Goal: Task Accomplishment & Management: Manage account settings

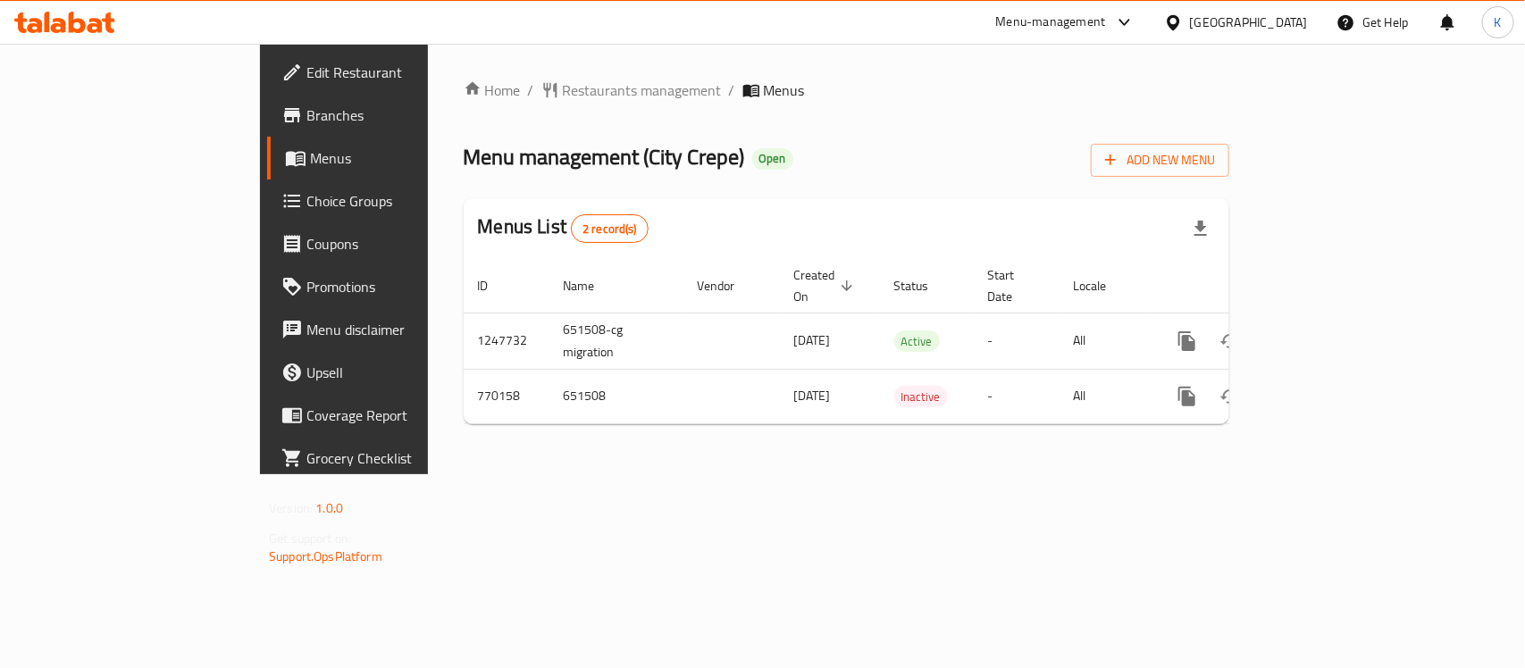
click at [1179, 29] on icon at bounding box center [1173, 21] width 13 height 15
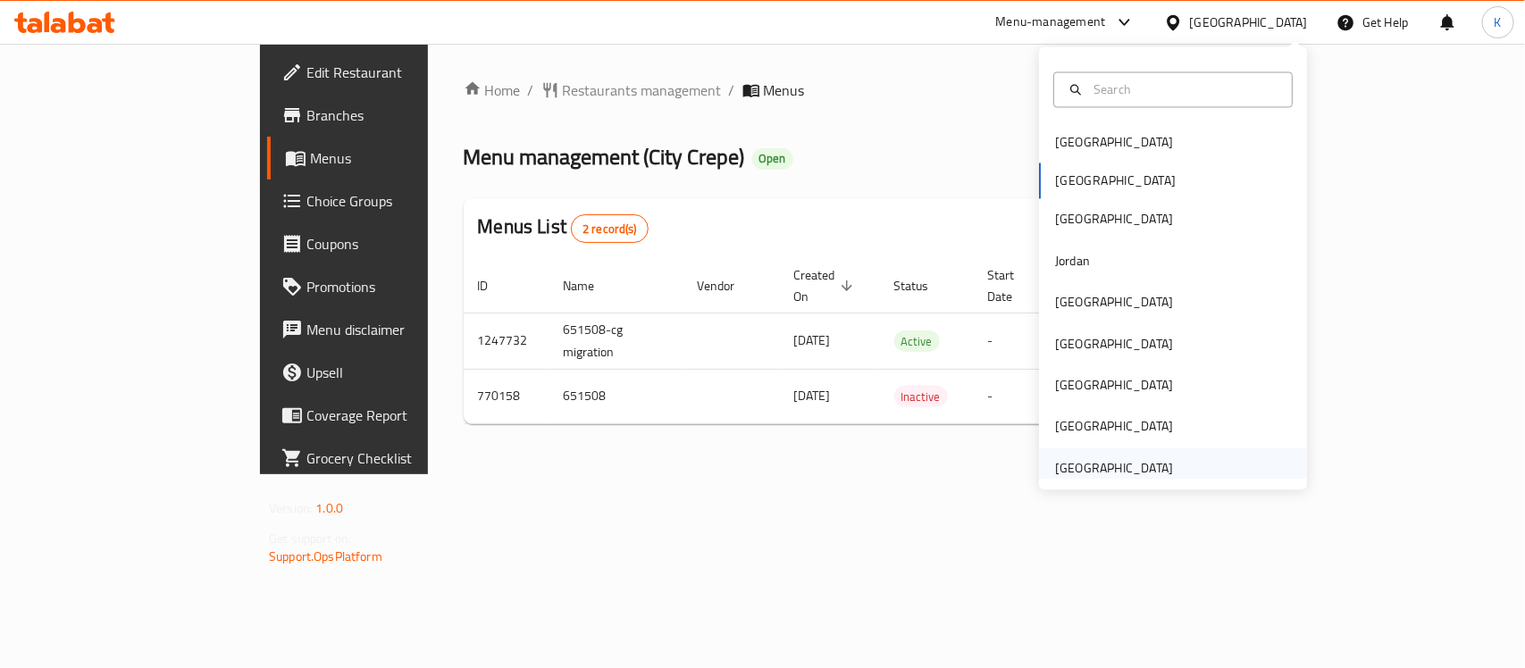
click at [1100, 478] on div "United Arab Emirates" at bounding box center [1114, 468] width 118 height 20
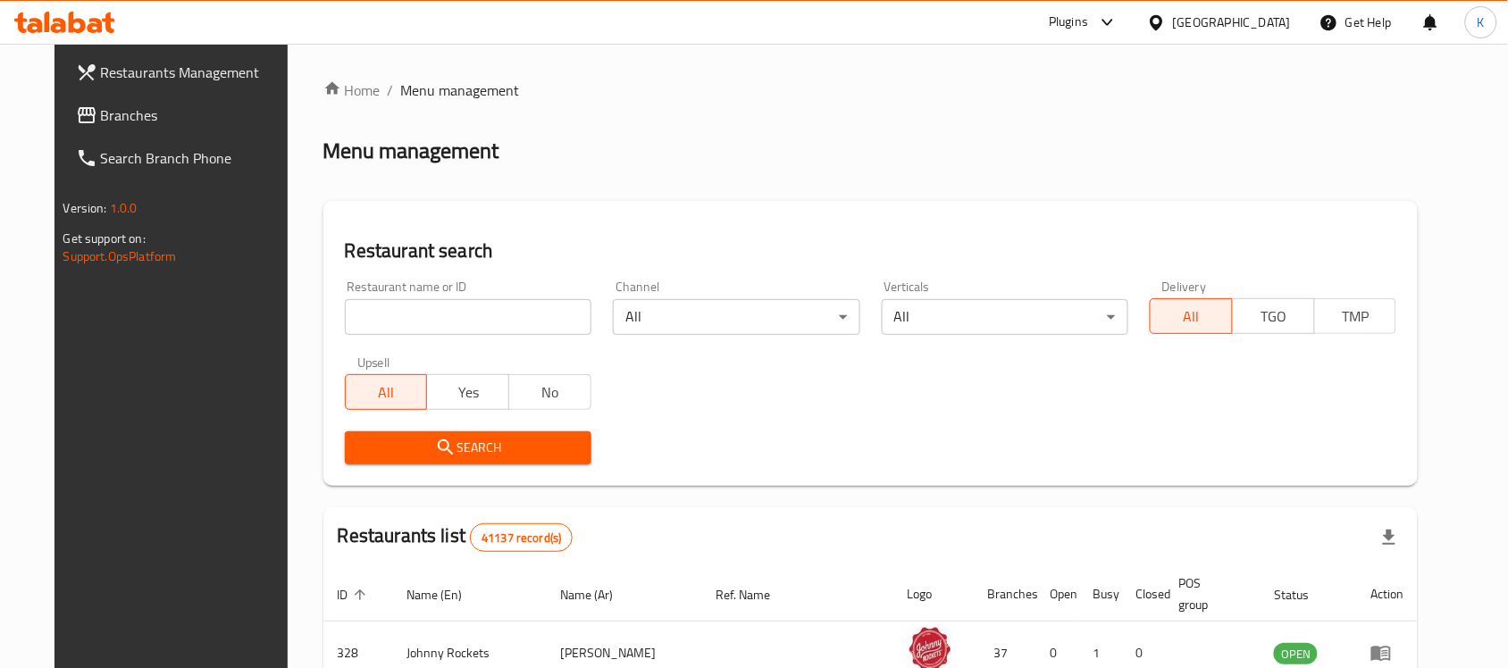
click at [101, 116] on span "Branches" at bounding box center [196, 115] width 191 height 21
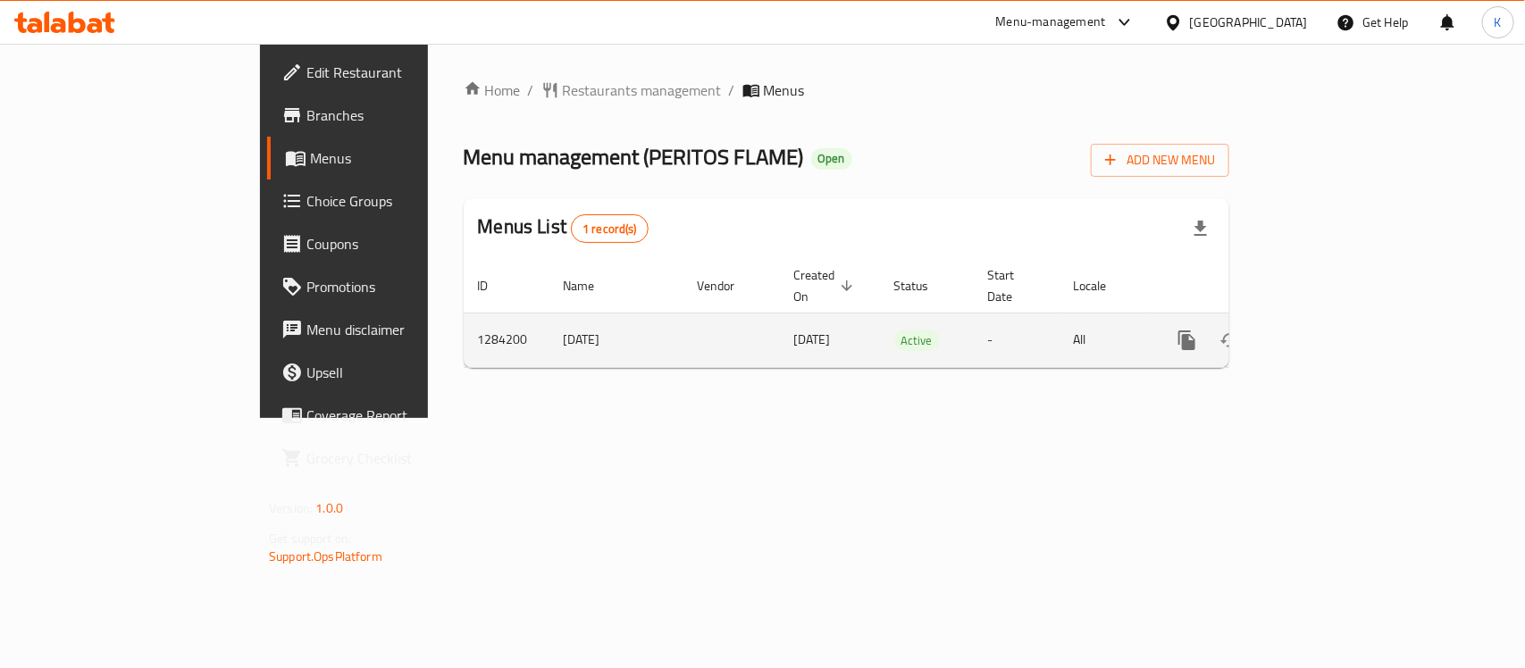
click at [1326, 331] on icon "enhanced table" at bounding box center [1315, 340] width 21 height 21
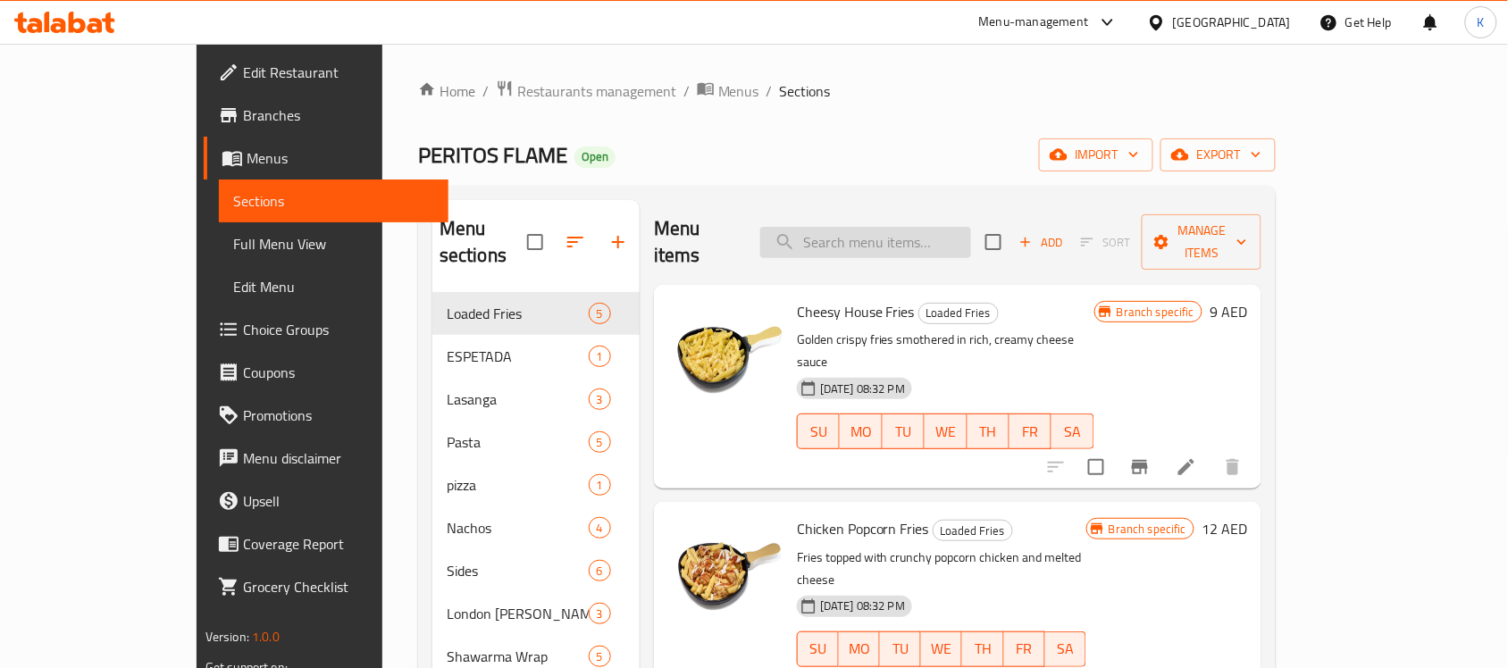
click at [899, 241] on input "search" at bounding box center [865, 242] width 211 height 31
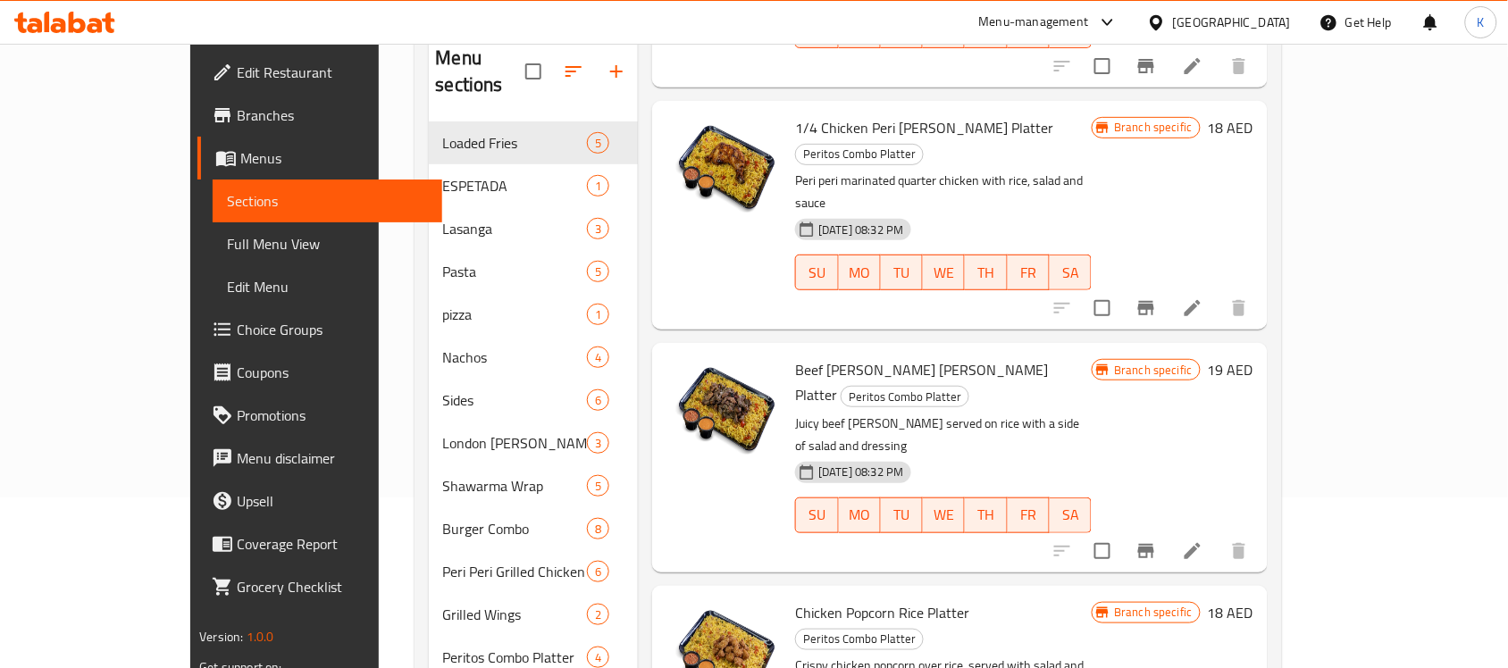
scroll to position [223, 0]
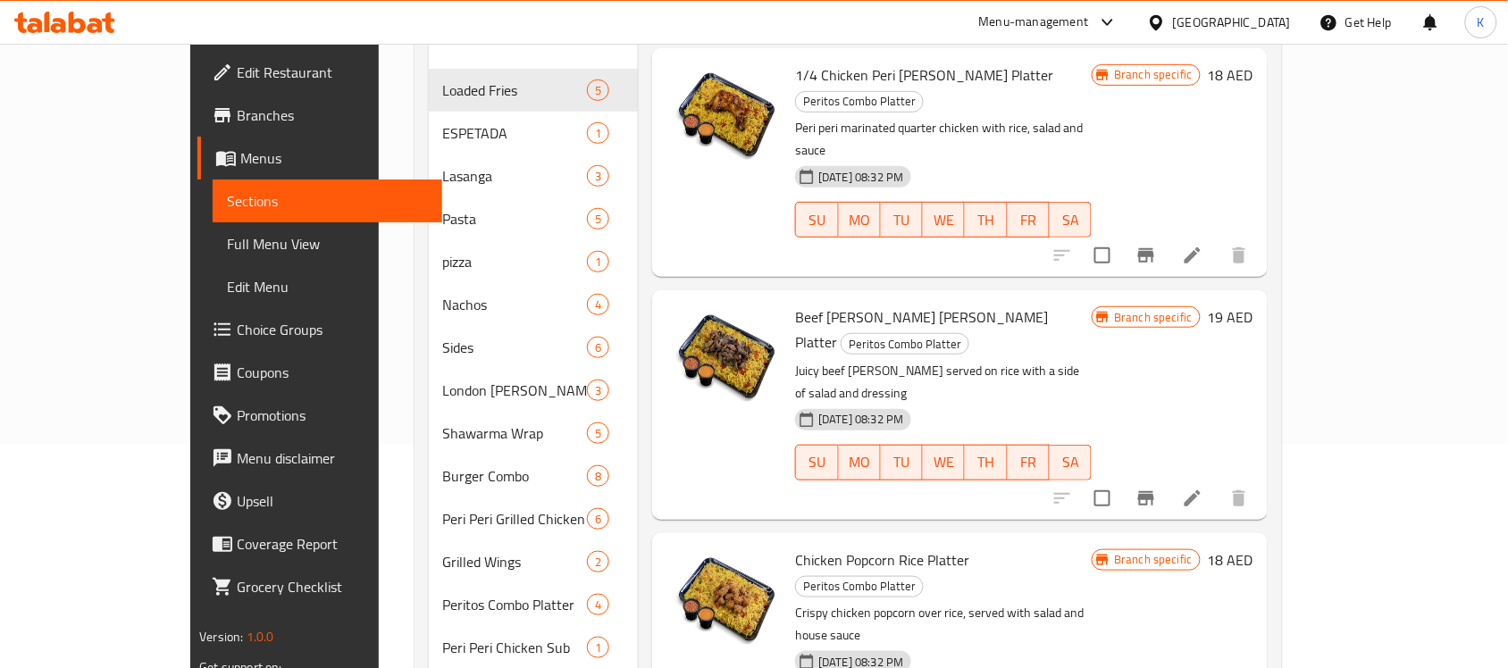
type input "salad"
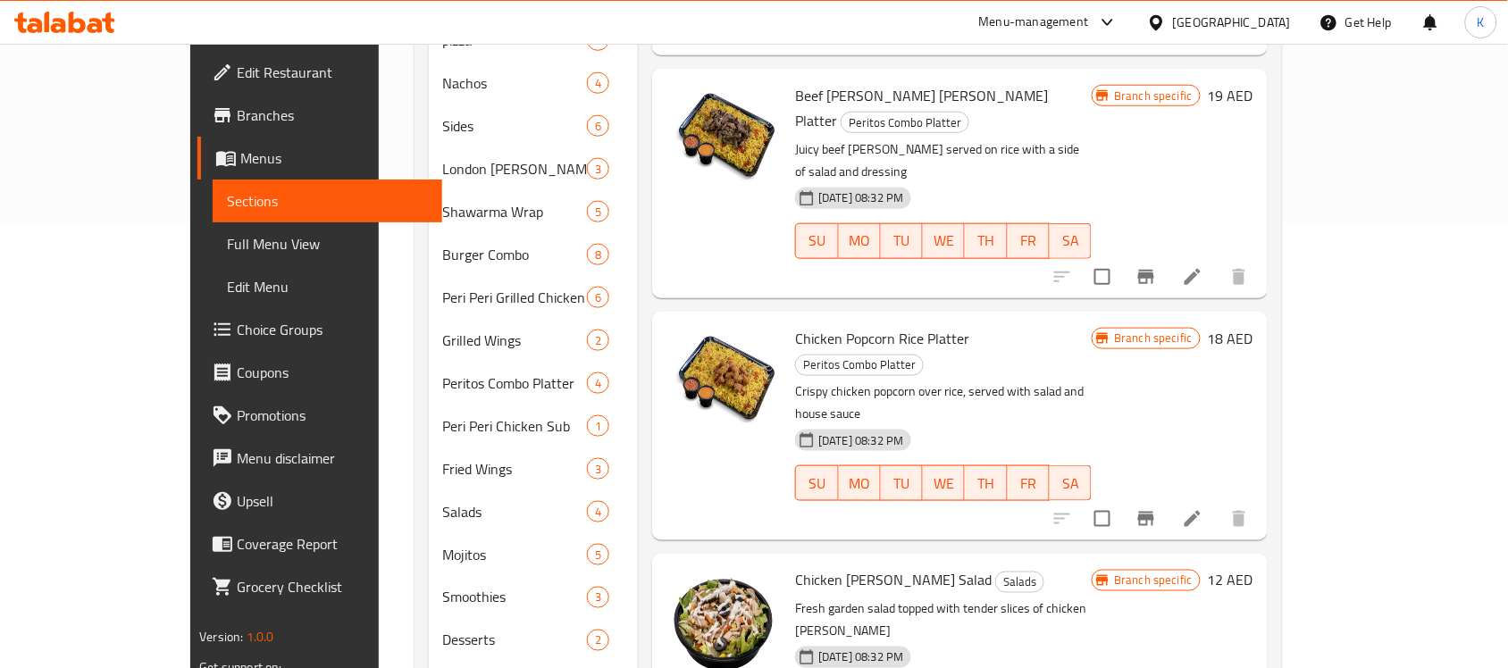
scroll to position [447, 0]
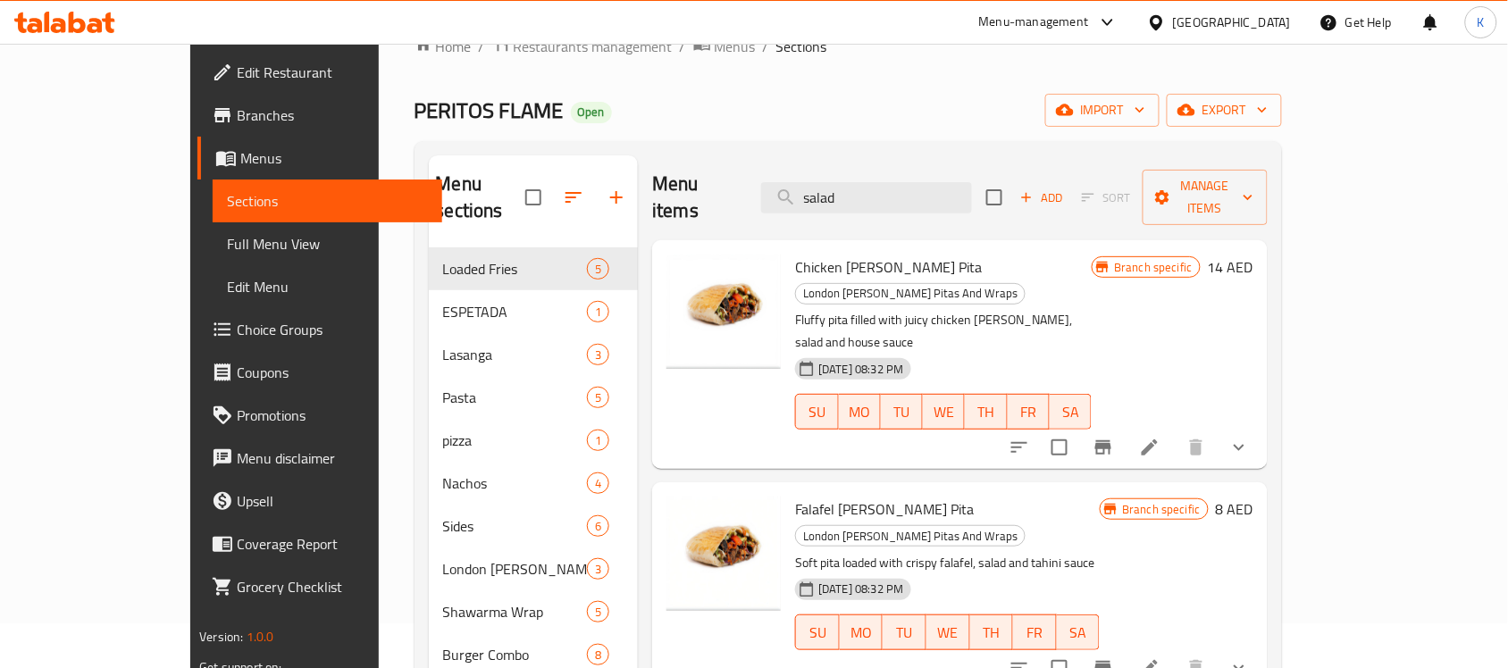
scroll to position [0, 0]
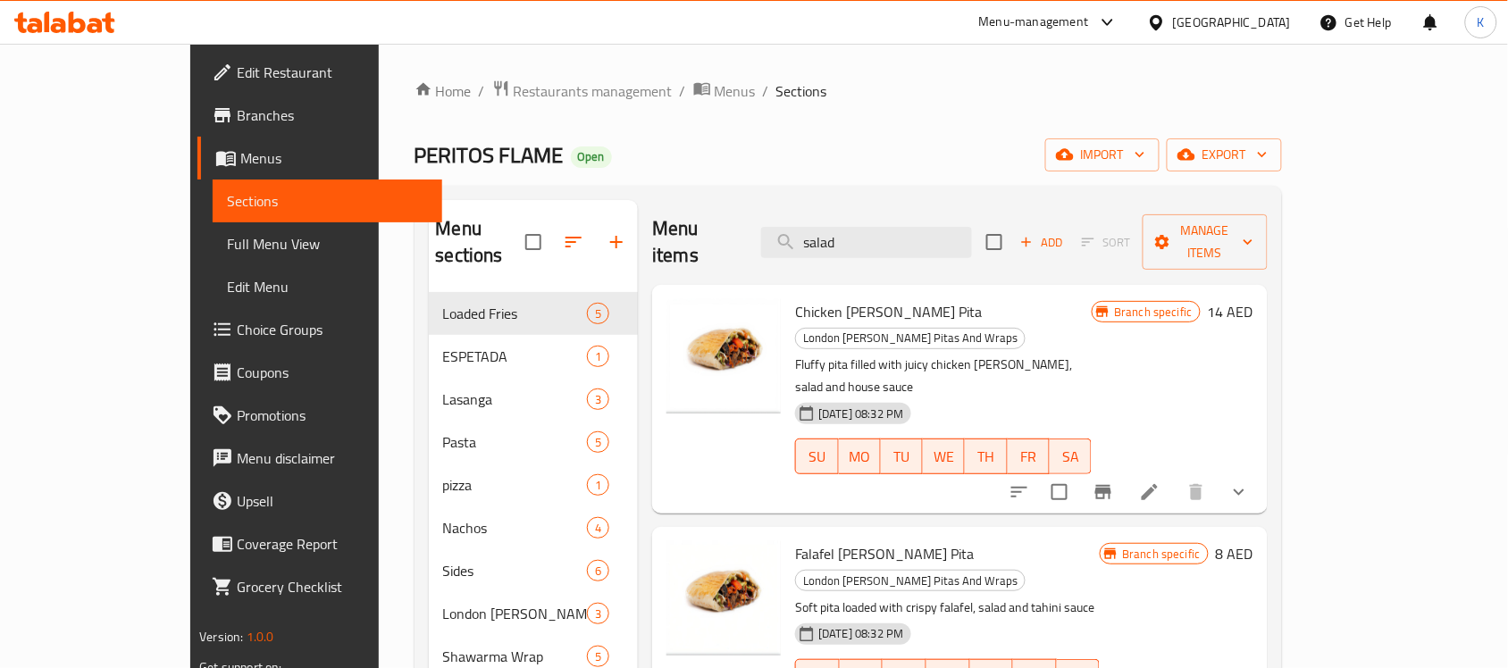
drag, startPoint x: 949, startPoint y: 228, endPoint x: 615, endPoint y: 272, distance: 337.9
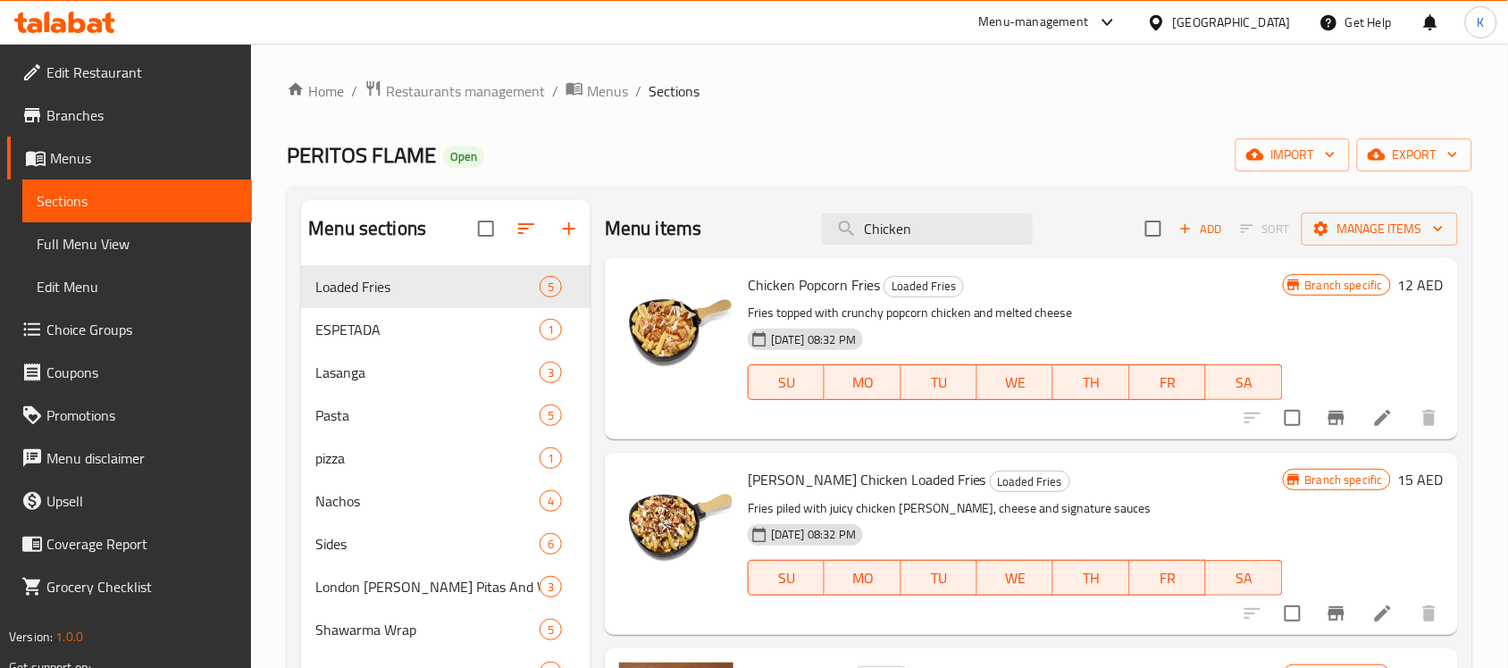
drag, startPoint x: 877, startPoint y: 225, endPoint x: 520, endPoint y: 201, distance: 358.1
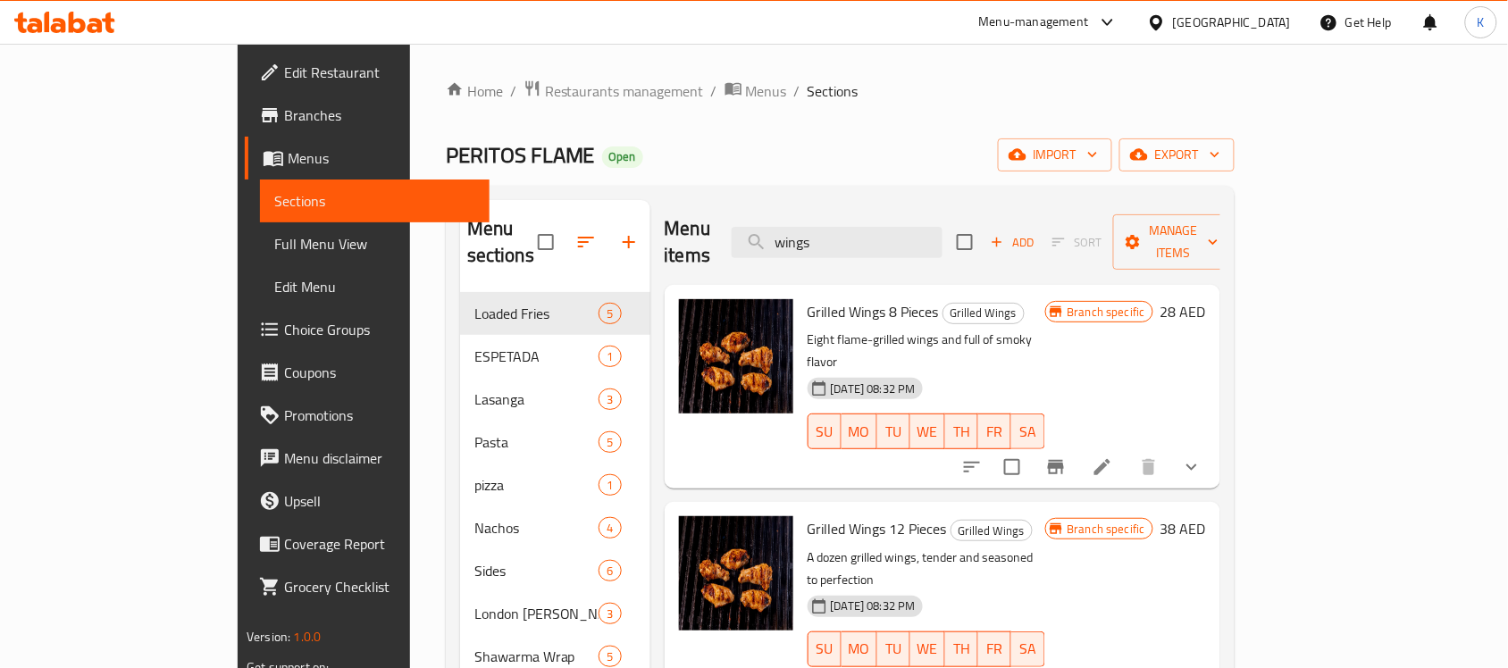
drag, startPoint x: 944, startPoint y: 230, endPoint x: 297, endPoint y: 242, distance: 647.7
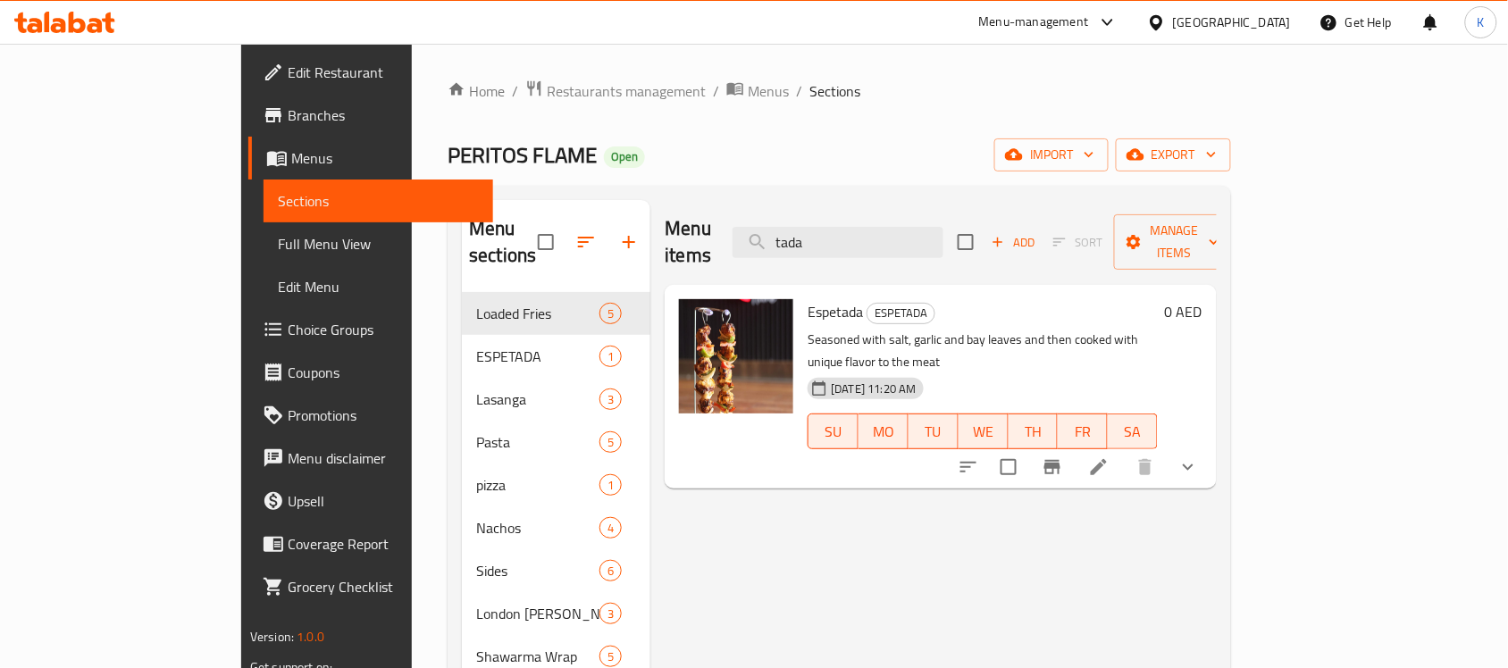
type input "tada"
click at [1199, 456] on icon "show more" at bounding box center [1187, 466] width 21 height 21
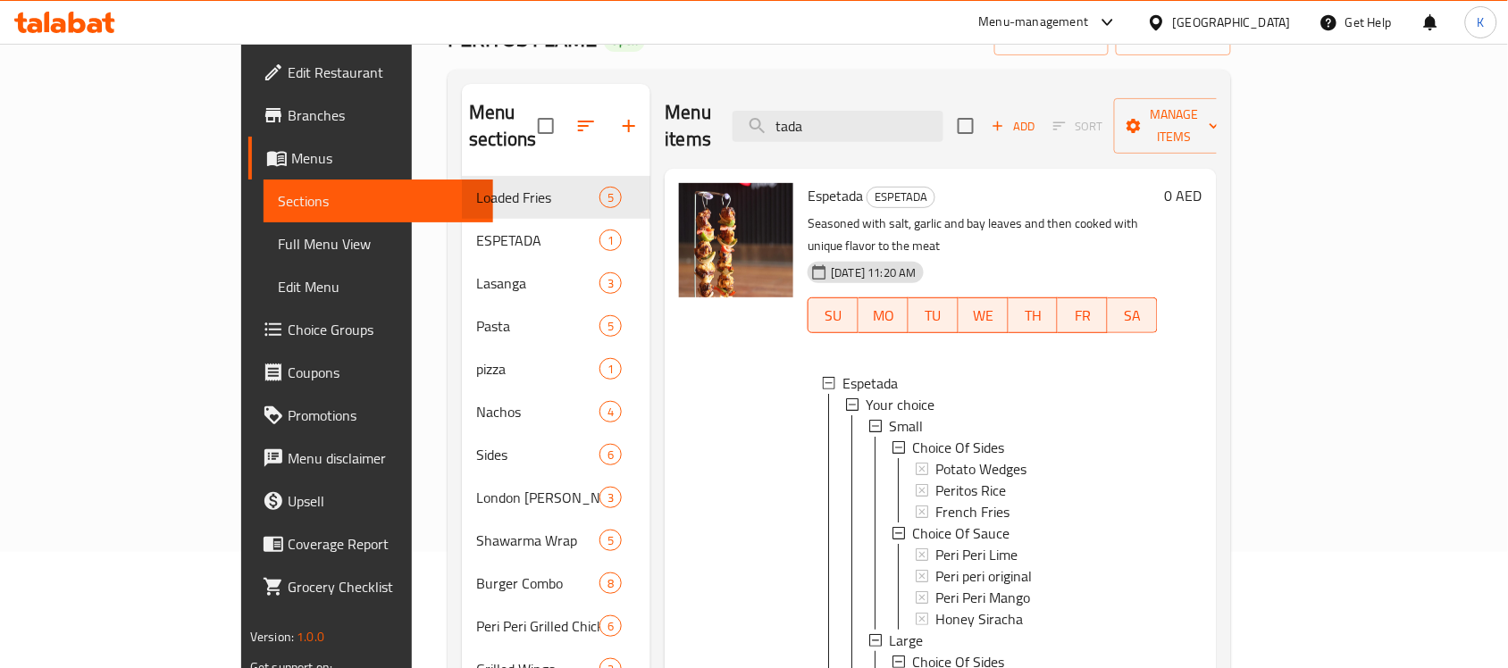
scroll to position [112, 0]
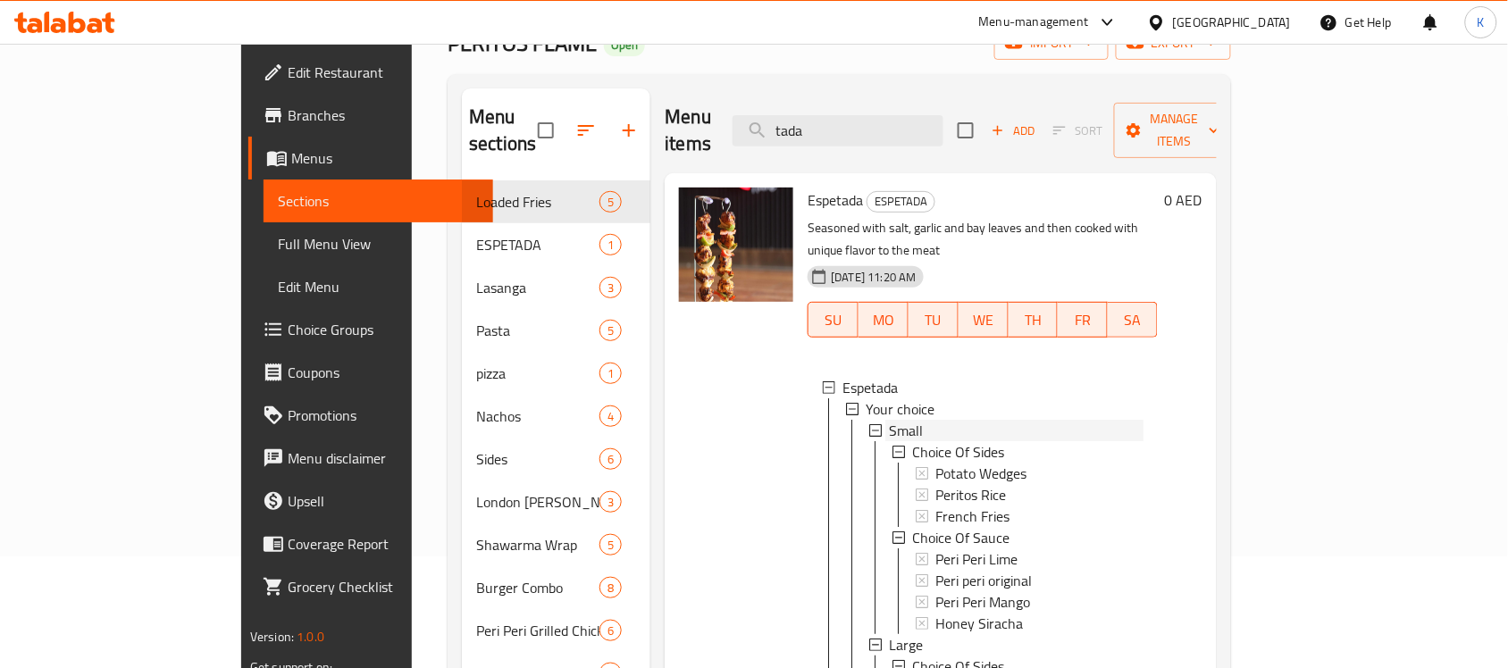
click at [889, 420] on span "Small" at bounding box center [906, 430] width 34 height 21
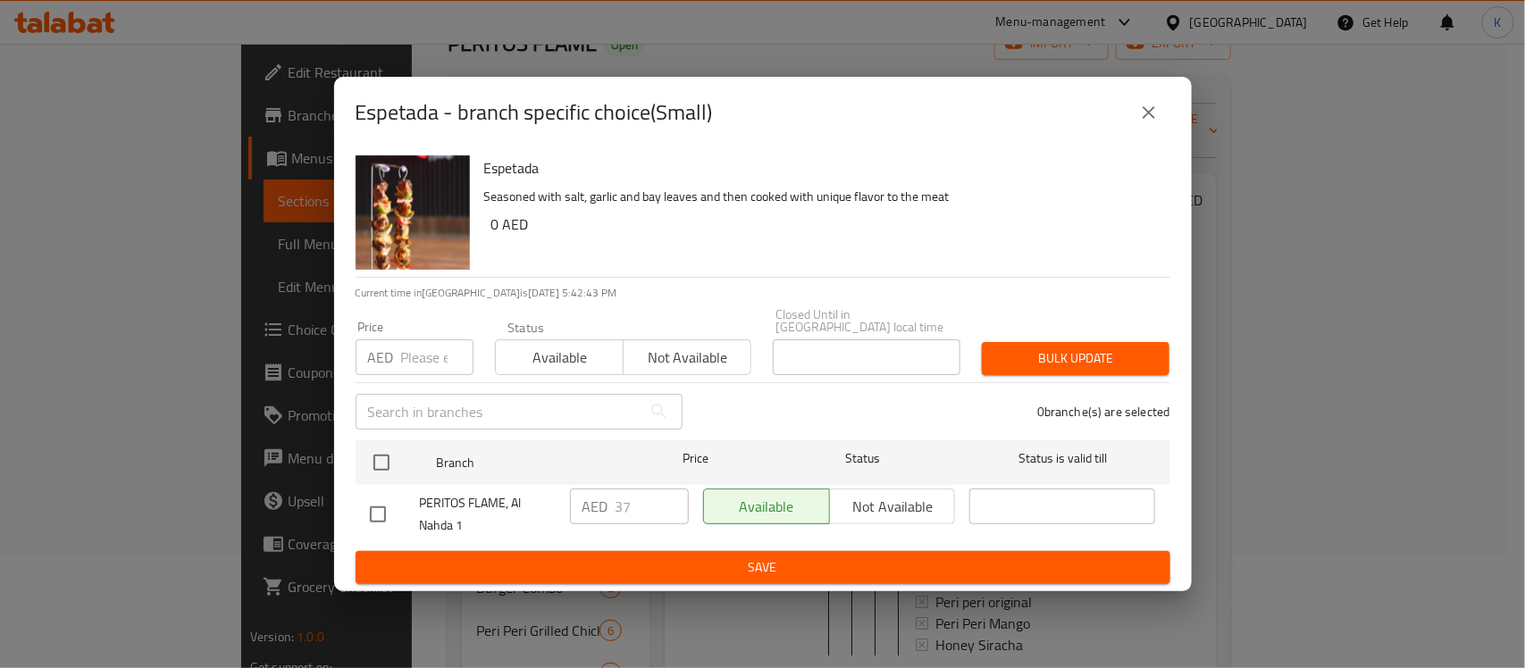
click at [1167, 100] on div "Espetada - branch specific choice(Small)" at bounding box center [762, 112] width 815 height 43
click at [1162, 107] on button "close" at bounding box center [1148, 112] width 43 height 43
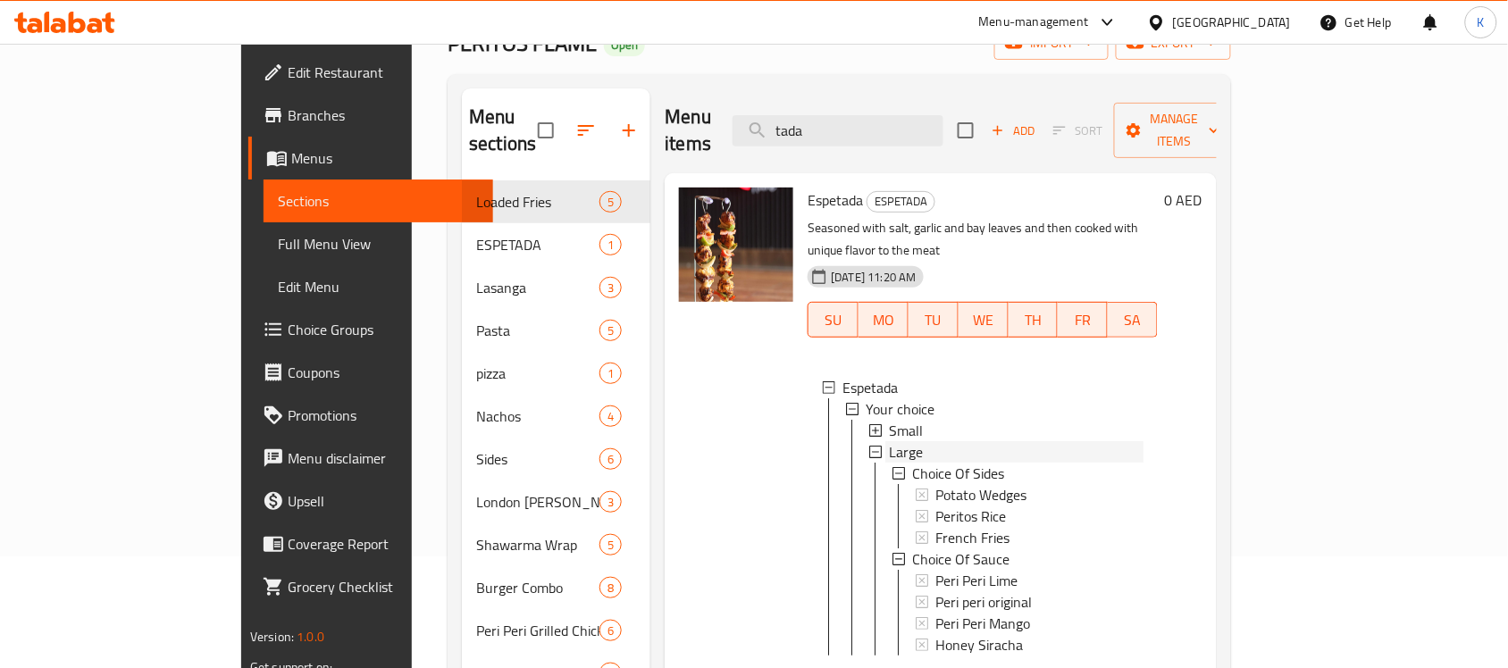
click at [889, 441] on div "Large" at bounding box center [1016, 451] width 255 height 21
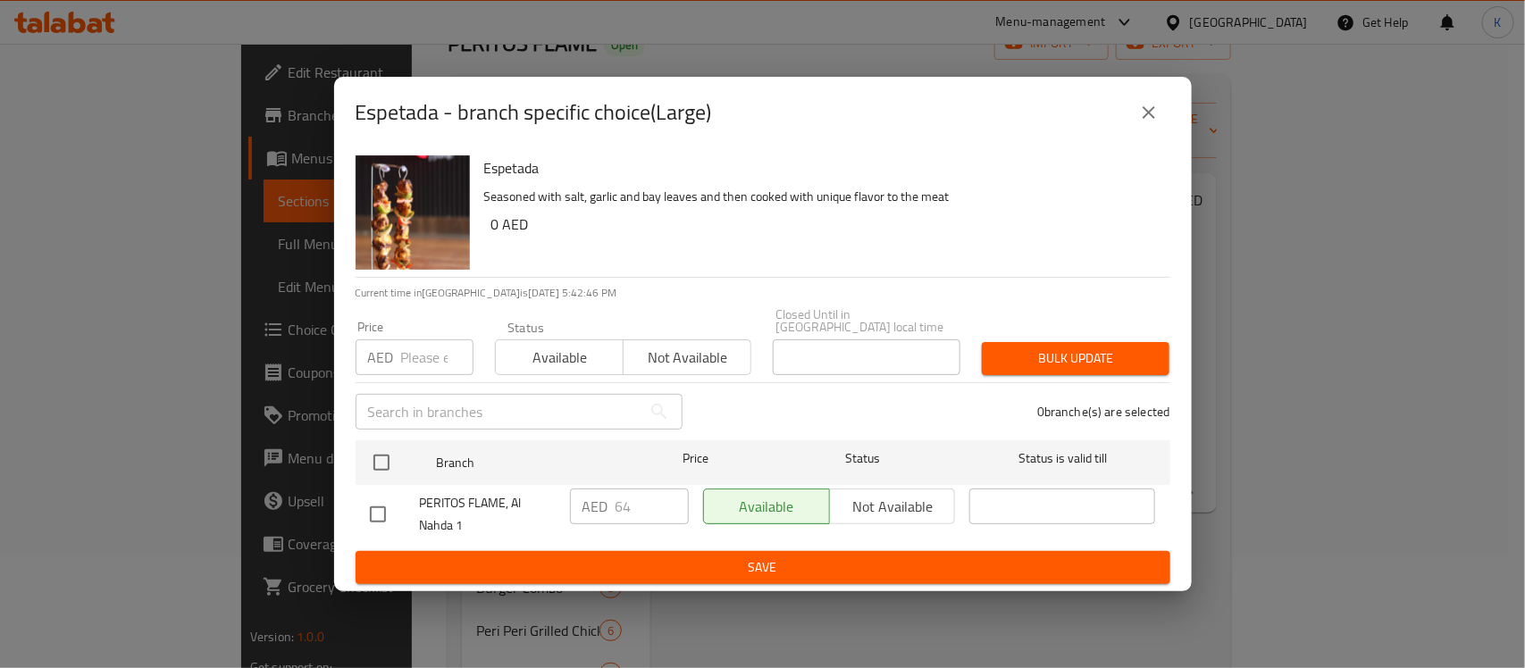
click at [1167, 94] on div "Espetada - branch specific choice(Large)" at bounding box center [762, 112] width 815 height 43
click at [1163, 96] on button "close" at bounding box center [1148, 112] width 43 height 43
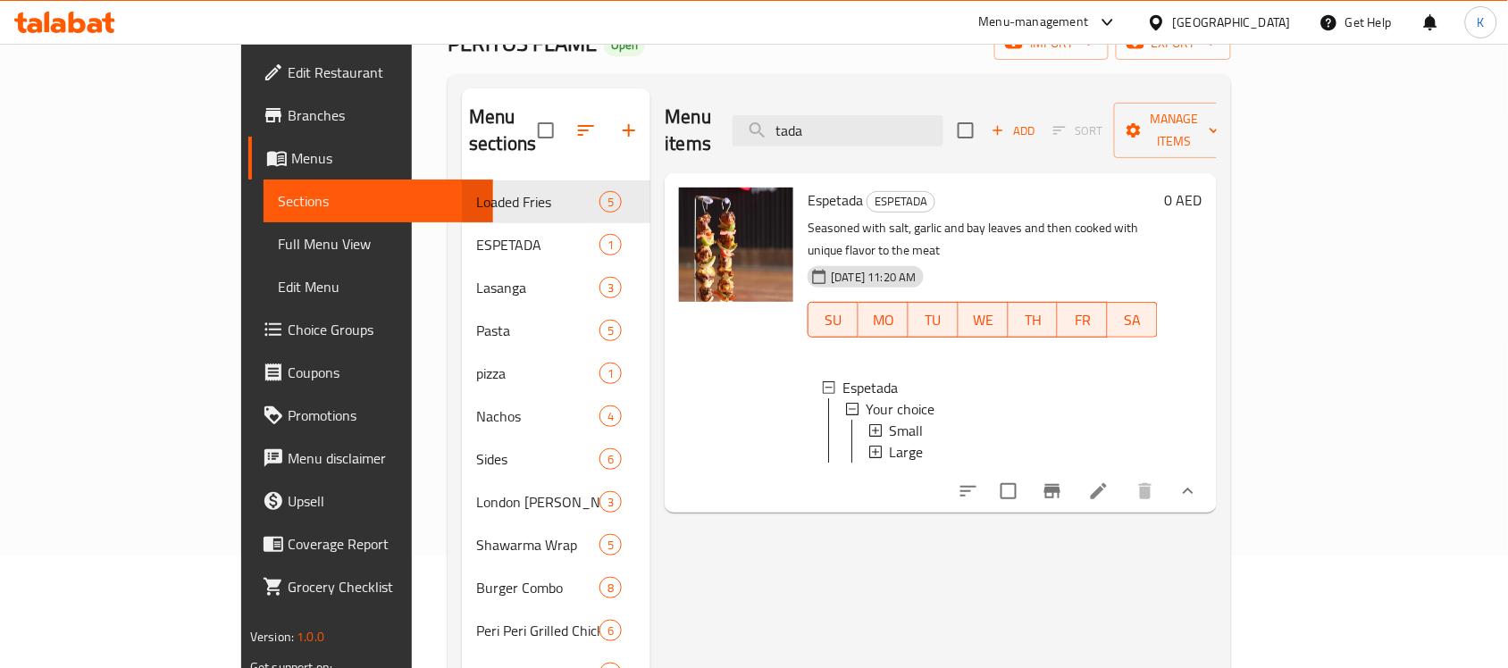
click at [891, 441] on div "Large" at bounding box center [1016, 451] width 255 height 21
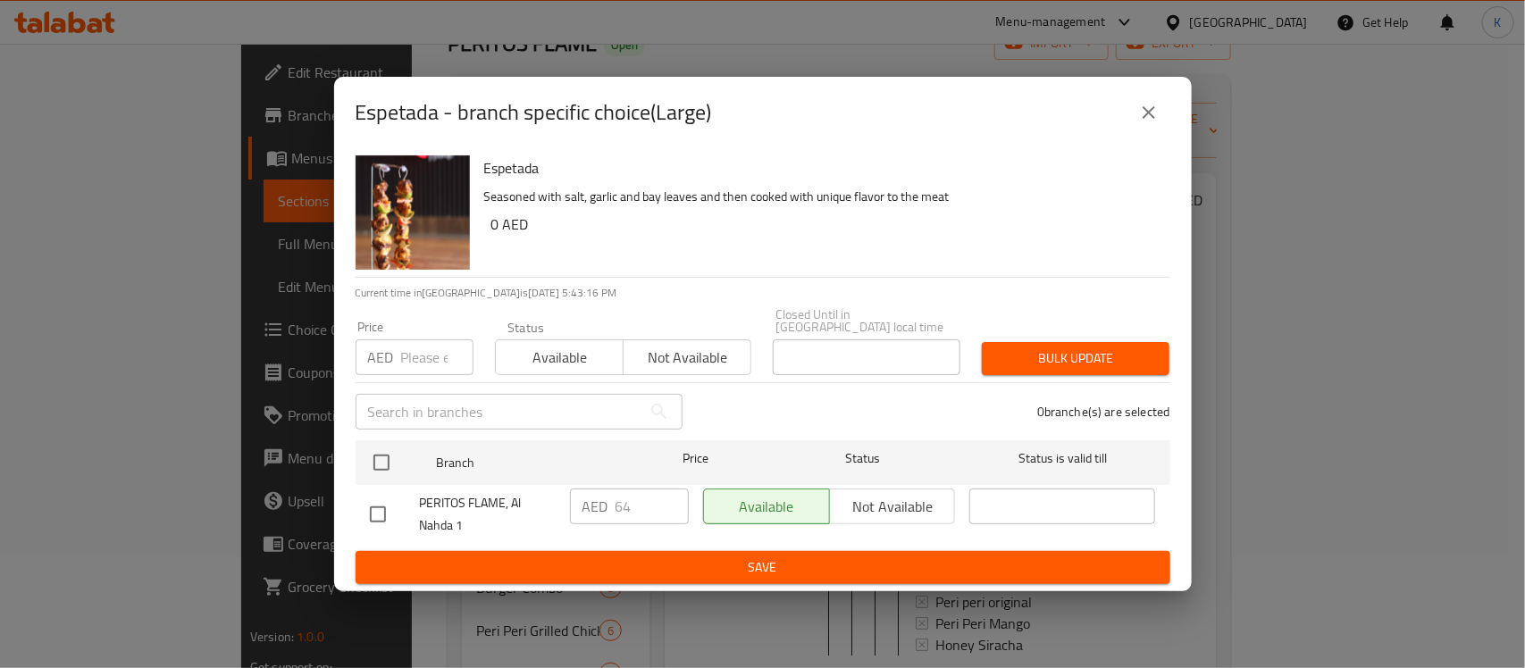
click at [1141, 116] on icon "close" at bounding box center [1148, 112] width 21 height 21
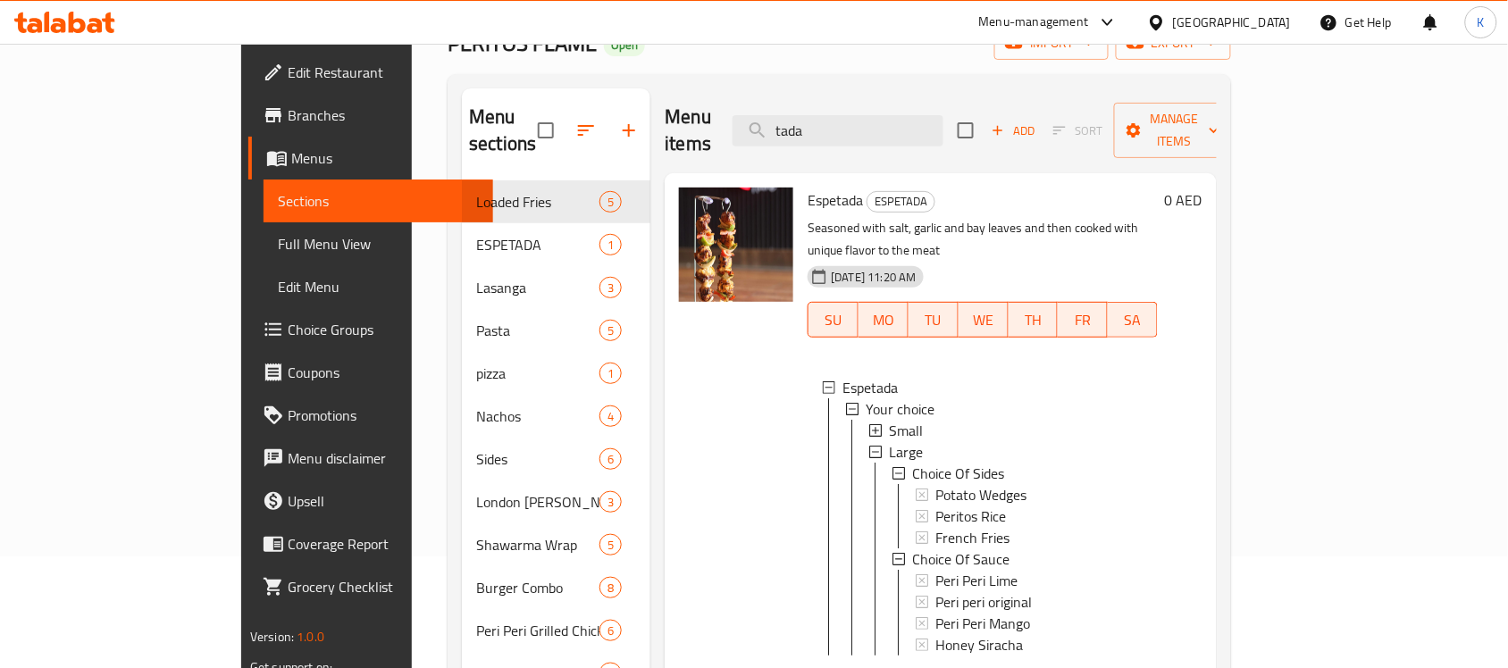
click at [807, 187] on span "Espetada" at bounding box center [834, 200] width 55 height 27
copy h6 "Espetada"
drag, startPoint x: 880, startPoint y: 118, endPoint x: 697, endPoint y: 149, distance: 185.8
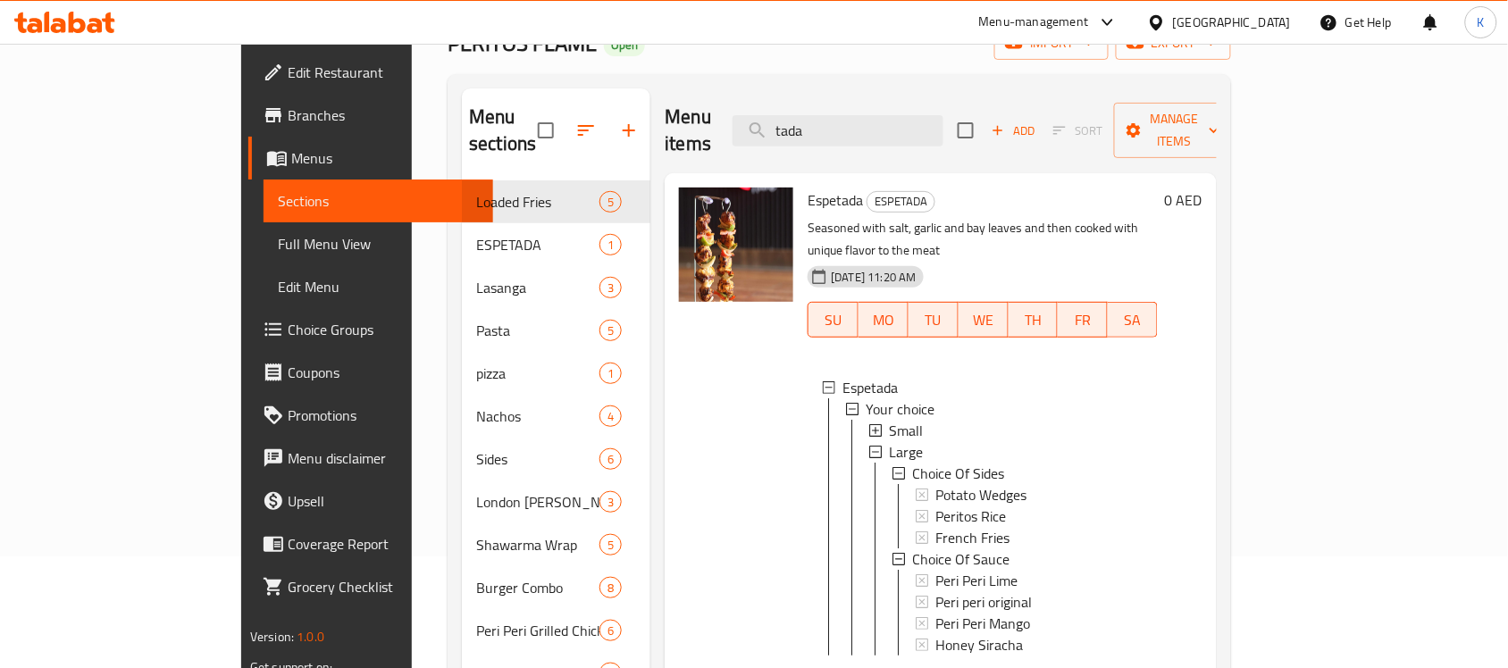
click at [693, 119] on div "Menu items tada Add Sort Manage items" at bounding box center [941, 130] width 552 height 85
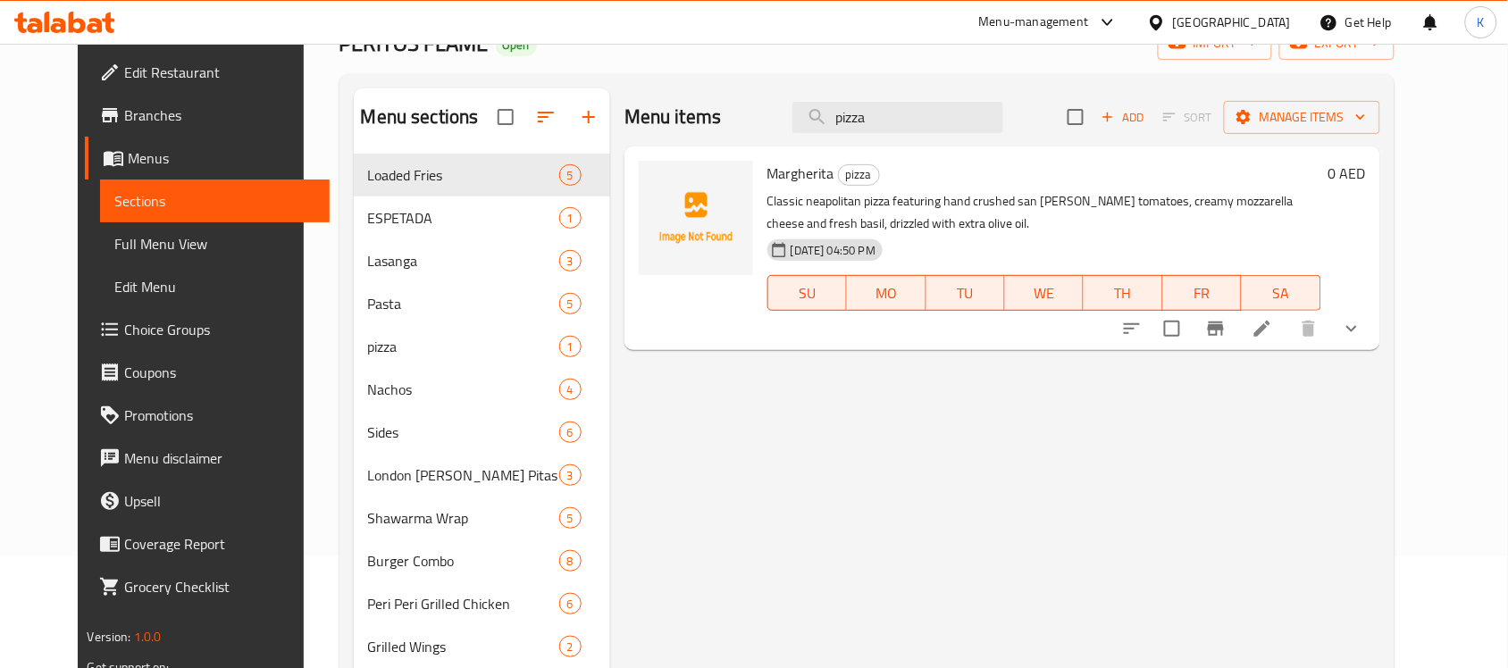
type input "pizza"
click at [1362, 337] on icon "show more" at bounding box center [1351, 328] width 21 height 21
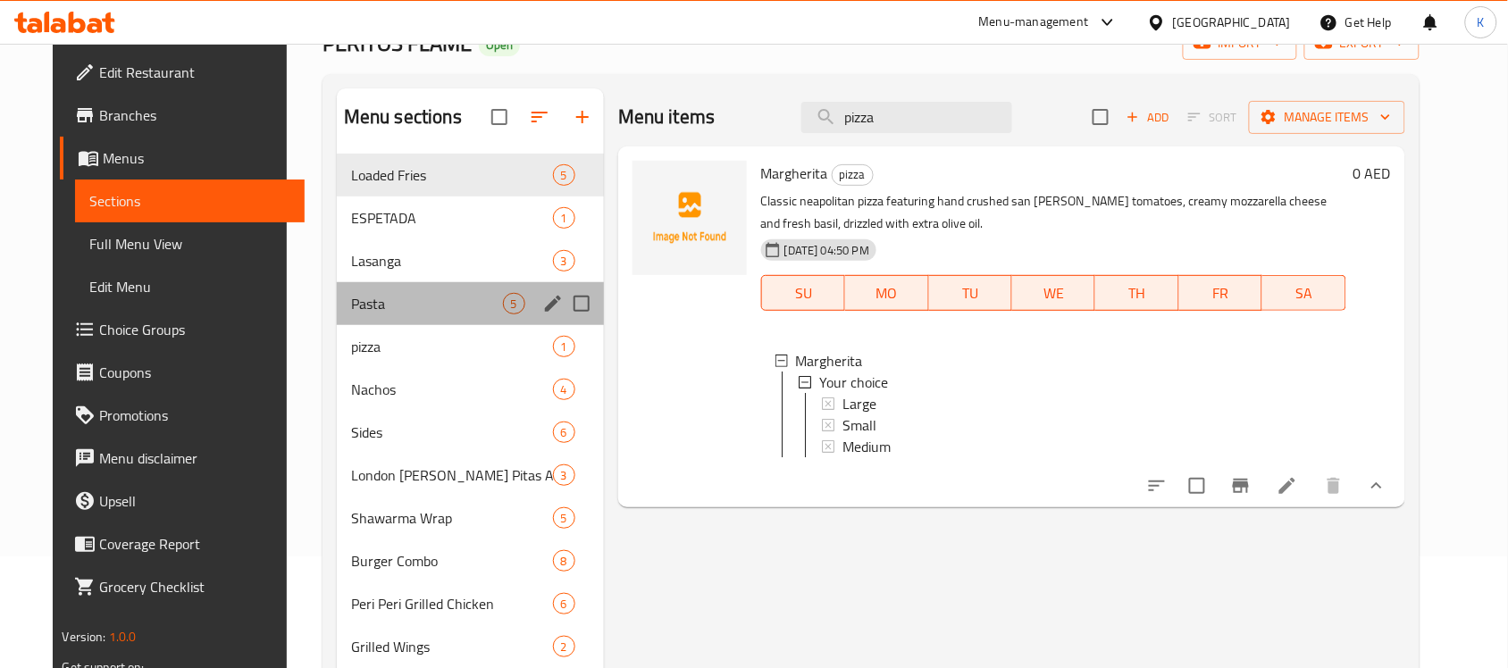
click at [424, 318] on div "Pasta 5" at bounding box center [470, 303] width 267 height 43
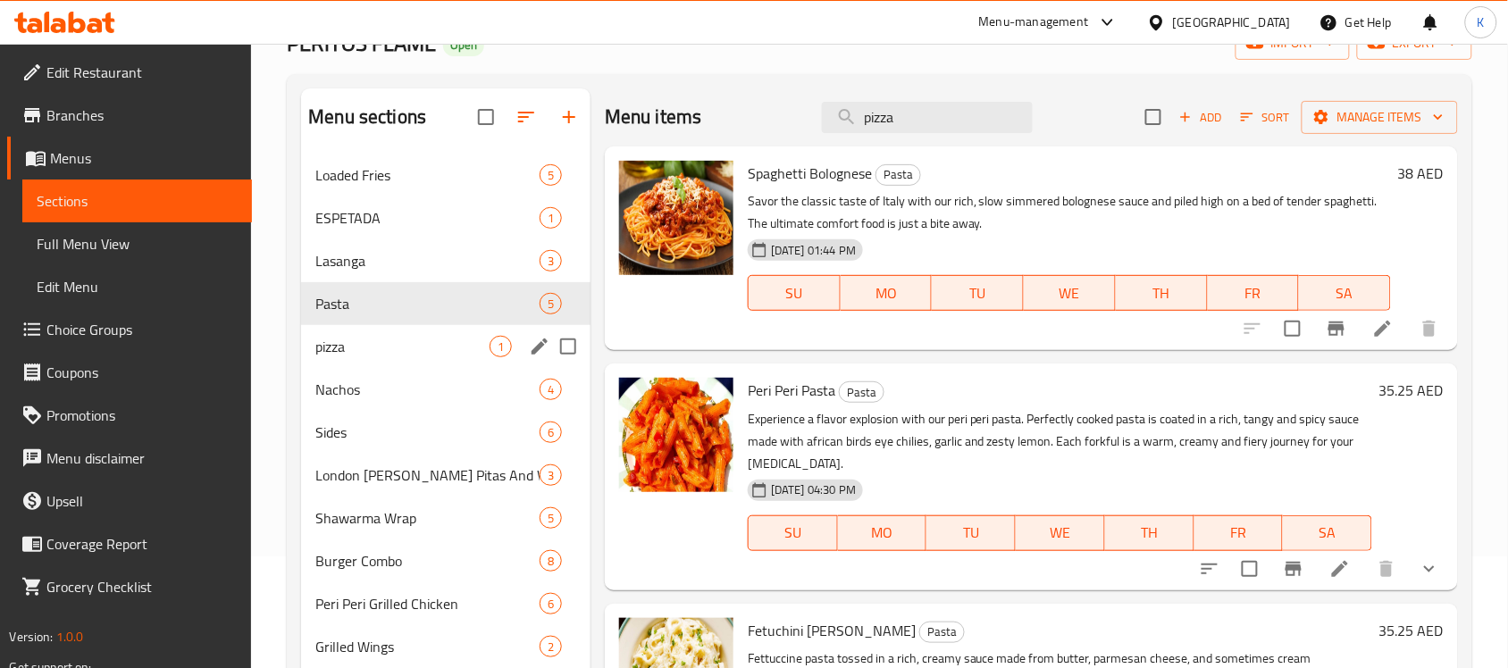
click at [425, 332] on div "pizza 1" at bounding box center [445, 346] width 289 height 43
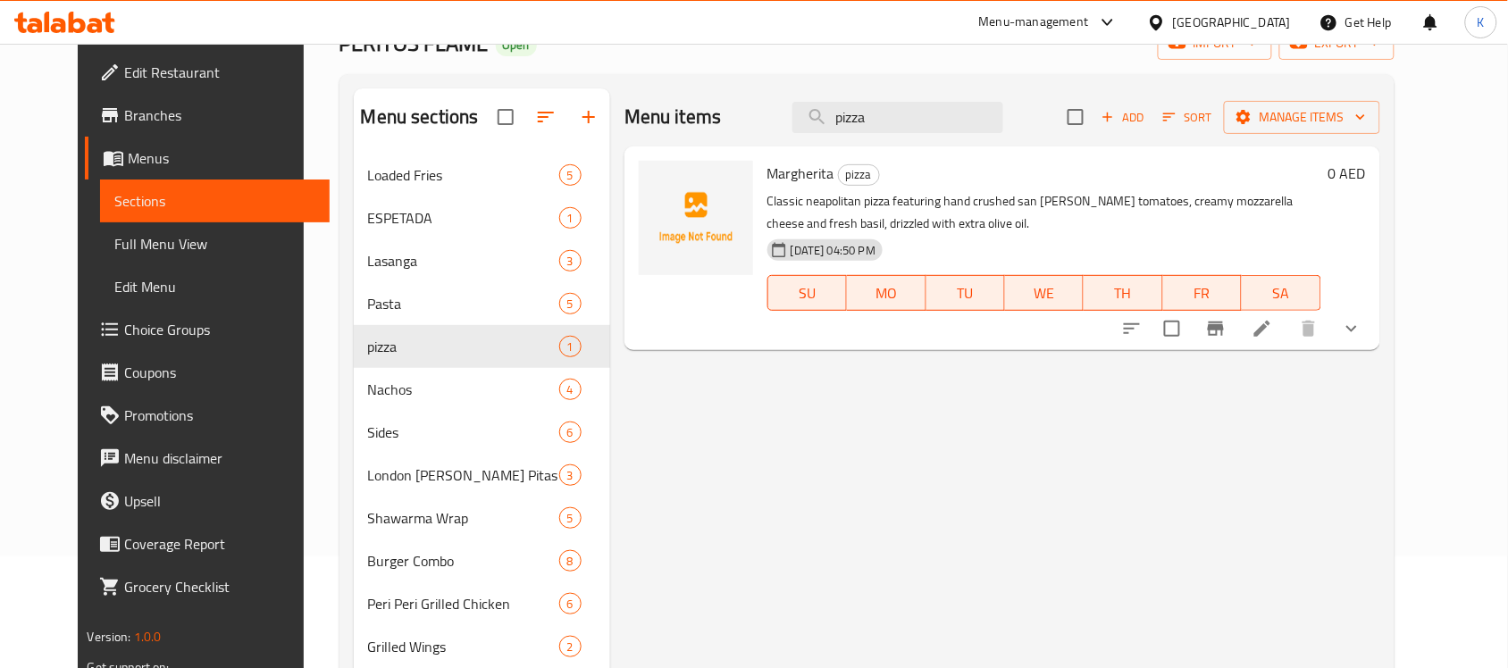
drag, startPoint x: 917, startPoint y: 113, endPoint x: 712, endPoint y: 119, distance: 205.5
click at [717, 119] on div "Menu items pizza Add Sort Manage items" at bounding box center [1002, 117] width 756 height 58
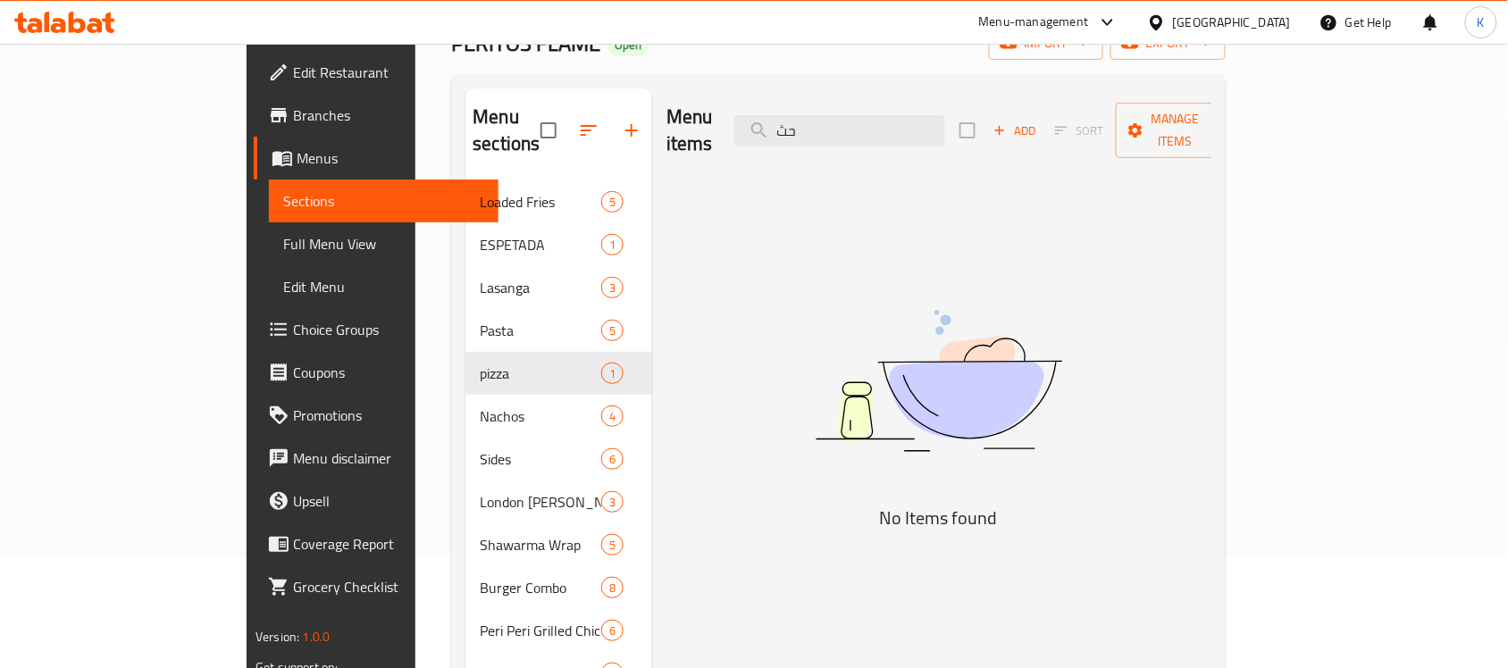
type input "ح"
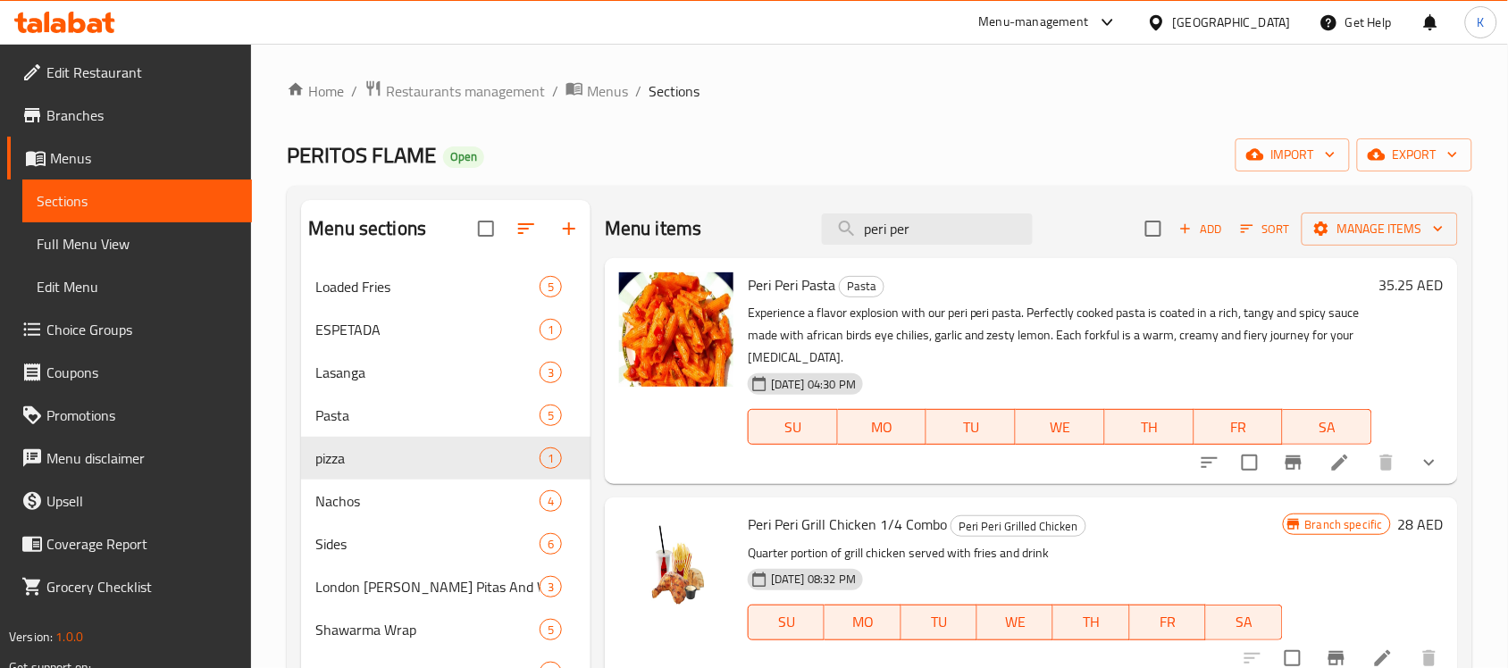
drag, startPoint x: 916, startPoint y: 234, endPoint x: 742, endPoint y: 246, distance: 174.6
click at [743, 246] on div "Menu items peri per Add Sort Manage items" at bounding box center [1031, 229] width 853 height 58
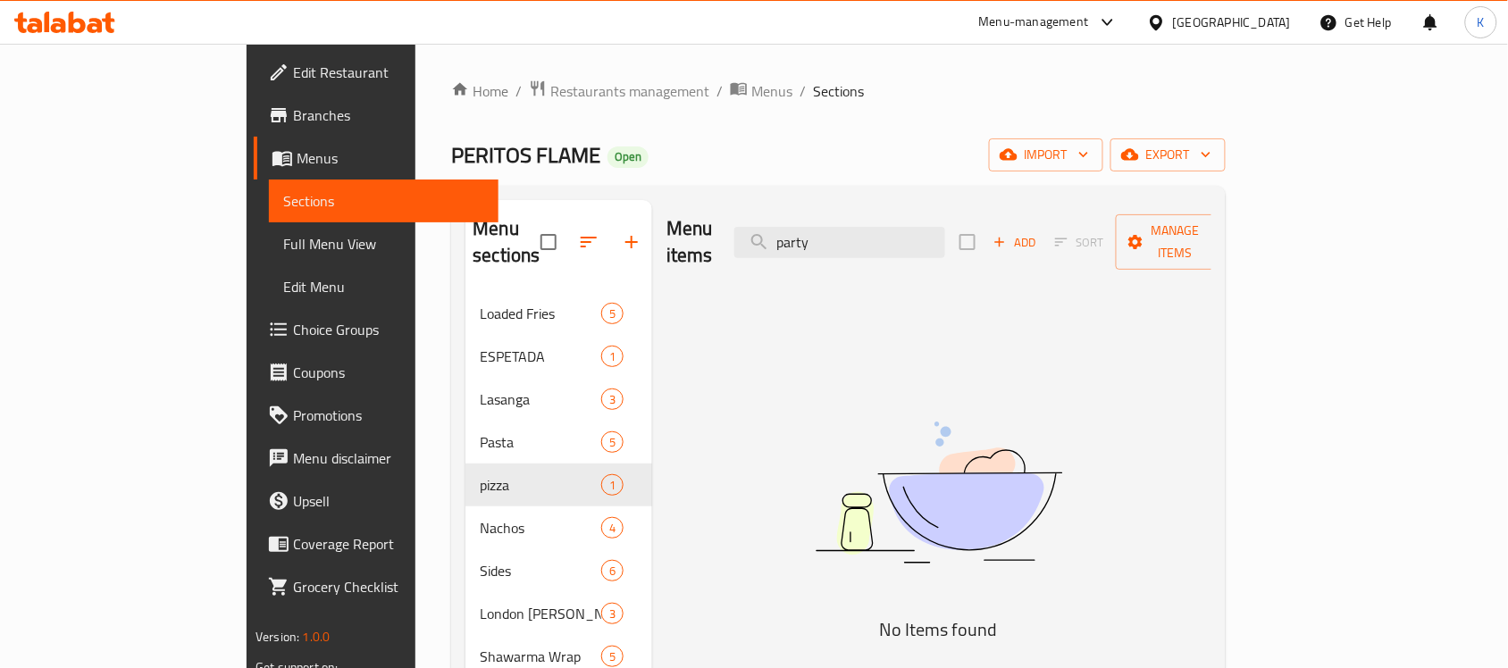
drag, startPoint x: 941, startPoint y: 230, endPoint x: 457, endPoint y: 189, distance: 485.0
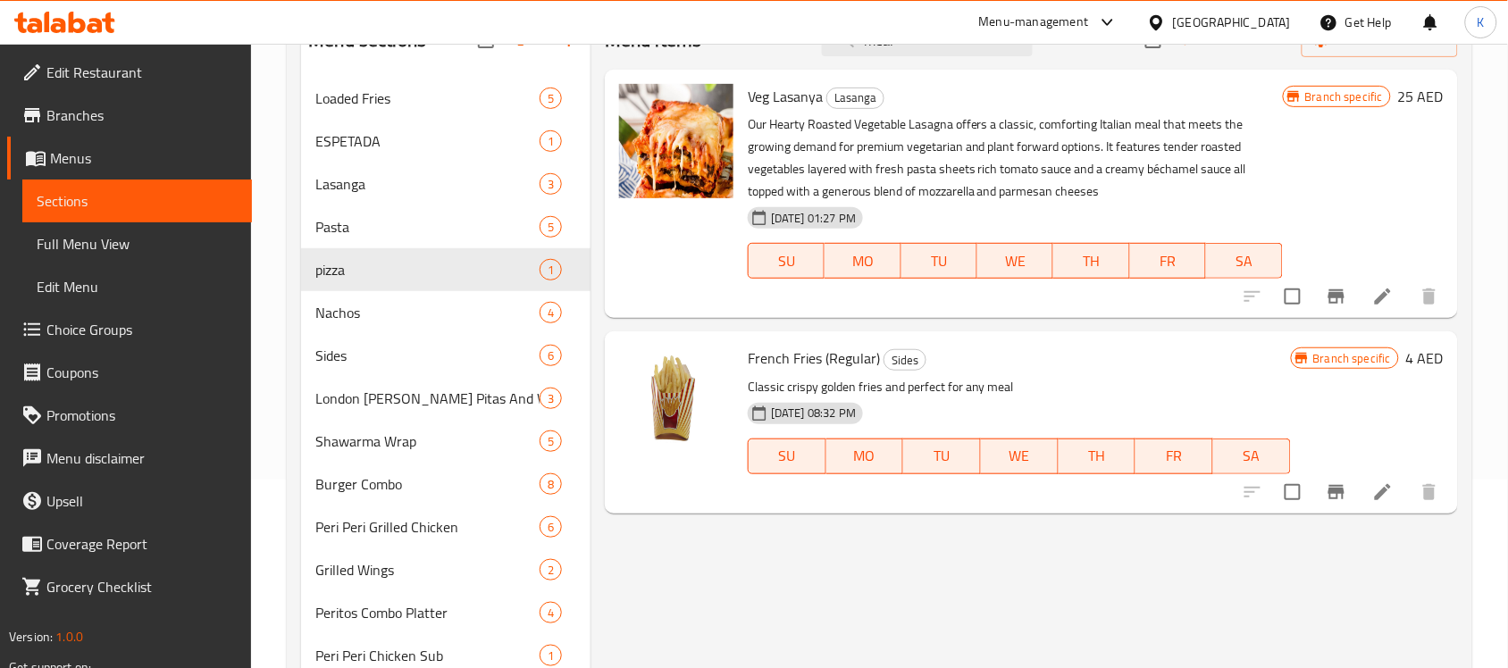
scroll to position [112, 0]
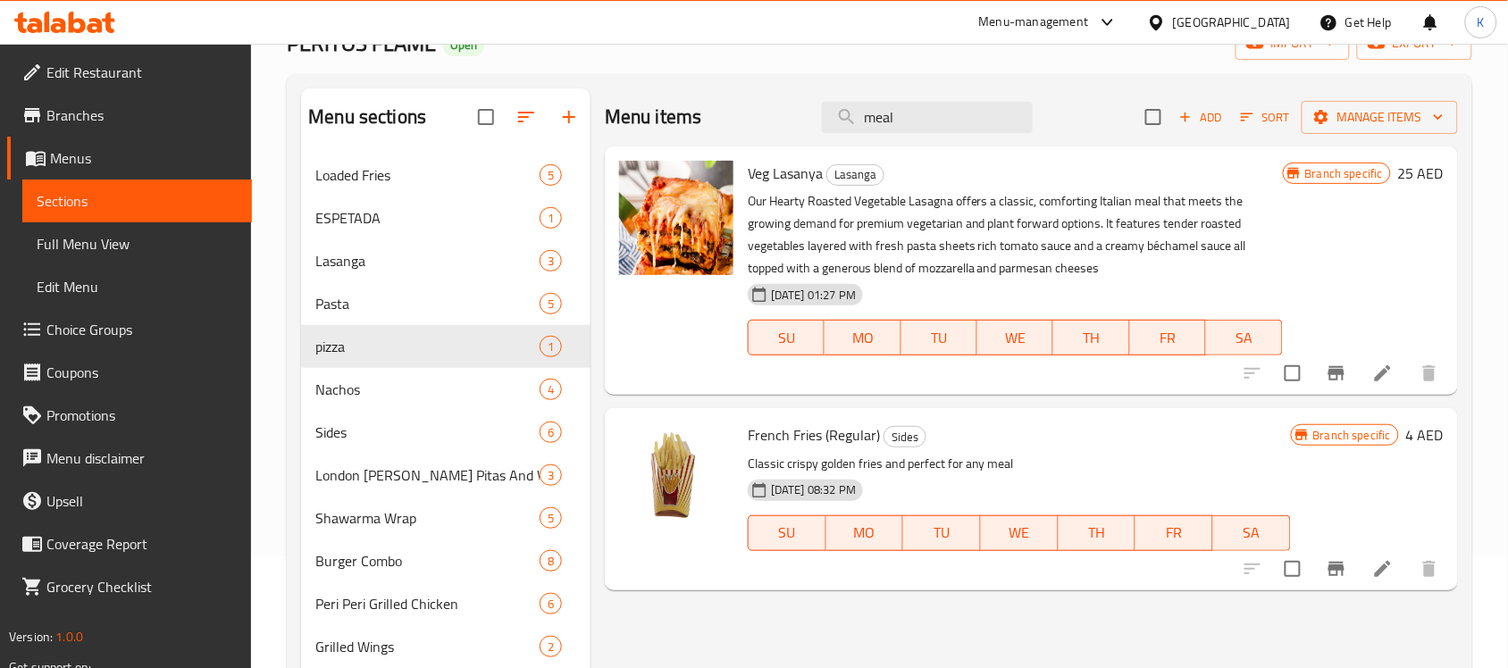
drag, startPoint x: 684, startPoint y: 80, endPoint x: 586, endPoint y: 72, distance: 98.6
click at [586, 72] on div "Home / Restaurants management / Menus / Sections PERITOS FLAME Open import expo…" at bounding box center [879, 543] width 1185 height 1150
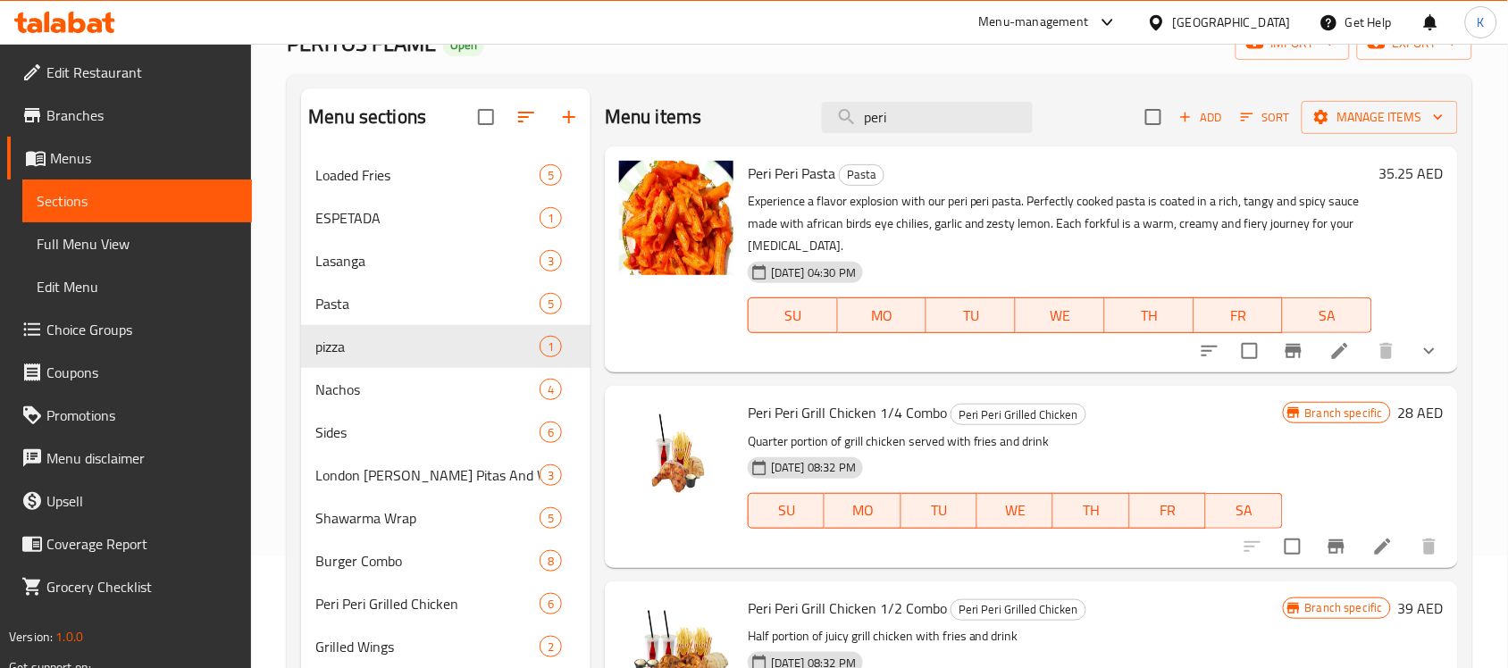
click at [796, 160] on span "Peri Peri Pasta" at bounding box center [792, 173] width 88 height 27
click at [808, 171] on span "Peri Peri Pasta" at bounding box center [792, 173] width 88 height 27
copy h6 "Peri Peri Pasta"
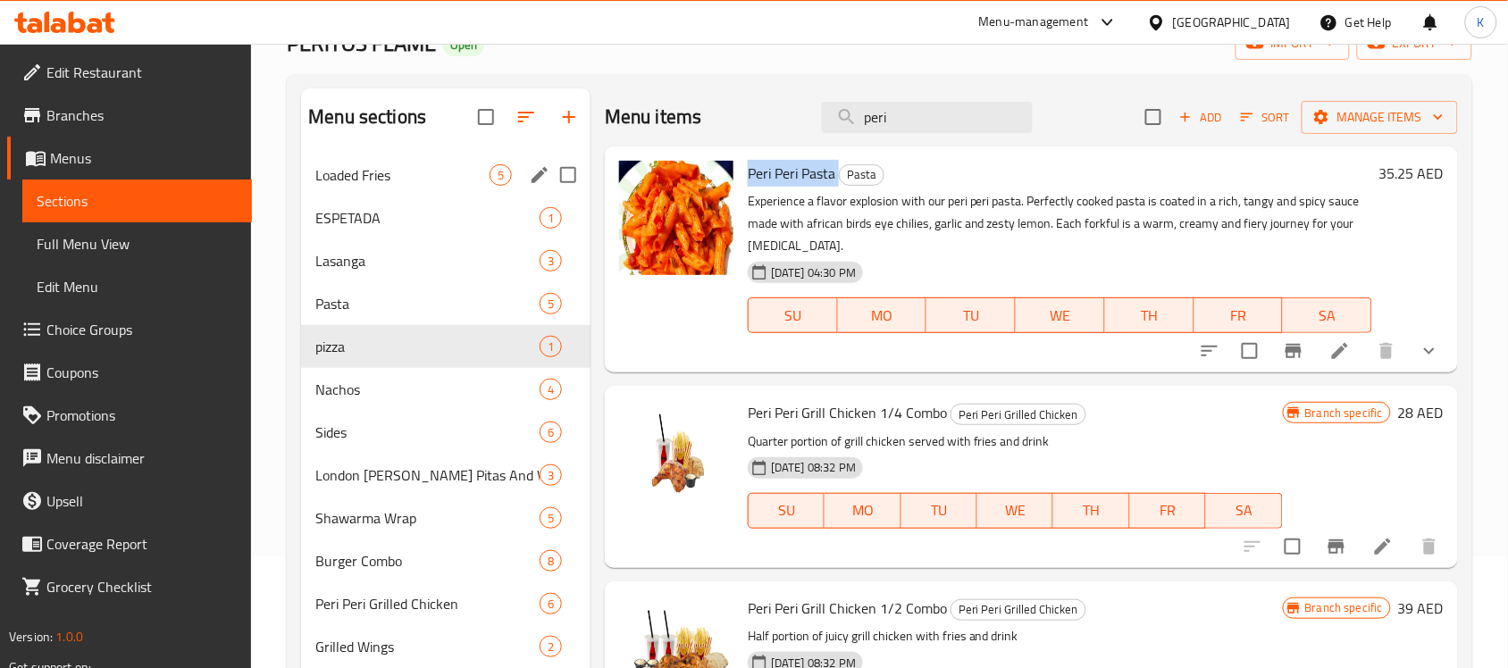
scroll to position [0, 0]
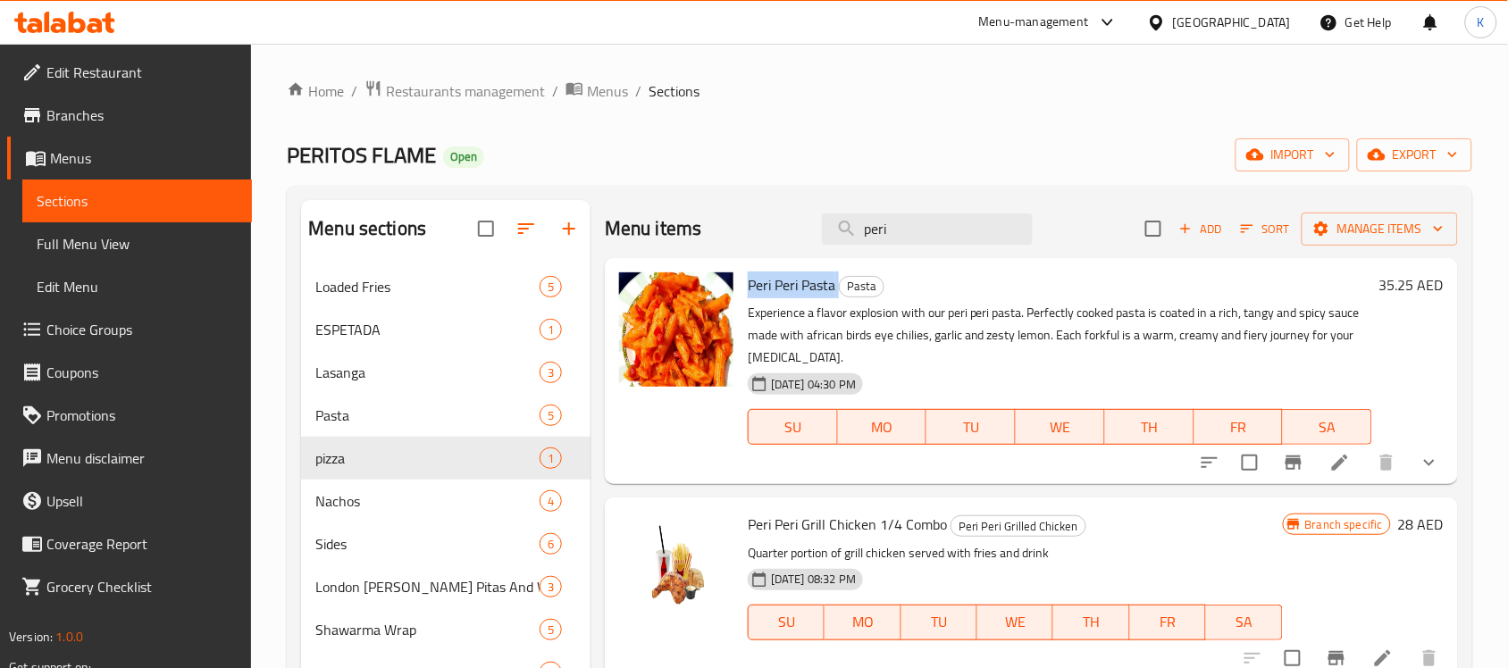
click at [778, 279] on span "Peri Peri Pasta" at bounding box center [792, 285] width 88 height 27
drag, startPoint x: 889, startPoint y: 223, endPoint x: 632, endPoint y: 222, distance: 257.3
click at [632, 223] on div "Menu items peri Add Sort Manage items" at bounding box center [1031, 229] width 853 height 58
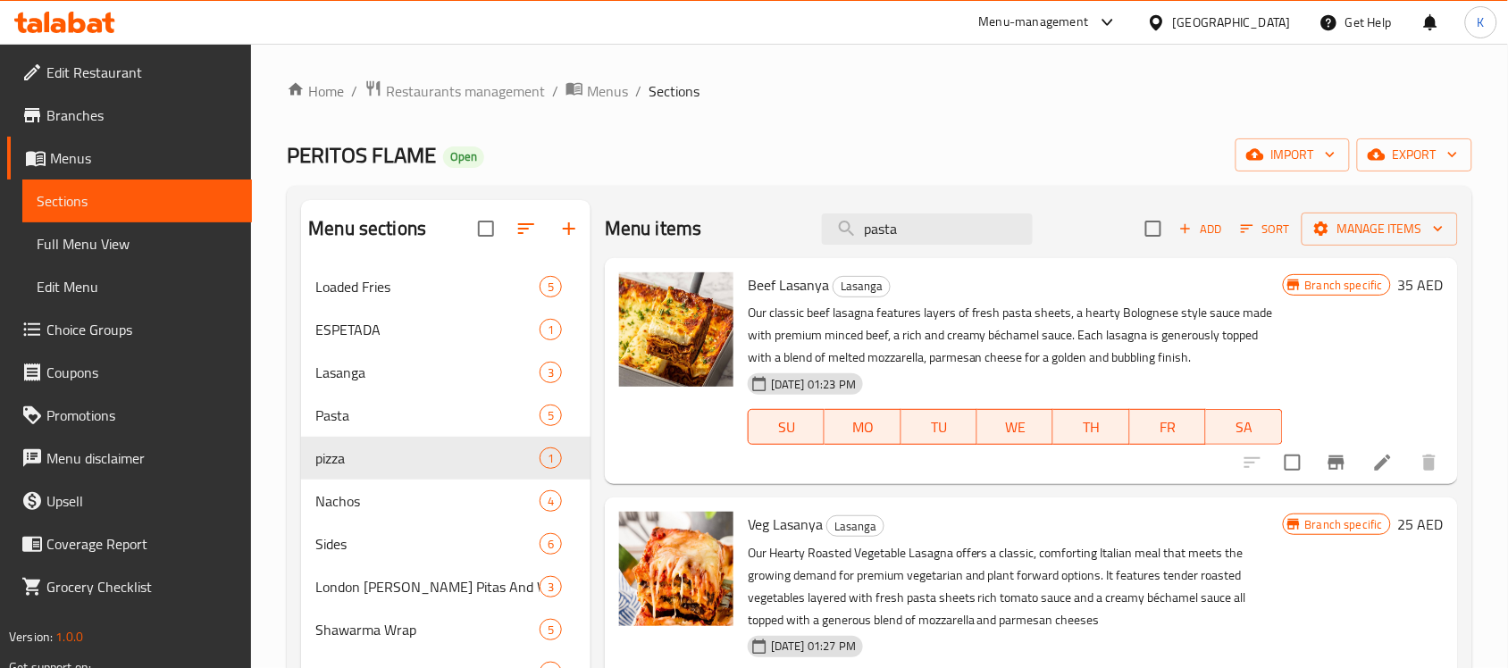
drag, startPoint x: 940, startPoint y: 239, endPoint x: 617, endPoint y: 181, distance: 327.6
click at [617, 181] on div "Home / Restaurants management / Menus / Sections PERITOS FLAME Open import expo…" at bounding box center [879, 654] width 1185 height 1150
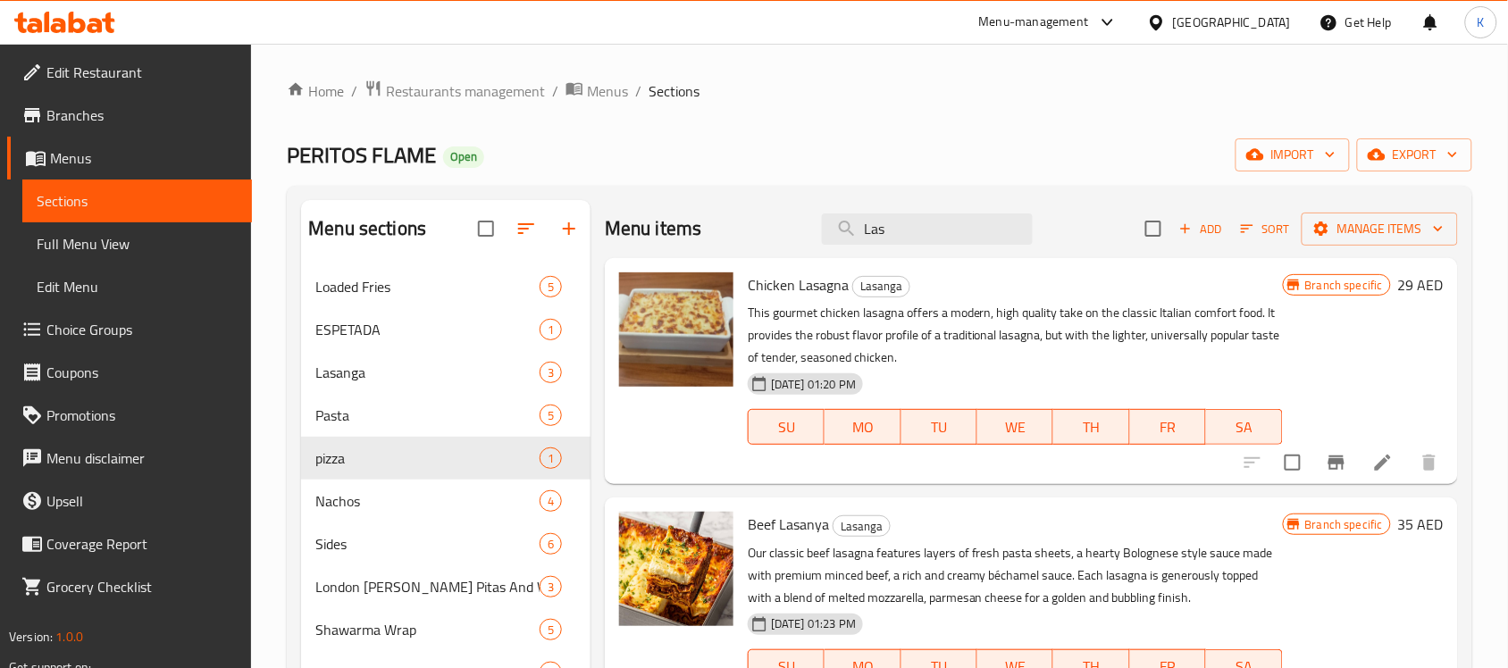
drag, startPoint x: 958, startPoint y: 239, endPoint x: 800, endPoint y: 257, distance: 158.2
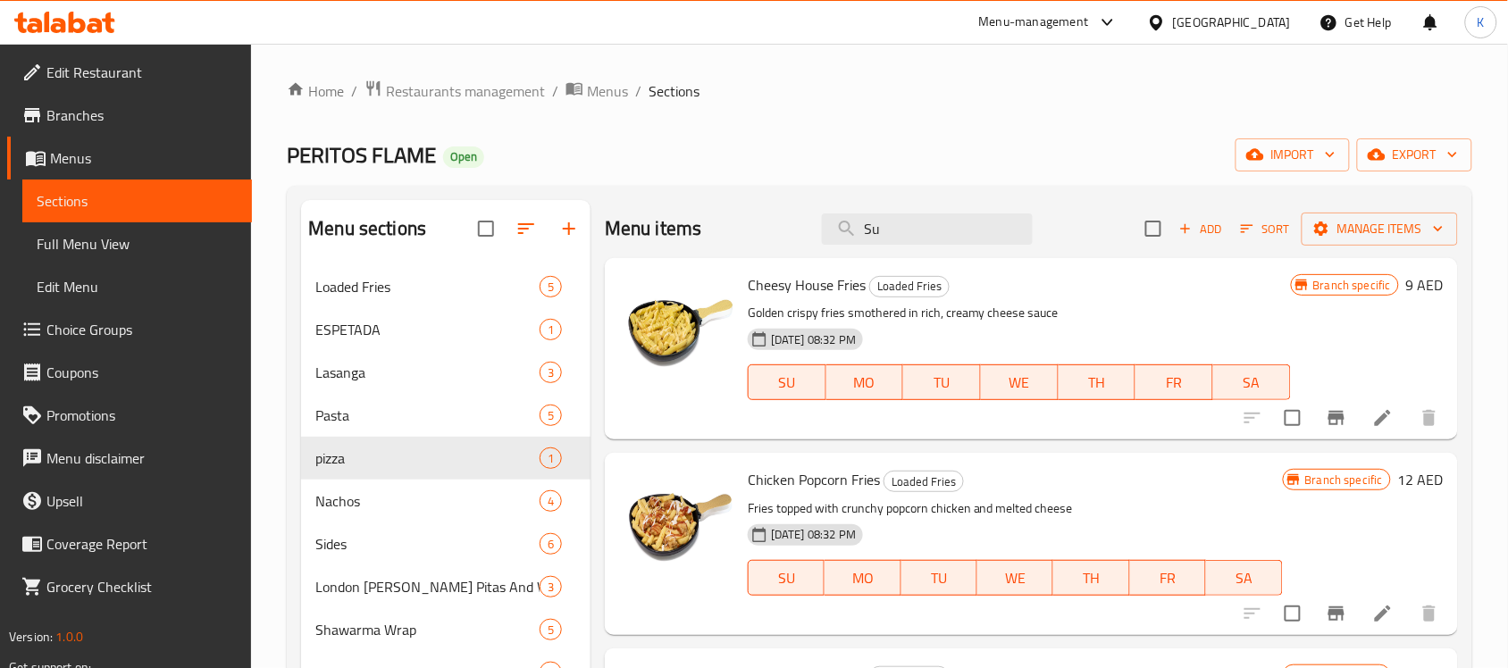
type input "Sun"
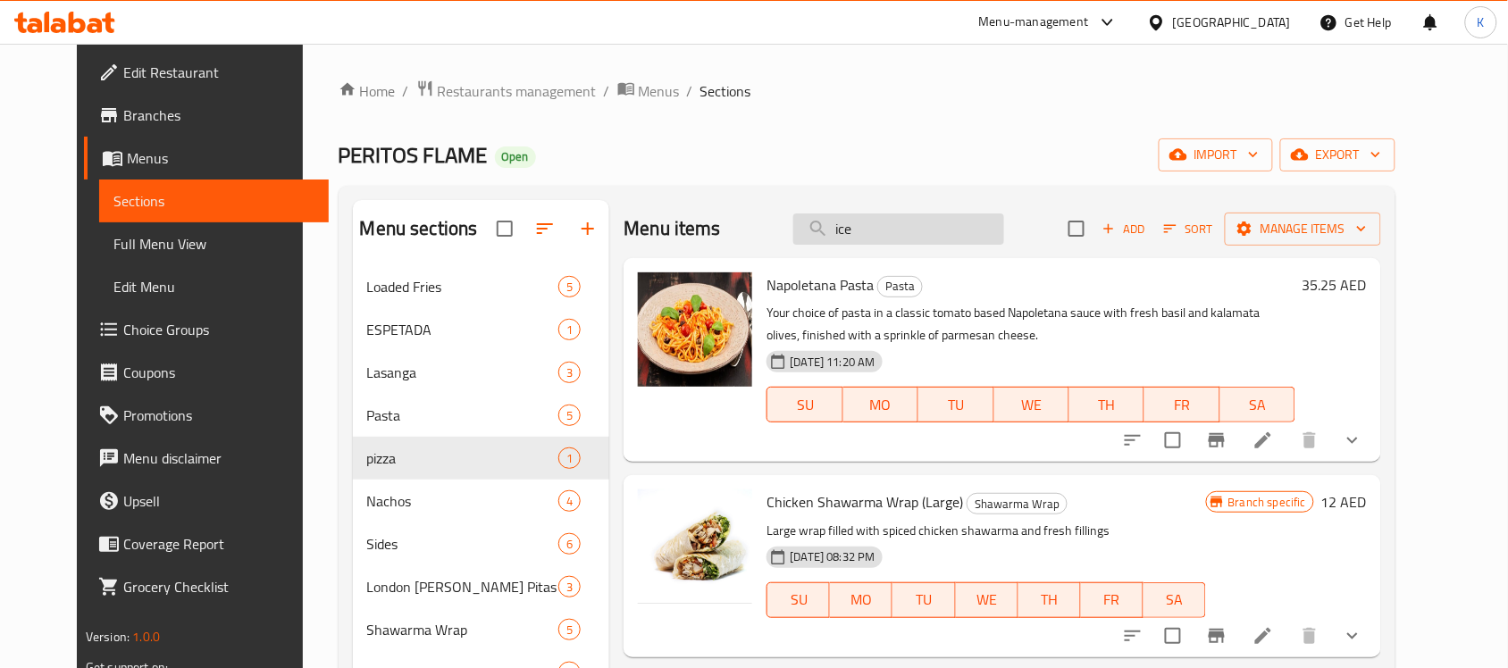
drag, startPoint x: 948, startPoint y: 214, endPoint x: 927, endPoint y: 237, distance: 30.3
click at [932, 232] on input "ice" at bounding box center [898, 228] width 211 height 31
drag, startPoint x: 927, startPoint y: 237, endPoint x: 788, endPoint y: 241, distance: 139.4
click at [788, 239] on div "Menu items ice Add Sort Manage items" at bounding box center [1001, 229] width 757 height 58
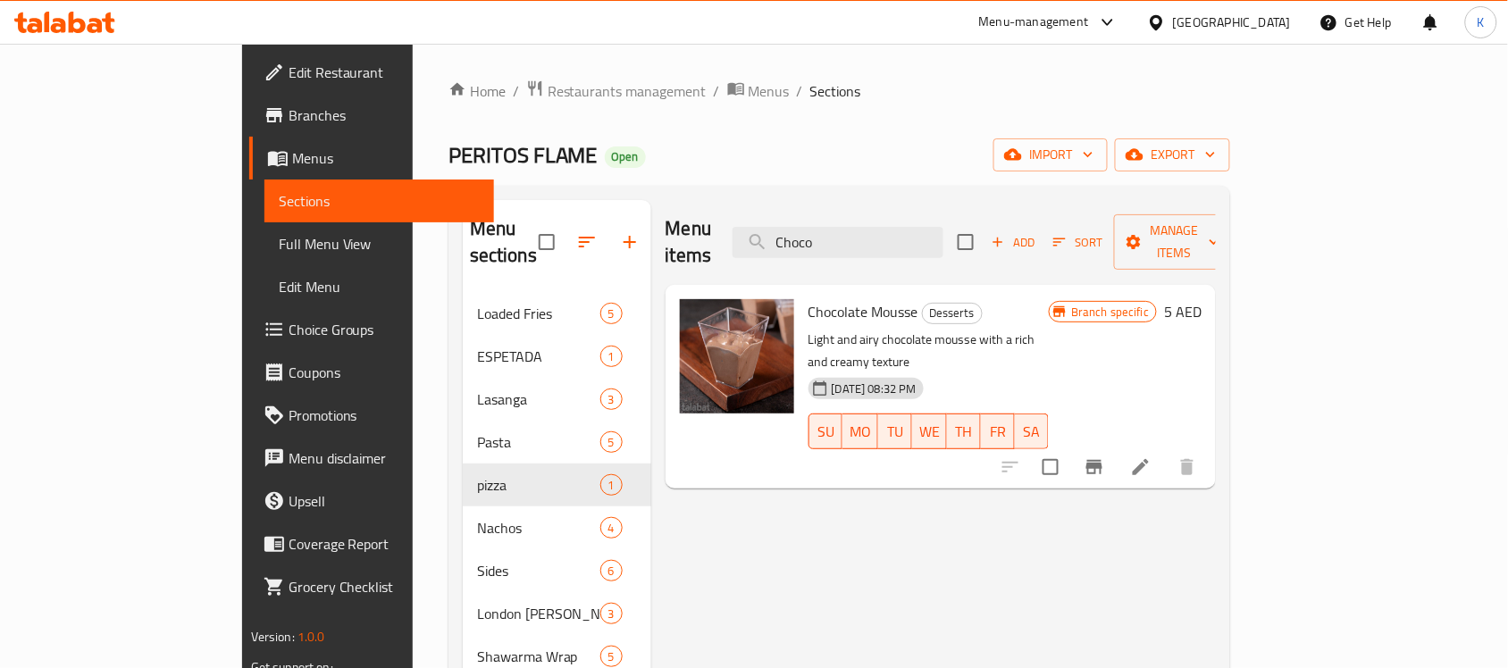
drag, startPoint x: 675, startPoint y: 225, endPoint x: 617, endPoint y: 220, distance: 58.3
click at [665, 221] on div "Menu items Choco Add Sort Manage items" at bounding box center [940, 242] width 551 height 85
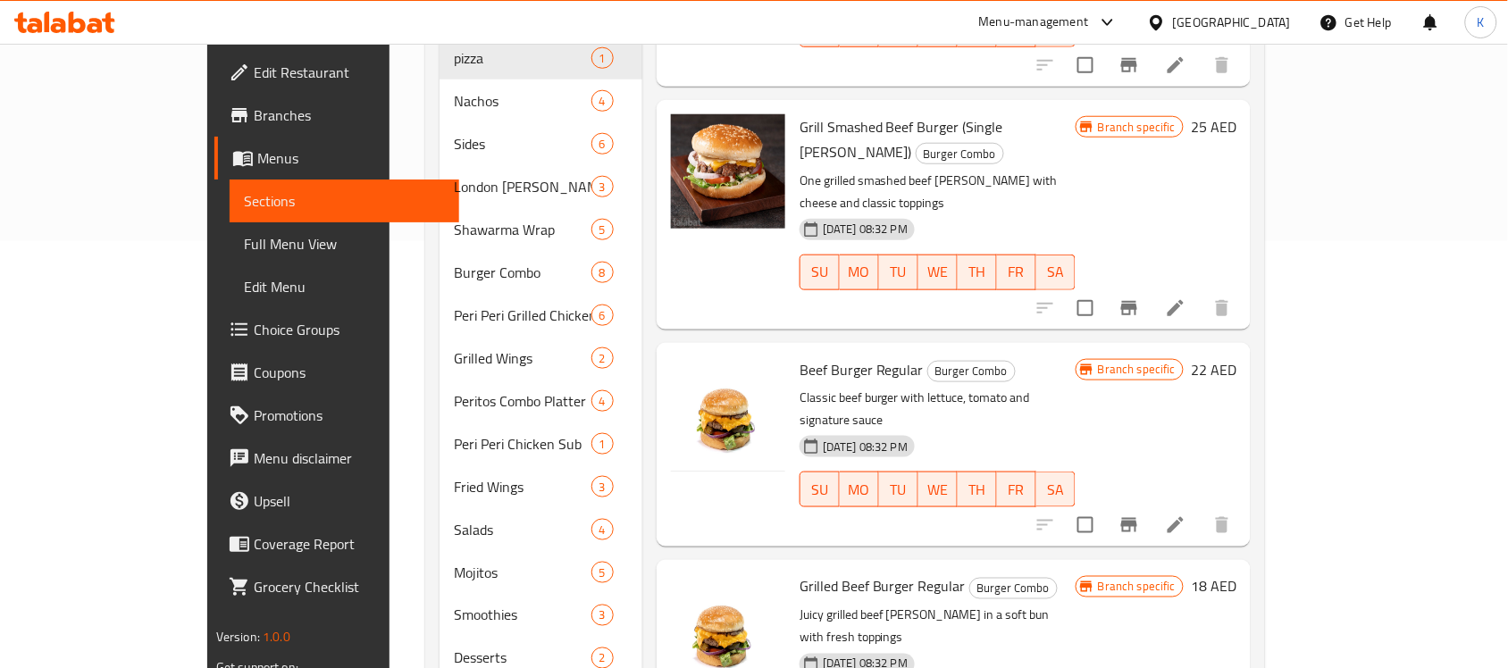
scroll to position [447, 0]
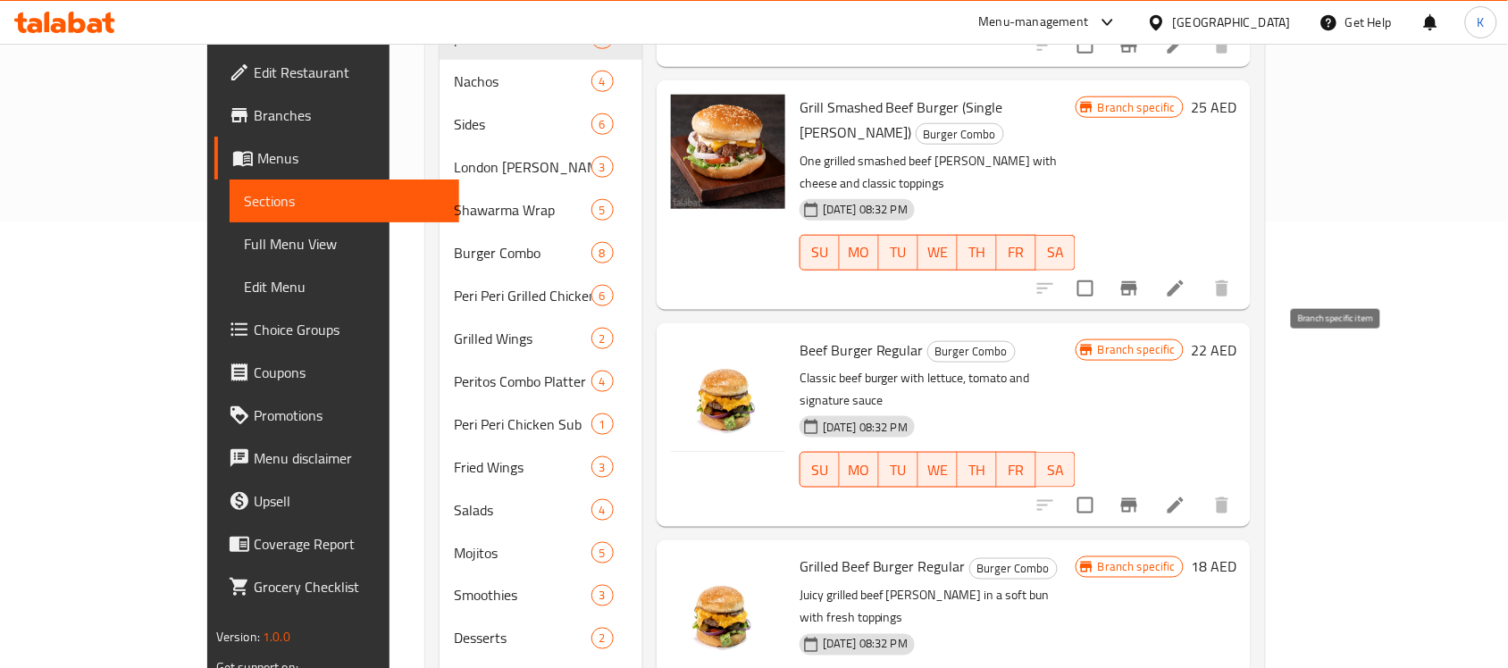
click at [1137, 498] on icon "Branch-specific-item" at bounding box center [1129, 505] width 16 height 14
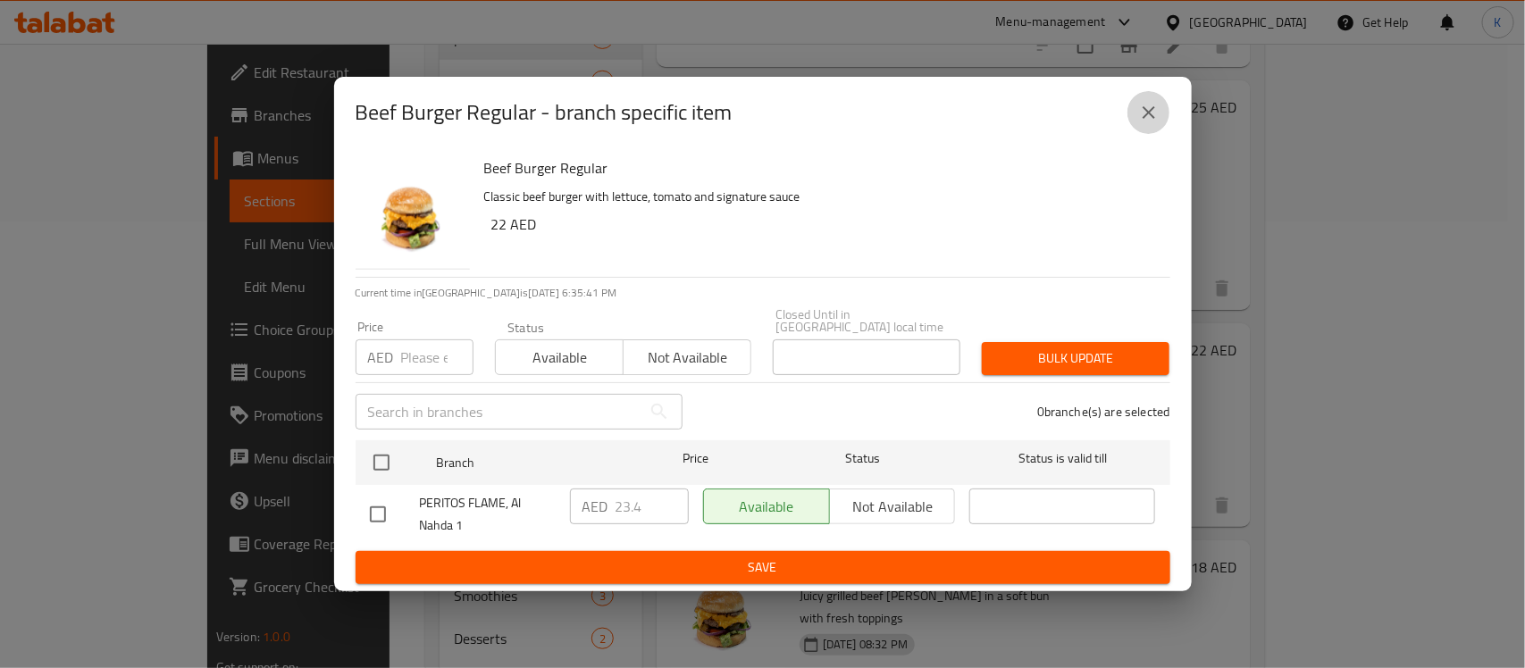
click at [1158, 112] on icon "close" at bounding box center [1148, 112] width 21 height 21
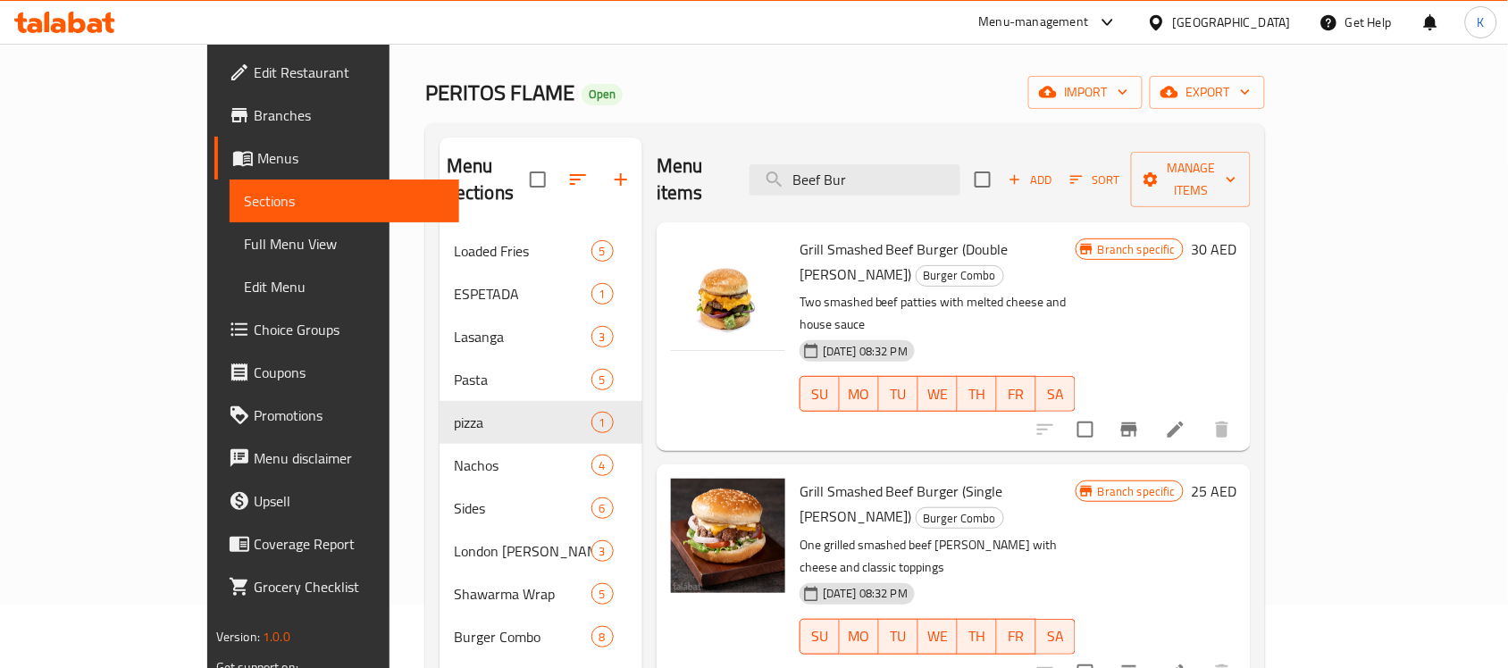
scroll to position [112, 0]
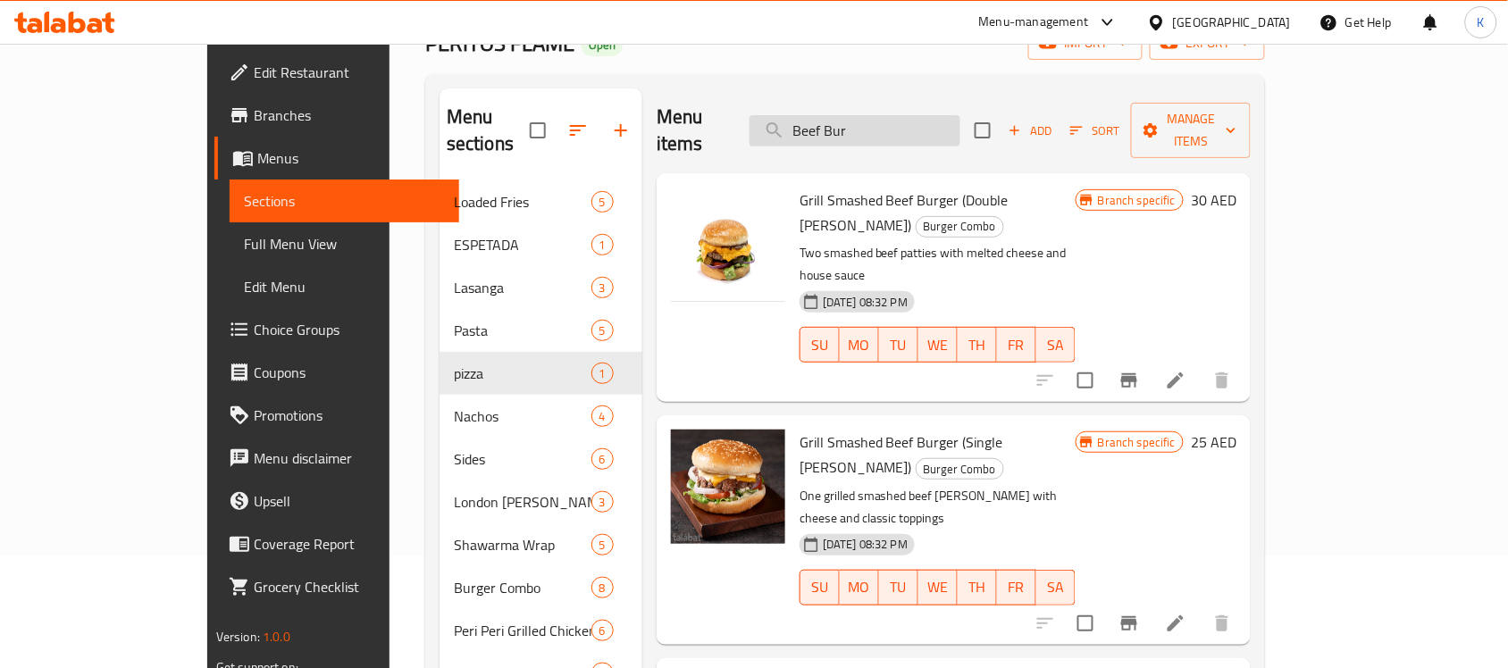
click at [931, 115] on input "Beef Bur" at bounding box center [854, 130] width 211 height 31
drag, startPoint x: 931, startPoint y: 113, endPoint x: 739, endPoint y: 125, distance: 192.4
click at [739, 125] on div "Menu items Beef Bur Add Sort Manage items" at bounding box center [954, 130] width 594 height 85
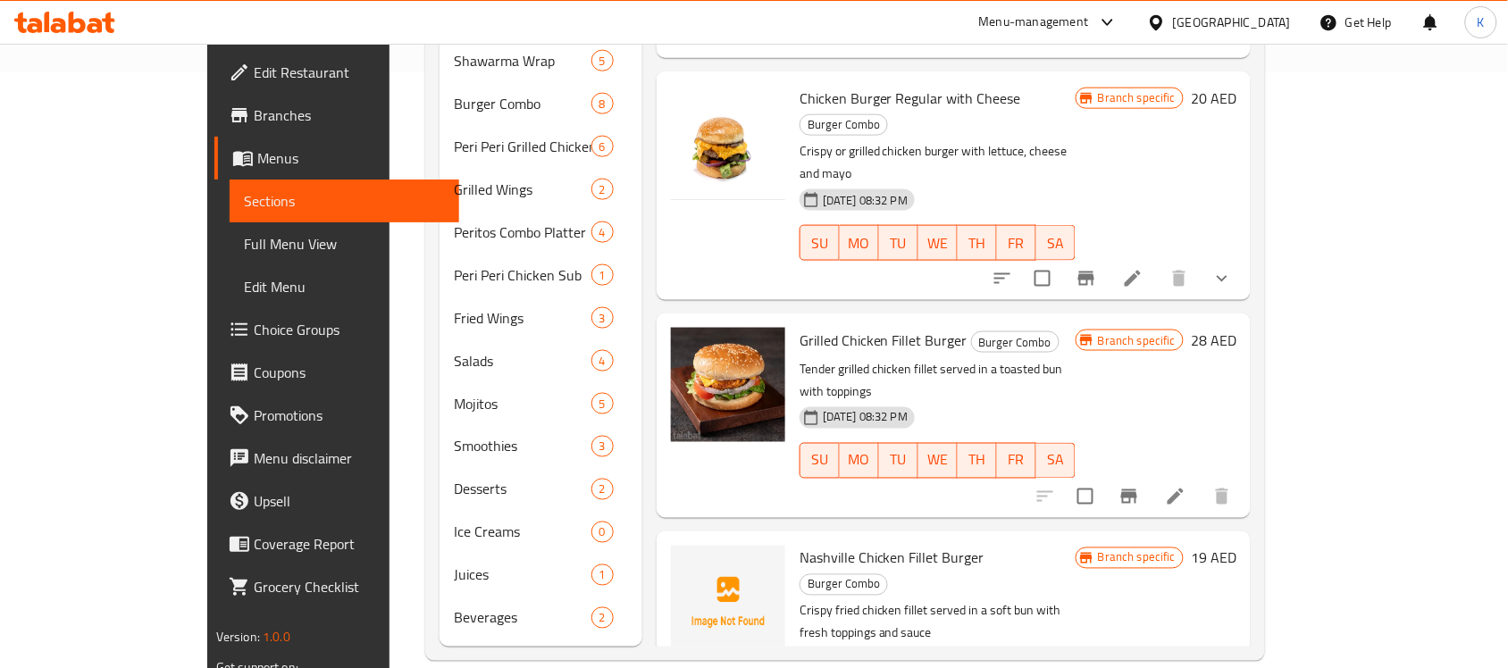
scroll to position [590, 0]
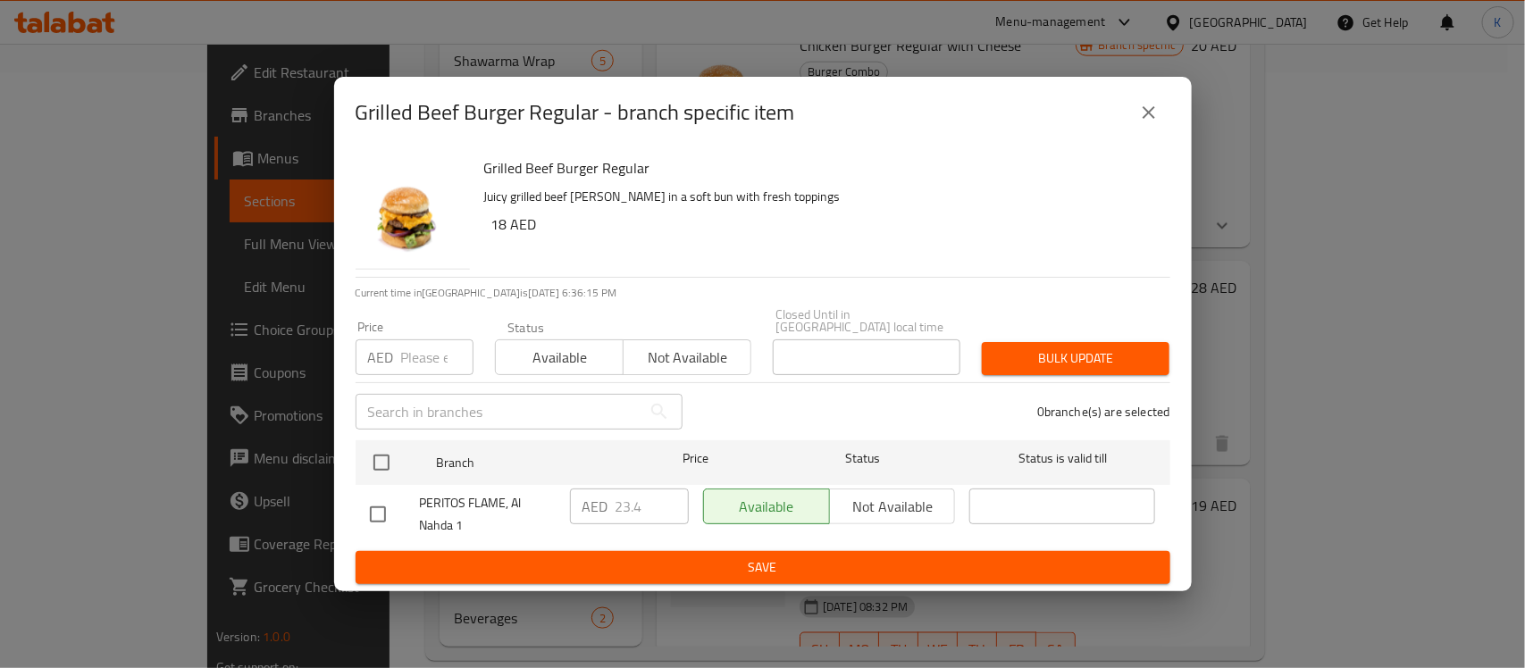
click at [1155, 112] on icon "close" at bounding box center [1148, 112] width 21 height 21
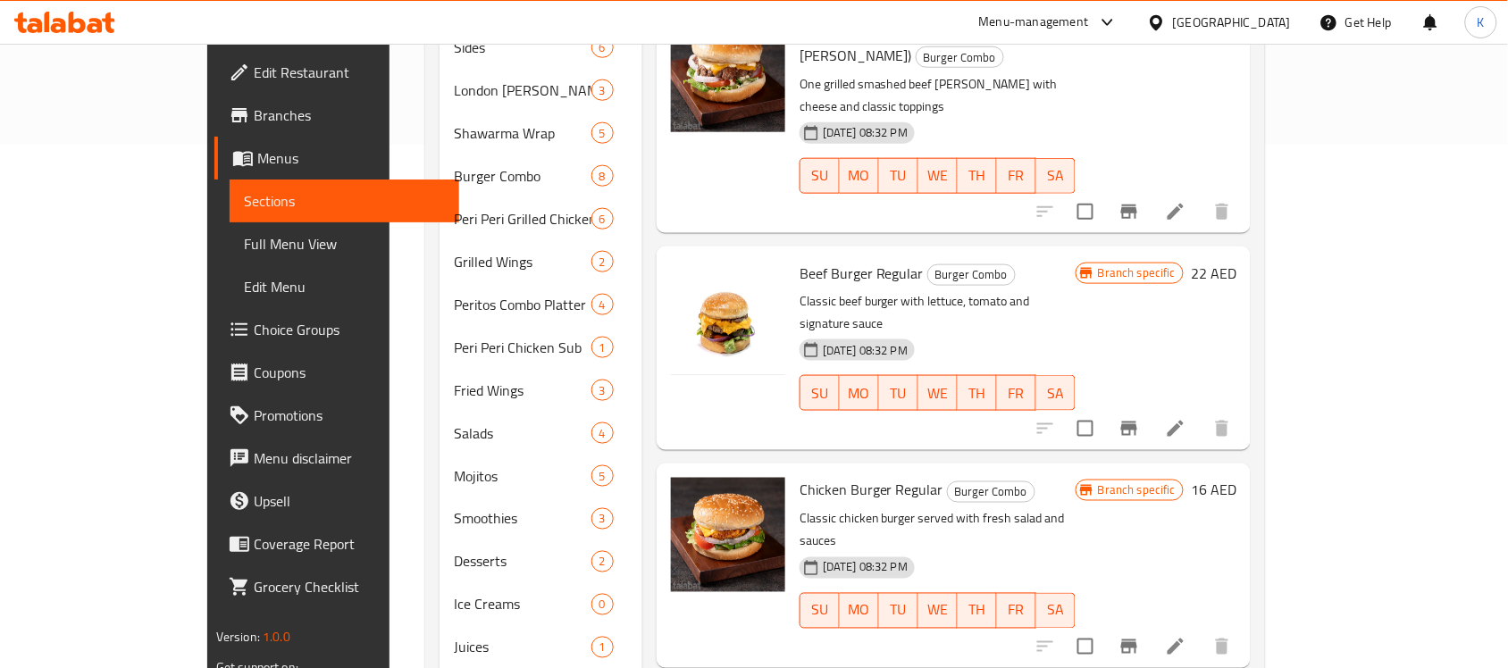
scroll to position [484, 0]
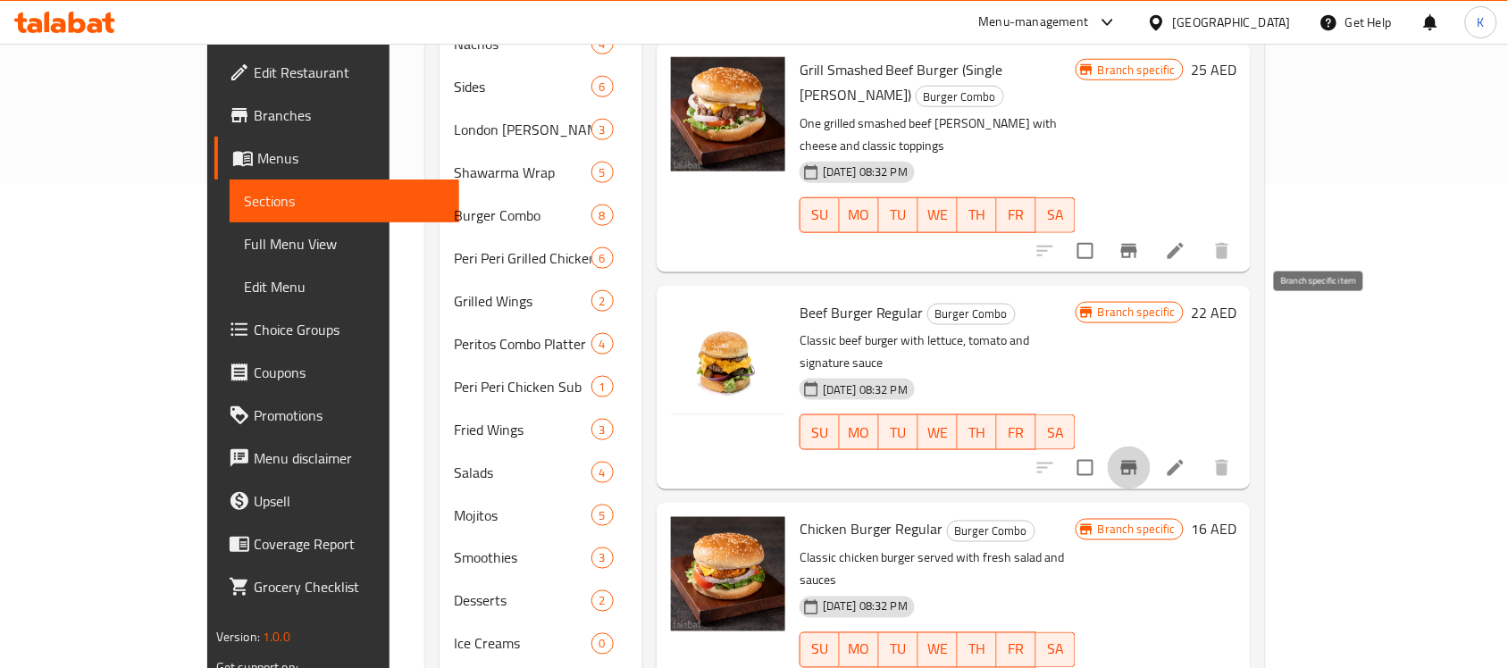
click at [1140, 457] on icon "Branch-specific-item" at bounding box center [1128, 467] width 21 height 21
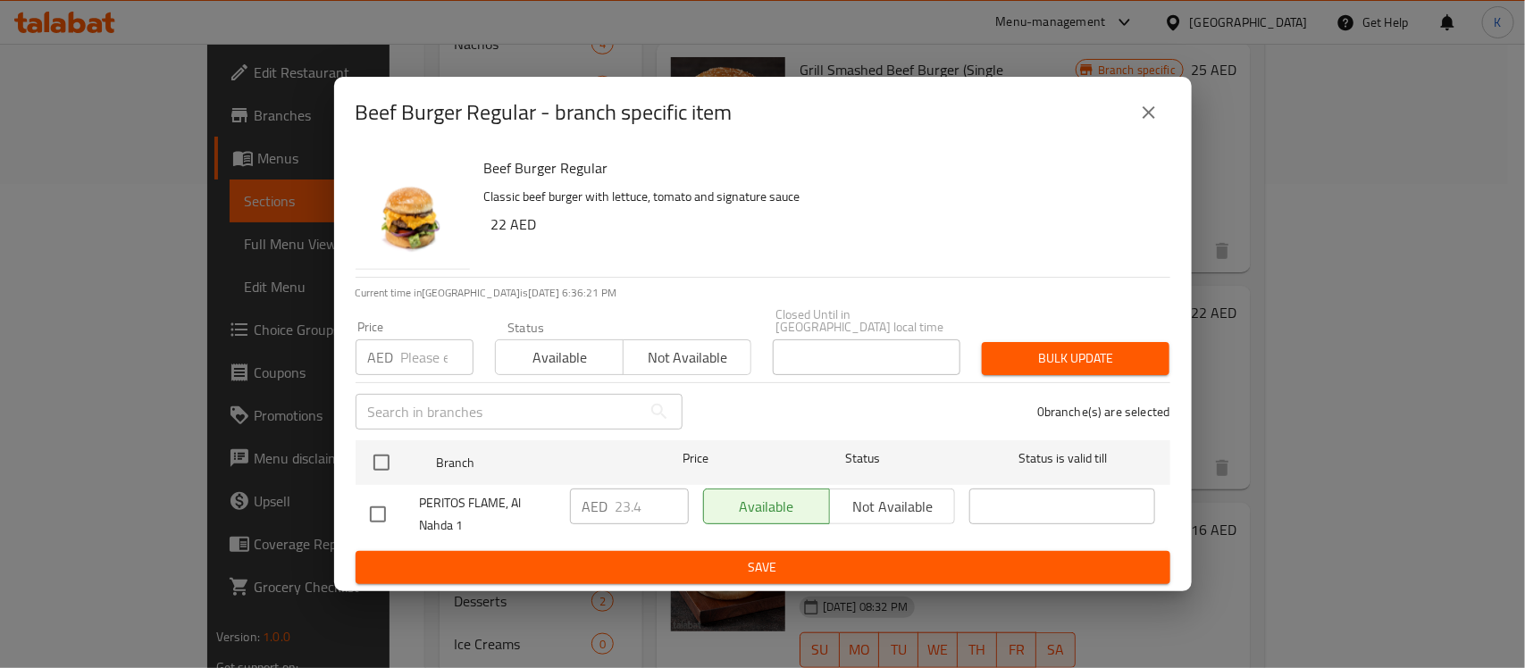
click at [1167, 110] on button "close" at bounding box center [1148, 112] width 43 height 43
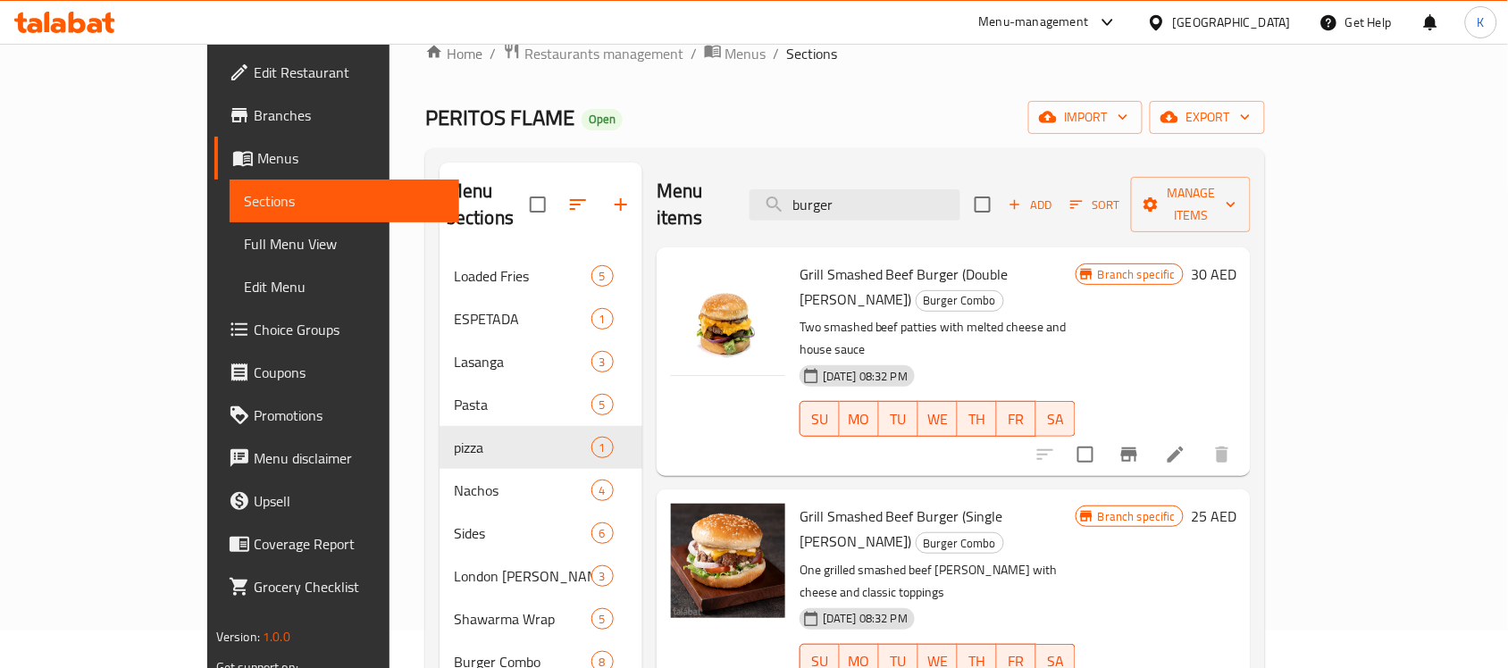
scroll to position [0, 0]
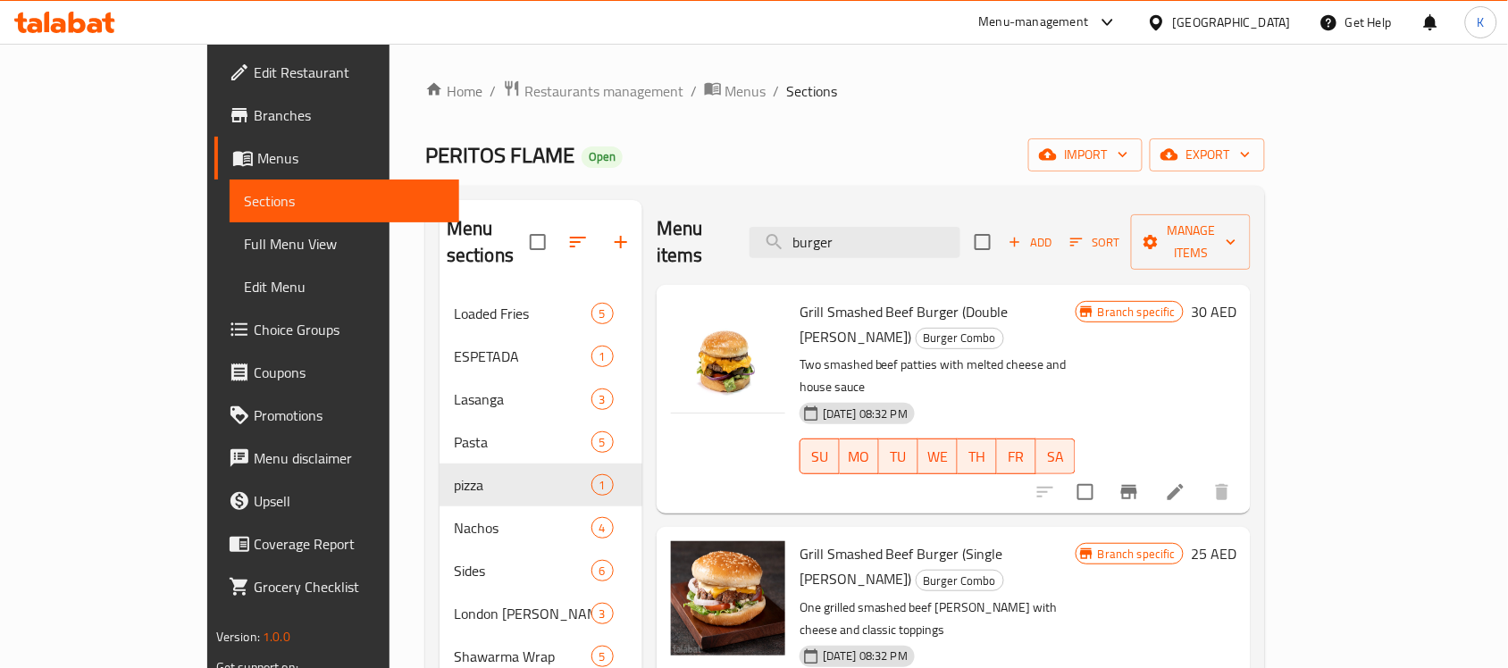
drag, startPoint x: 925, startPoint y: 237, endPoint x: 657, endPoint y: 220, distance: 269.4
click at [657, 220] on div "Menu items burger Add Sort Manage items" at bounding box center [954, 242] width 594 height 85
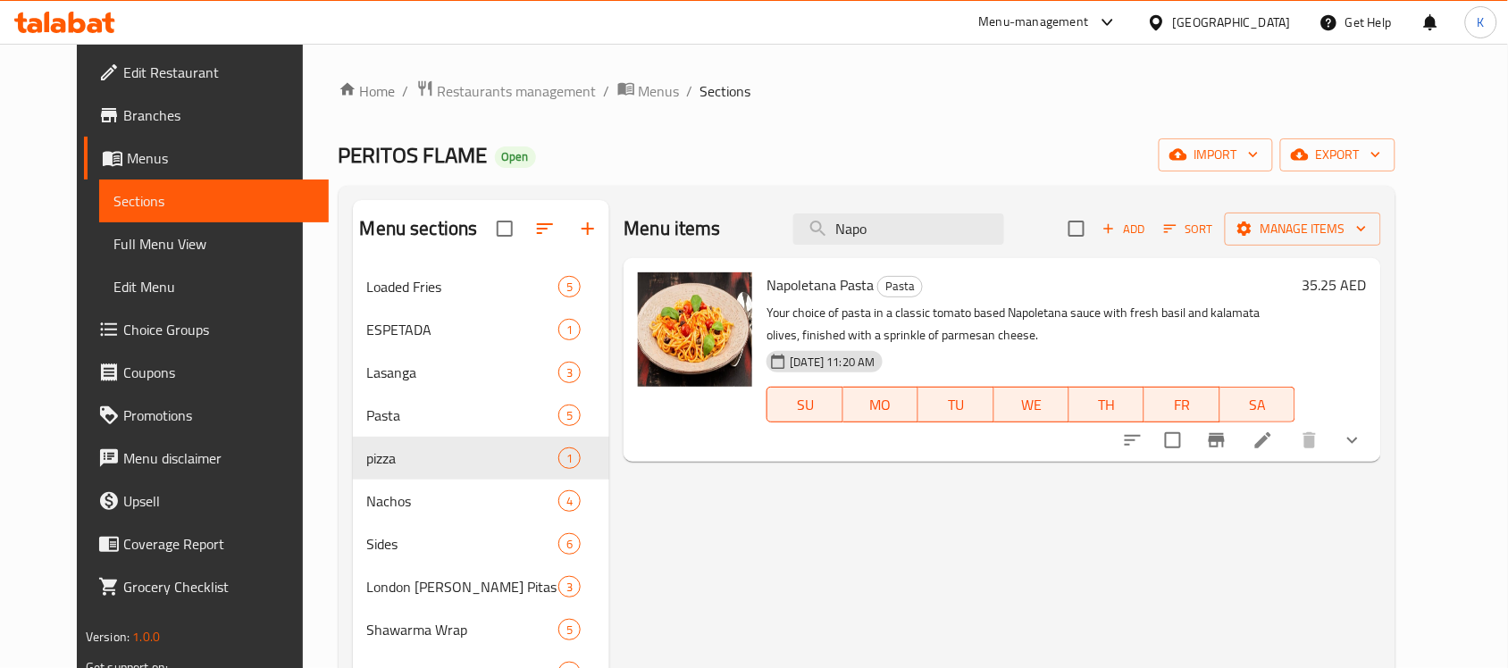
click at [804, 295] on span "Napoletana Pasta" at bounding box center [819, 285] width 107 height 27
copy h6 "Napoletana Pasta"
drag, startPoint x: 923, startPoint y: 232, endPoint x: 475, endPoint y: 238, distance: 447.5
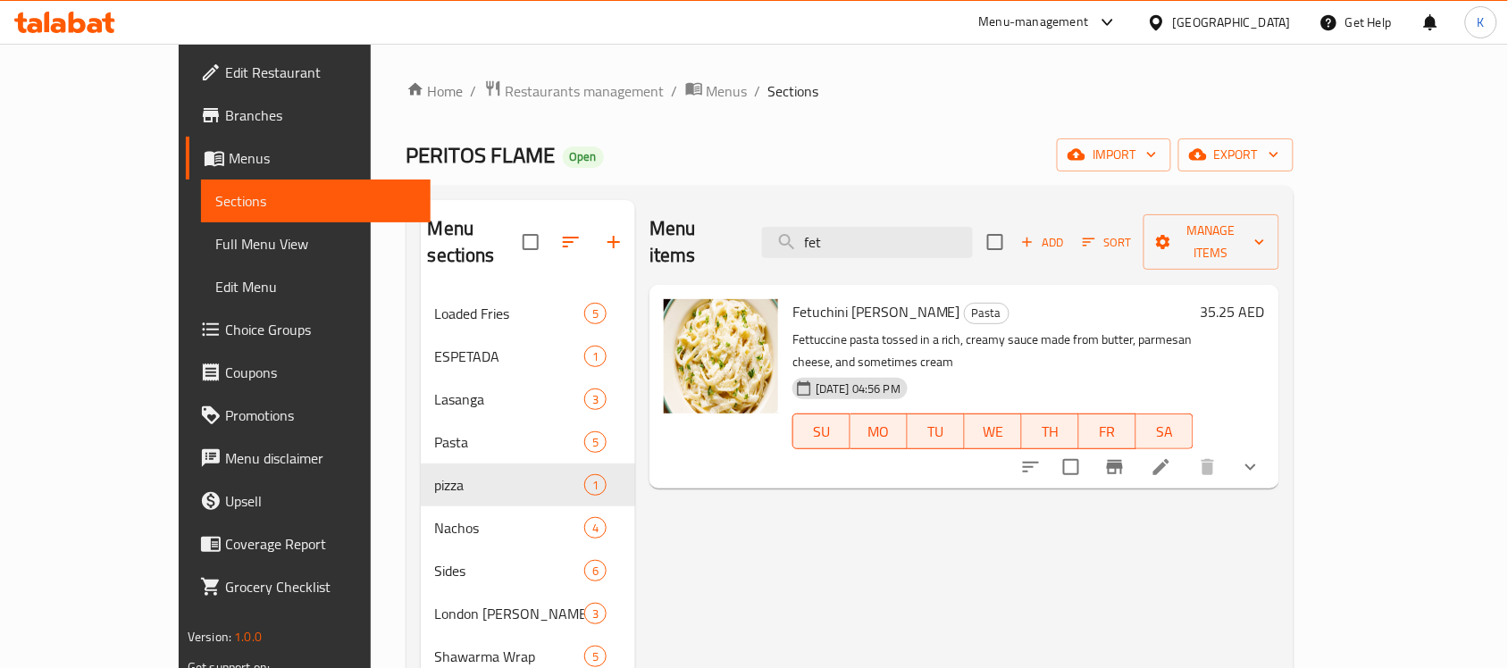
click at [801, 298] on span "Fetuchini Alfredo" at bounding box center [876, 311] width 168 height 27
copy h6 "Fetuchini Alfredo"
drag, startPoint x: 587, startPoint y: 215, endPoint x: 442, endPoint y: 195, distance: 146.2
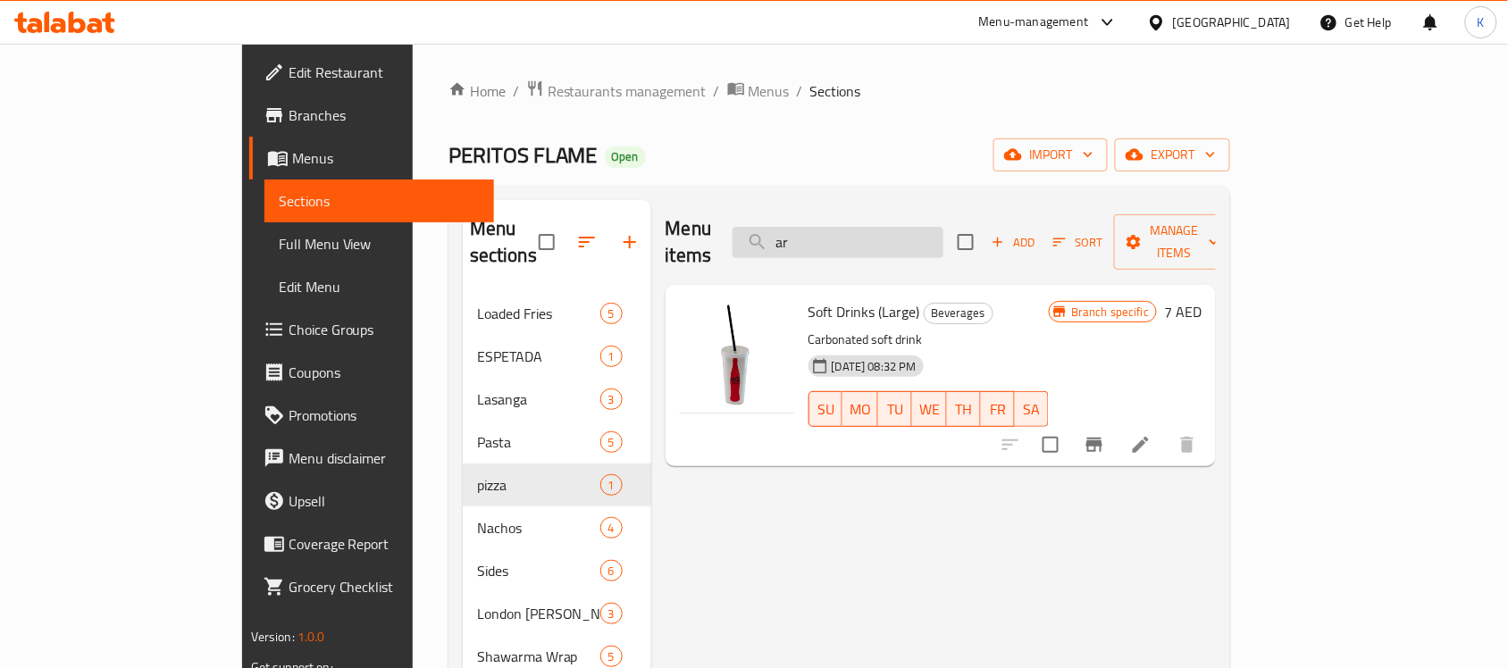
type input "a"
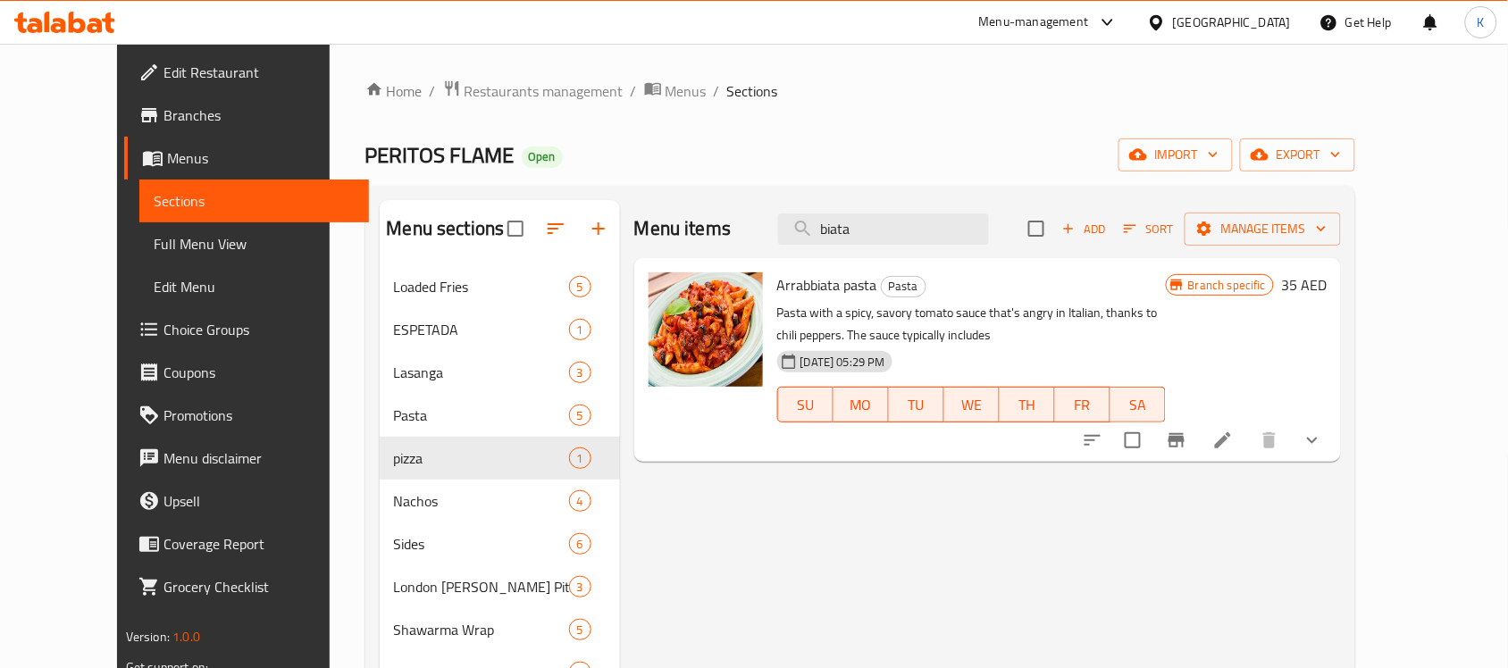
type input "biata"
click at [800, 278] on span "Arrabbiata pasta" at bounding box center [827, 285] width 100 height 27
copy h6 "Arrabbiata pasta"
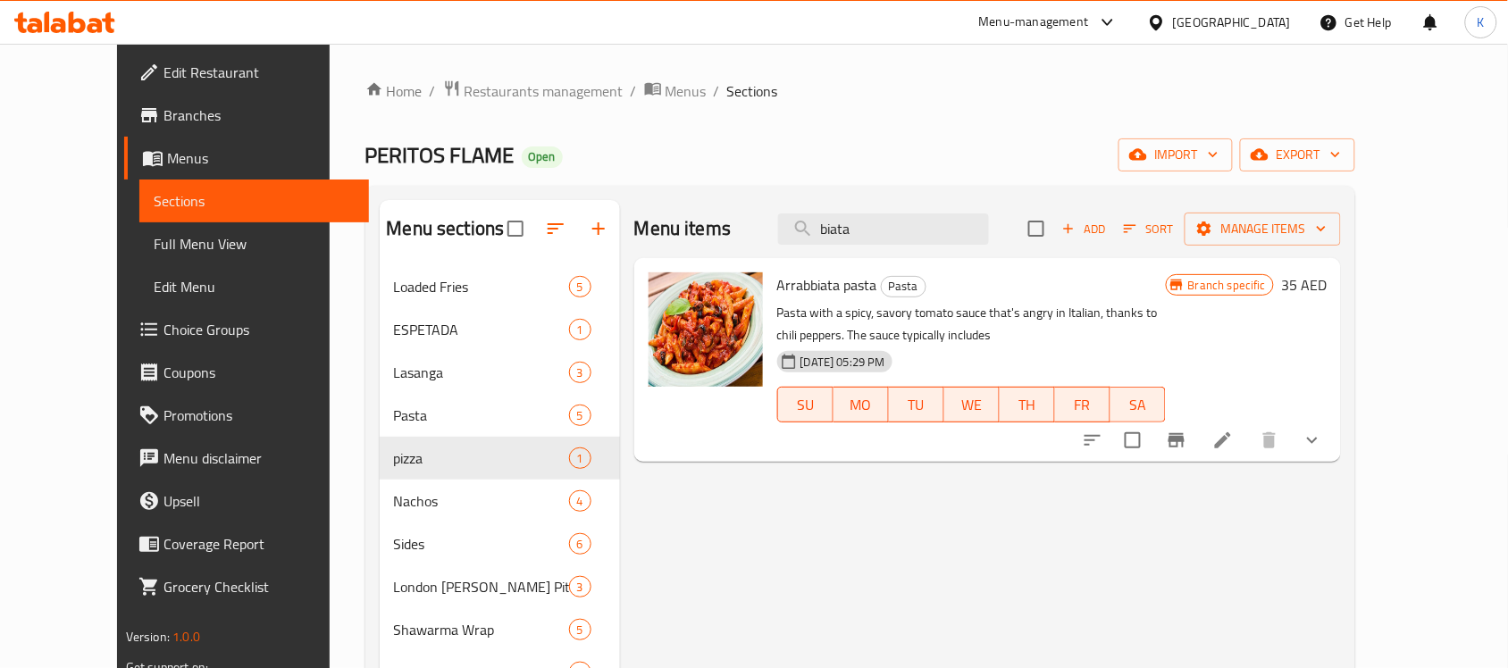
drag, startPoint x: 414, startPoint y: 70, endPoint x: 426, endPoint y: 74, distance: 13.3
click at [422, 73] on div "Home / Restaurants management / Menus / Sections PERITOS FLAME Open import expo…" at bounding box center [861, 655] width 1062 height 1222
click at [430, 76] on div "Home / Restaurants management / Menus / Sections PERITOS FLAME Open import expo…" at bounding box center [861, 655] width 1062 height 1222
click at [464, 82] on span "Restaurants management" at bounding box center [543, 90] width 159 height 21
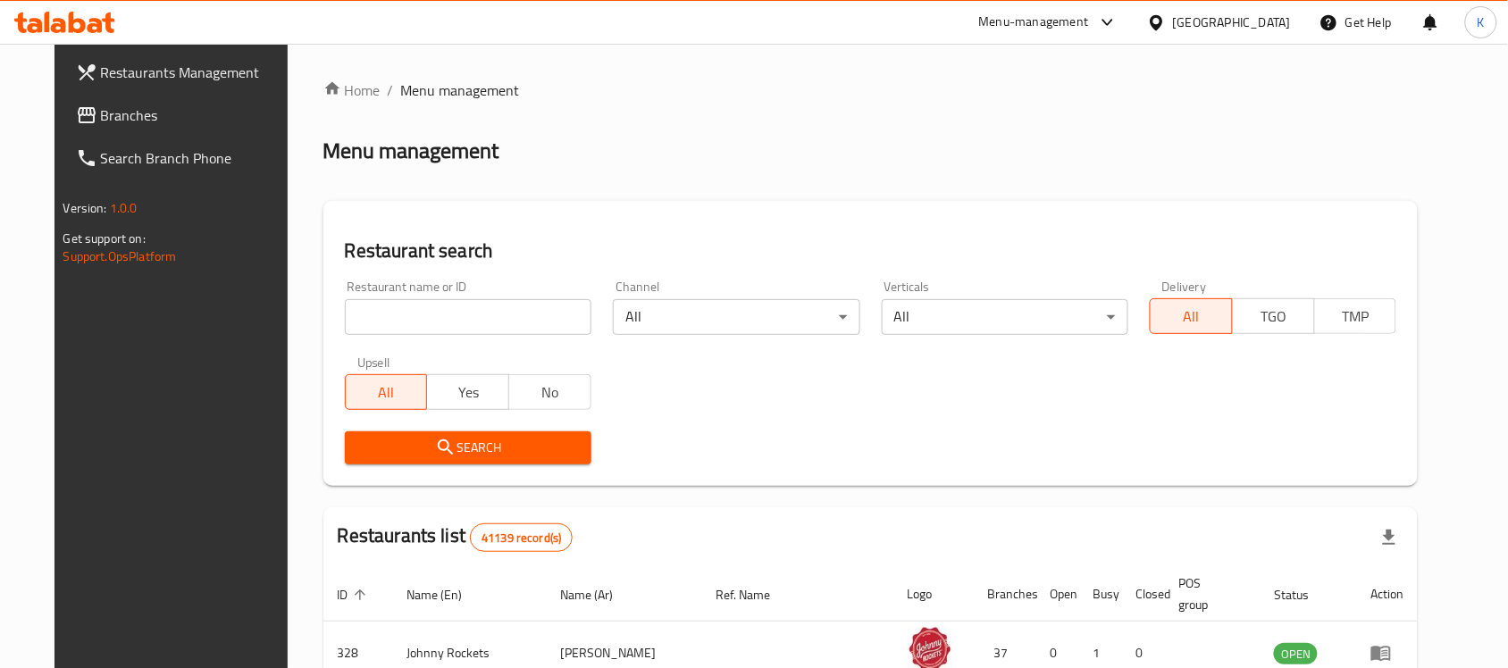
click at [457, 314] on input "search" at bounding box center [468, 317] width 247 height 36
type input "My Choice Res"
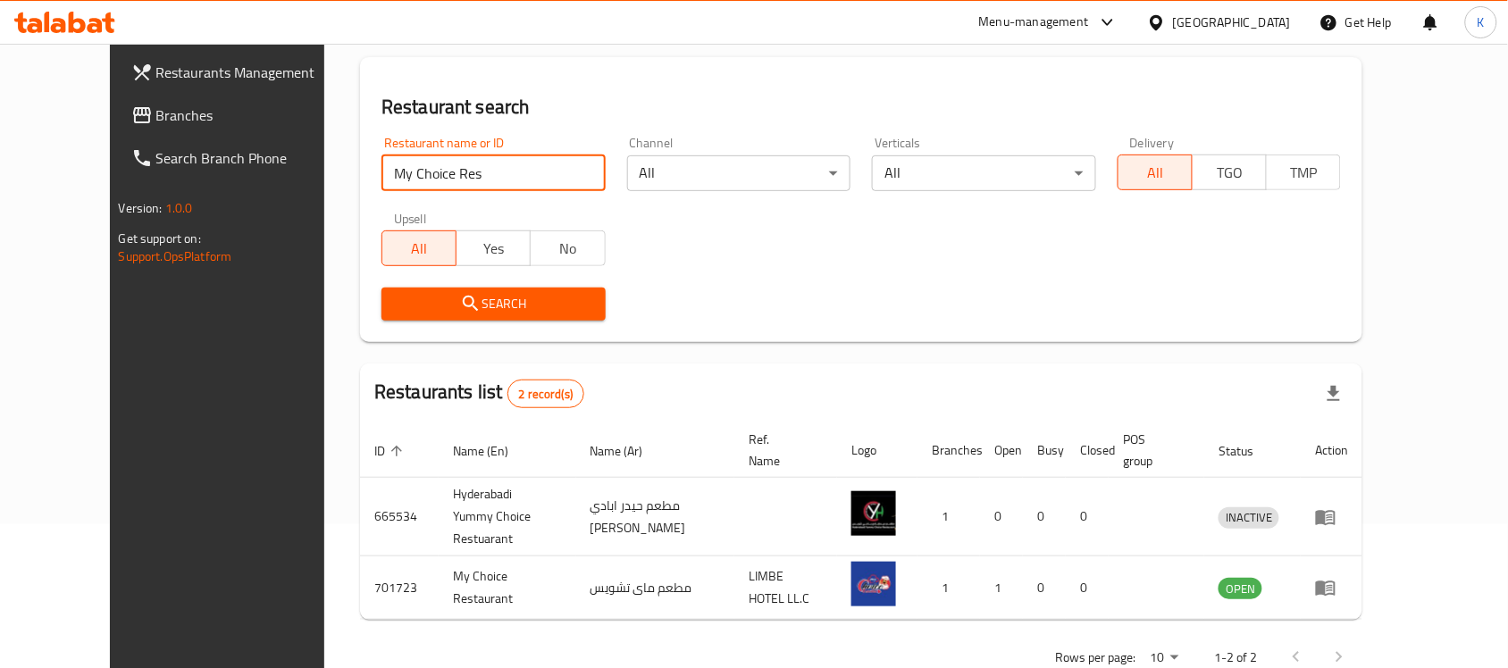
scroll to position [157, 0]
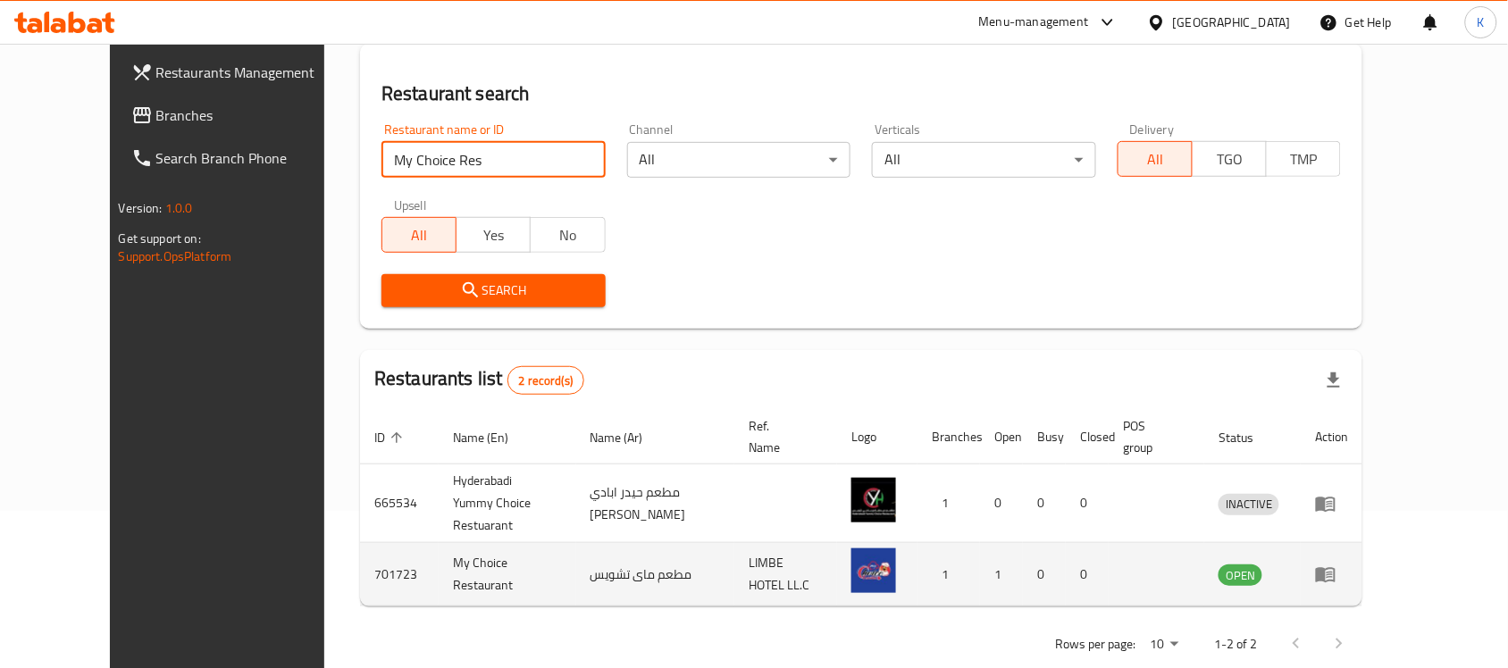
click at [1336, 564] on icon "enhanced table" at bounding box center [1325, 574] width 21 height 21
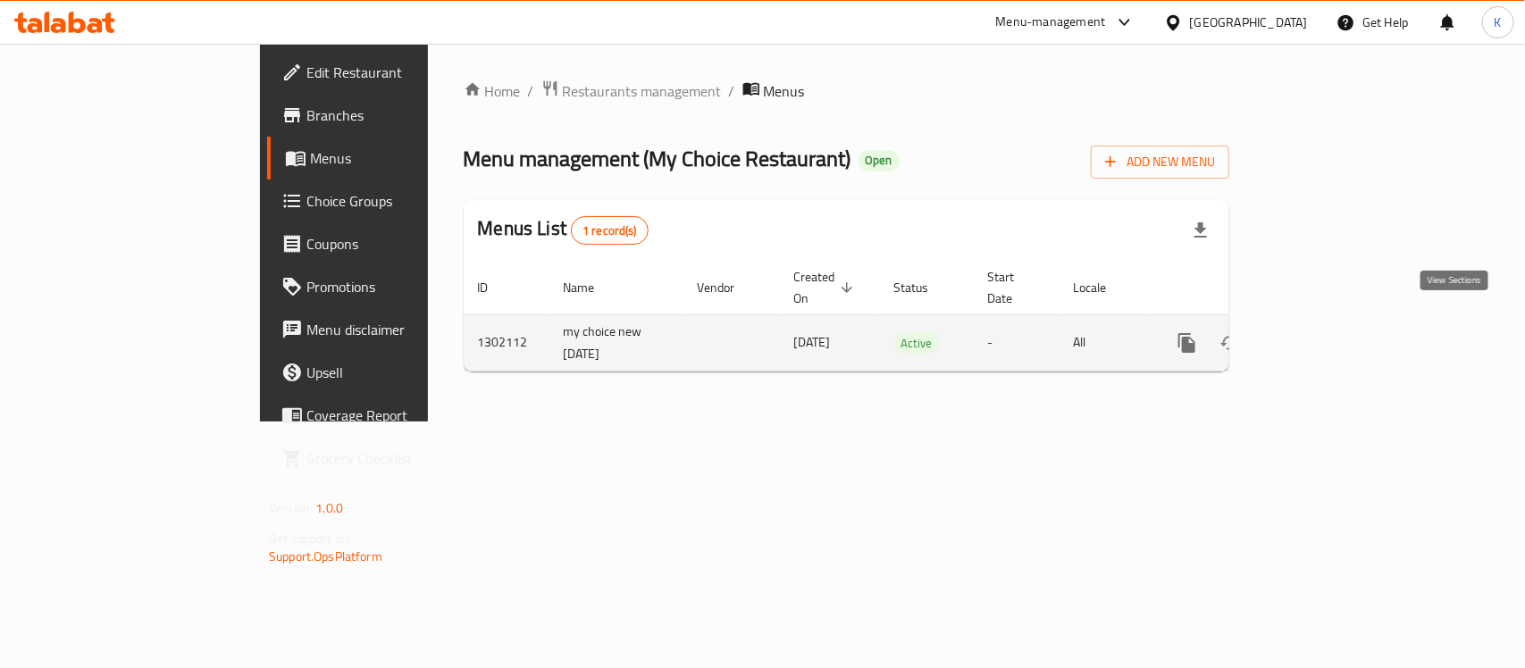
click at [1337, 326] on link "enhanced table" at bounding box center [1315, 343] width 43 height 43
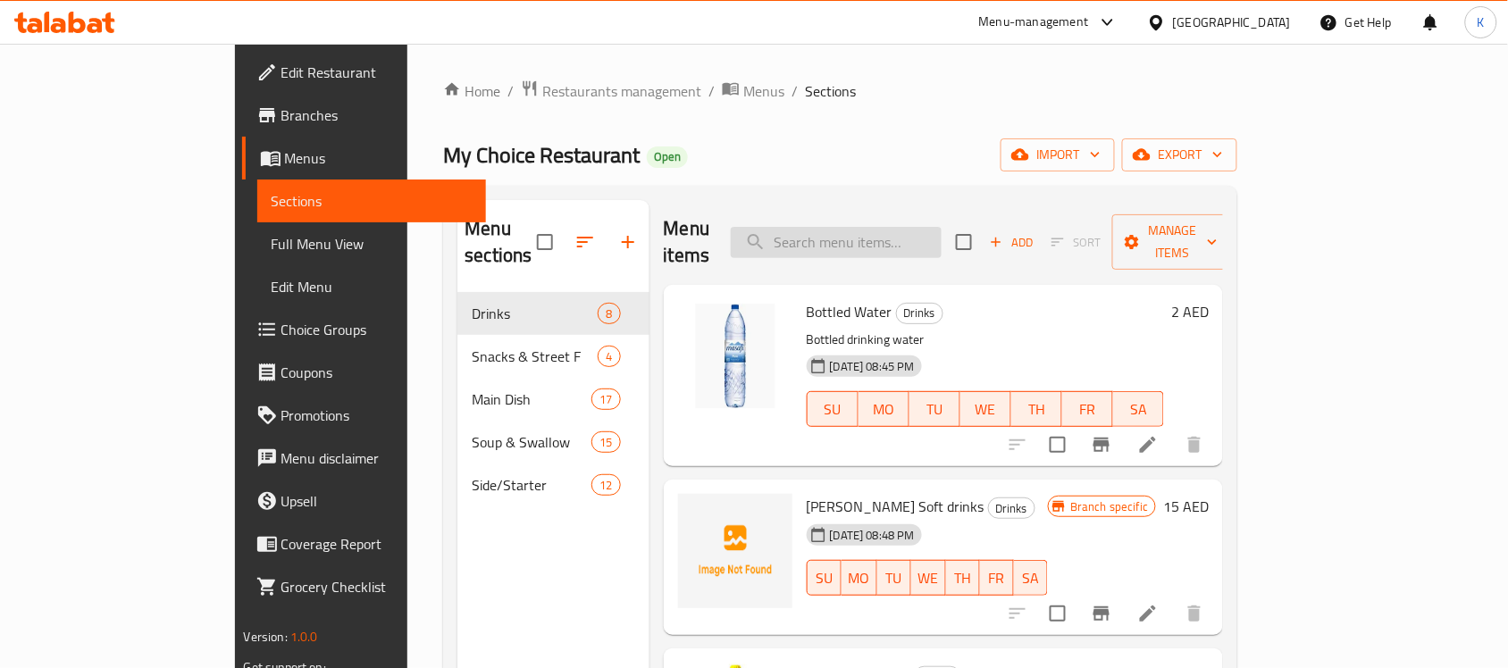
click at [941, 227] on input "search" at bounding box center [836, 242] width 211 height 31
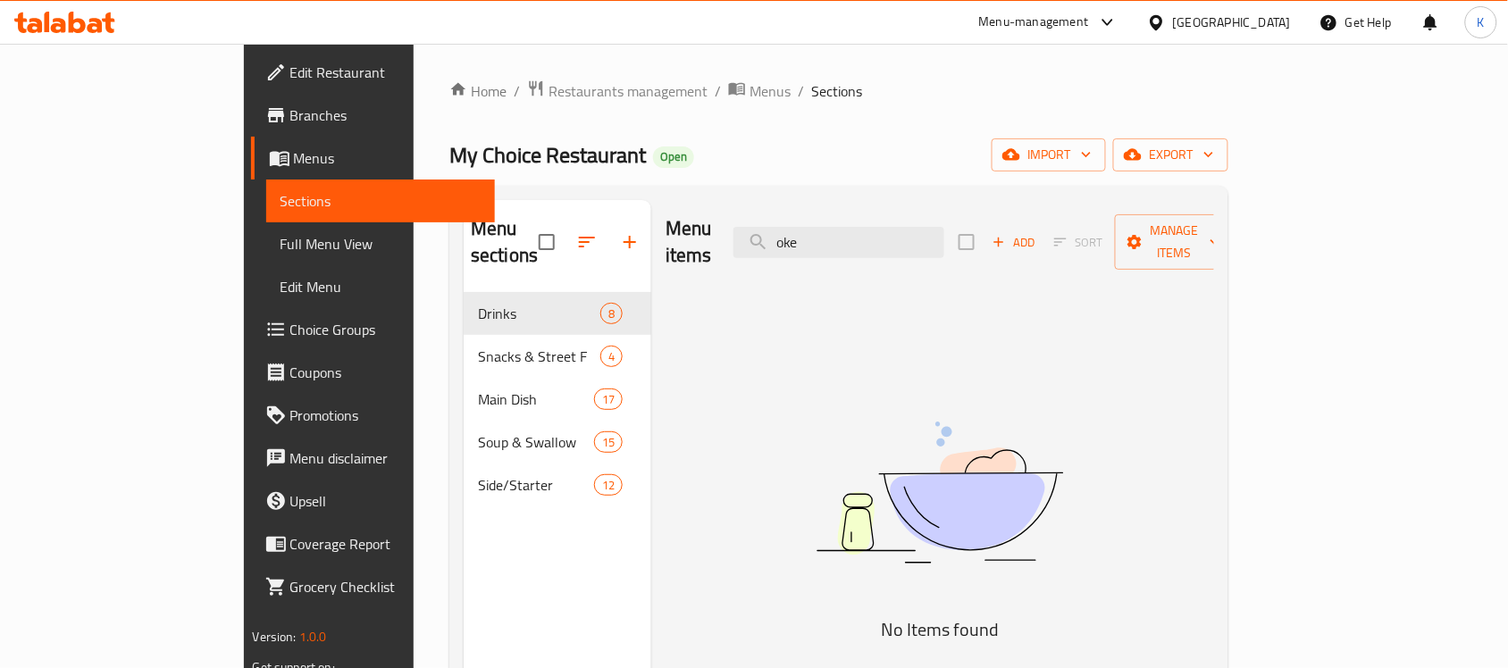
drag, startPoint x: 944, startPoint y: 226, endPoint x: 944, endPoint y: 456, distance: 229.6
drag, startPoint x: 944, startPoint y: 456, endPoint x: 893, endPoint y: 238, distance: 223.8
click at [893, 238] on input "oke" at bounding box center [838, 242] width 211 height 31
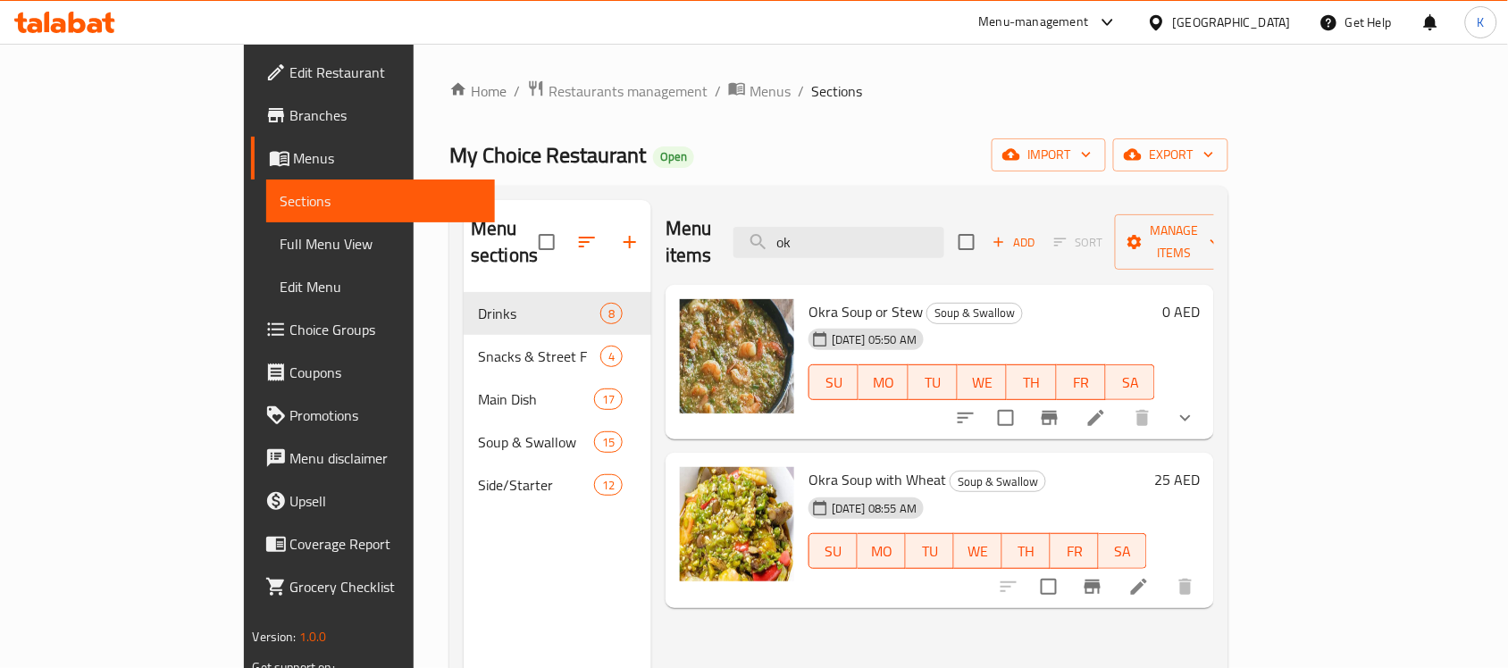
type input "ok"
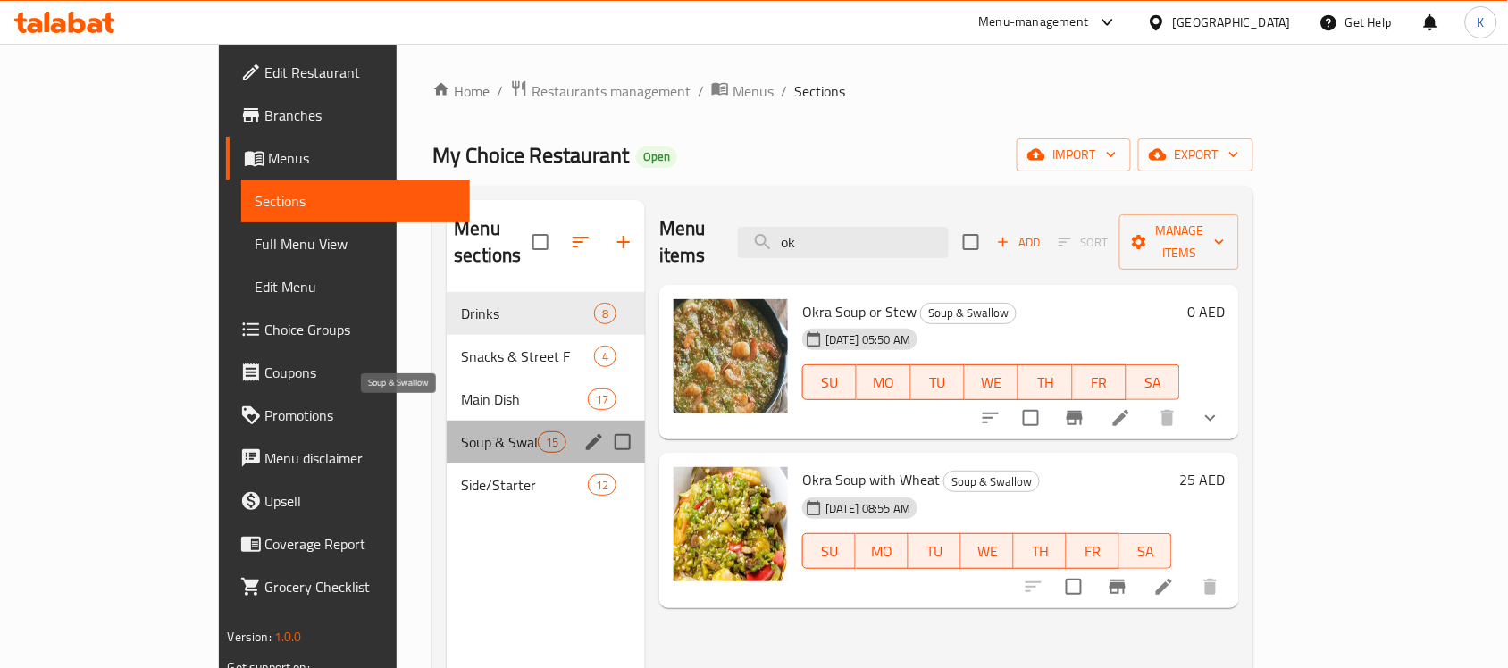
click at [461, 431] on span "Soup & Swallow" at bounding box center [499, 441] width 76 height 21
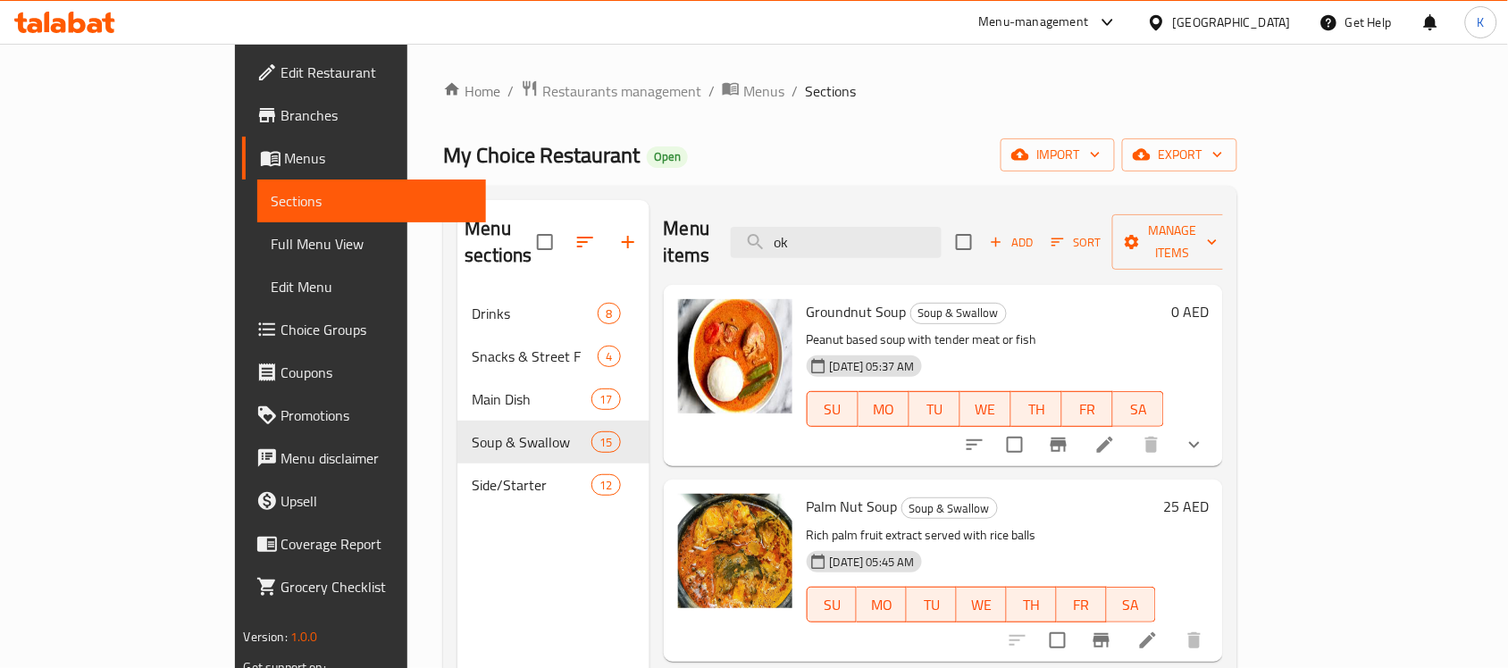
click at [1266, 22] on div "United Arab Emirates" at bounding box center [1232, 23] width 118 height 20
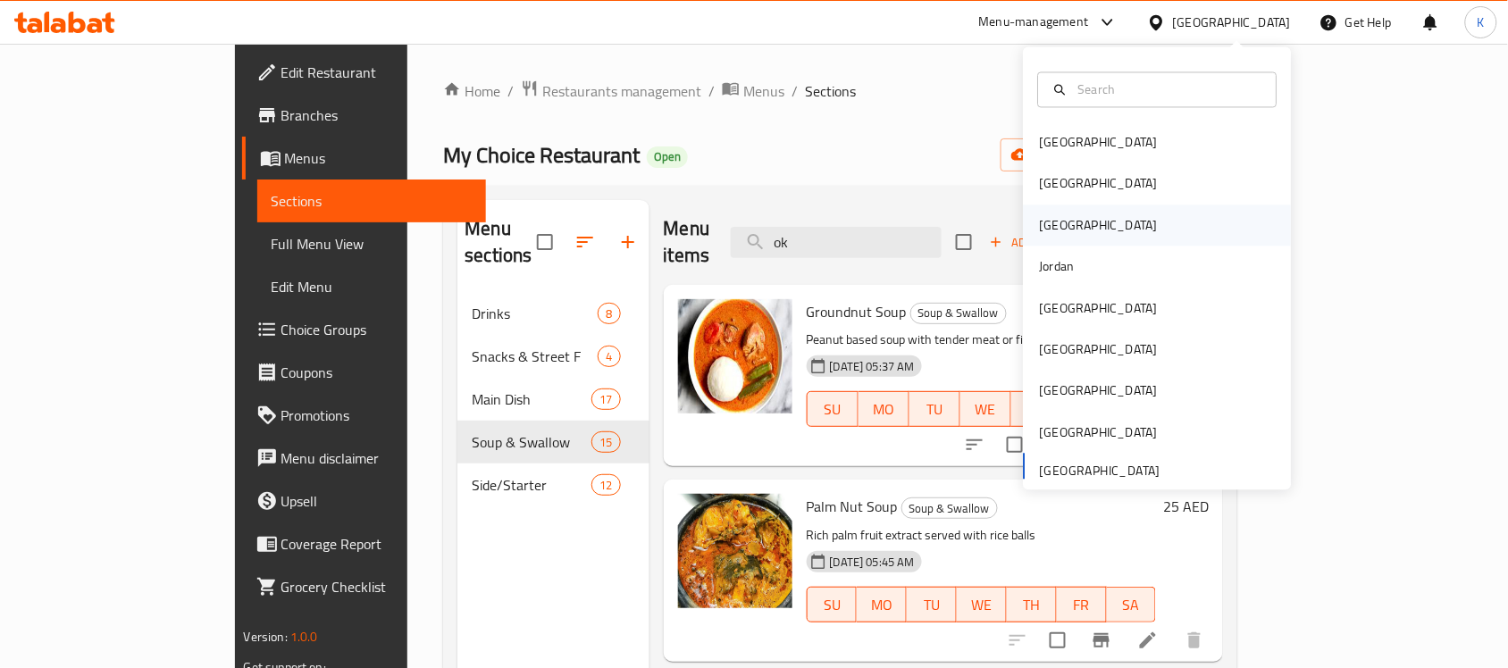
click at [1040, 232] on div "[GEOGRAPHIC_DATA]" at bounding box center [1099, 225] width 118 height 20
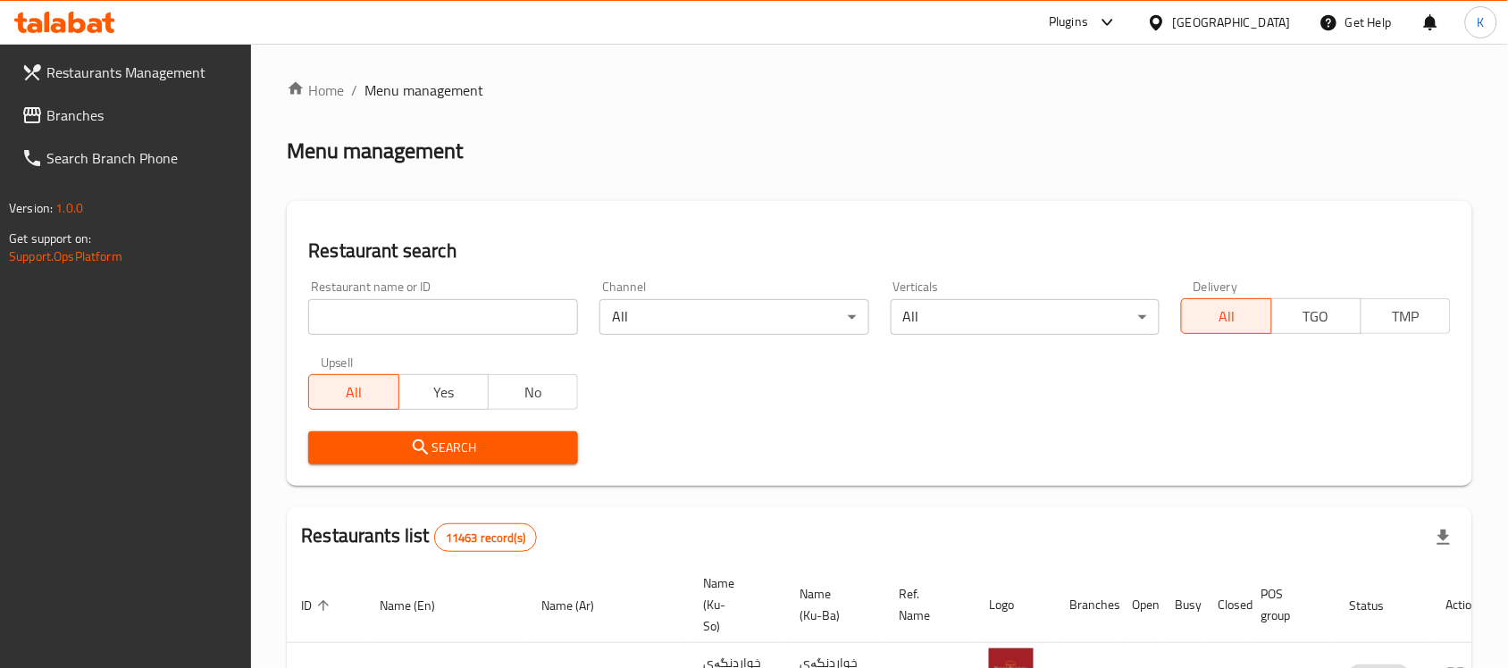
click at [1118, 25] on div at bounding box center [1103, 22] width 29 height 21
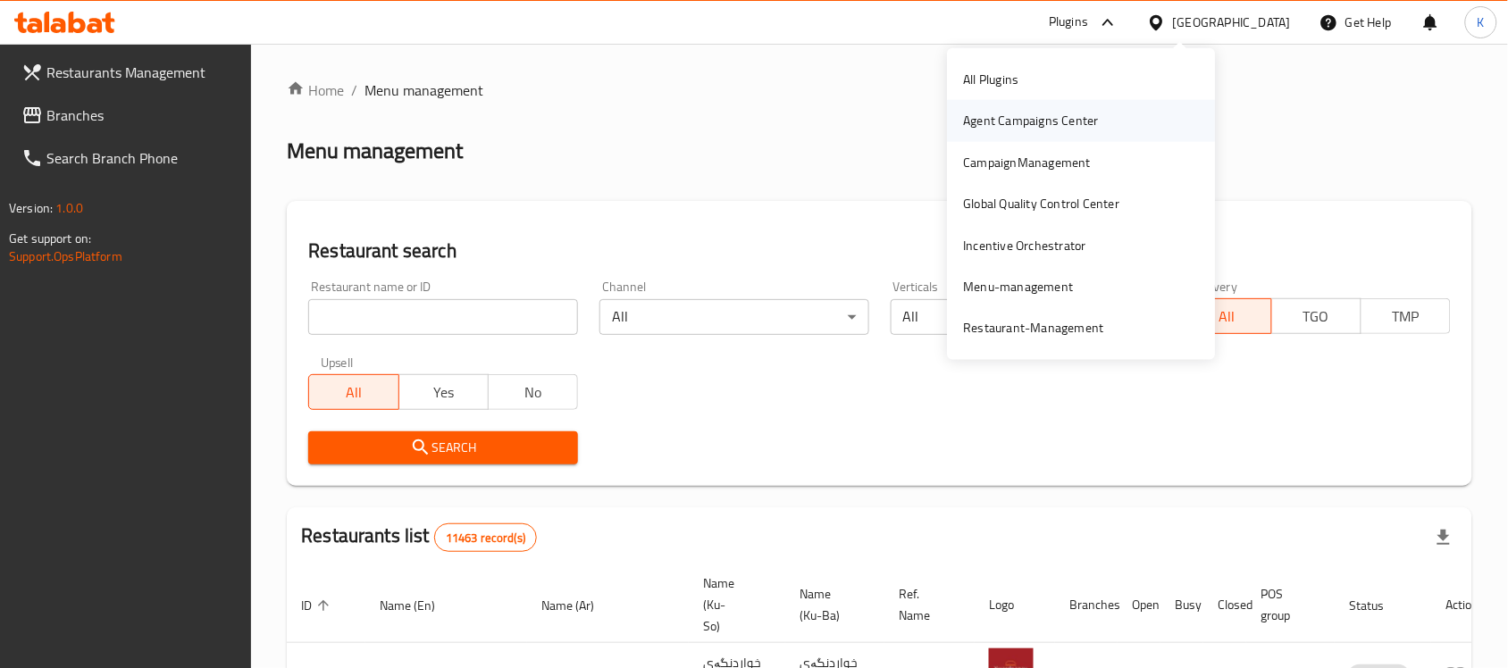
click at [1024, 126] on div "Agent Campaigns Center" at bounding box center [1031, 121] width 135 height 20
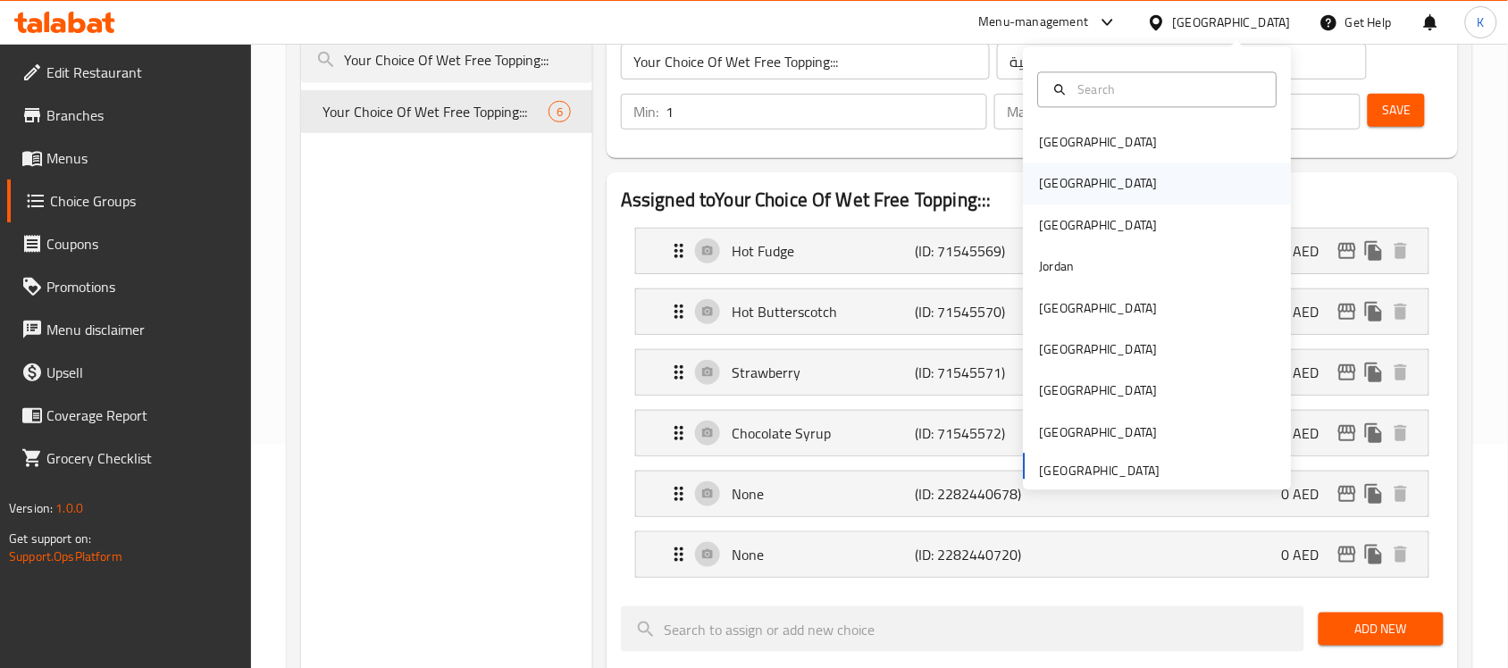
click at [1047, 188] on div "[GEOGRAPHIC_DATA]" at bounding box center [1099, 184] width 118 height 20
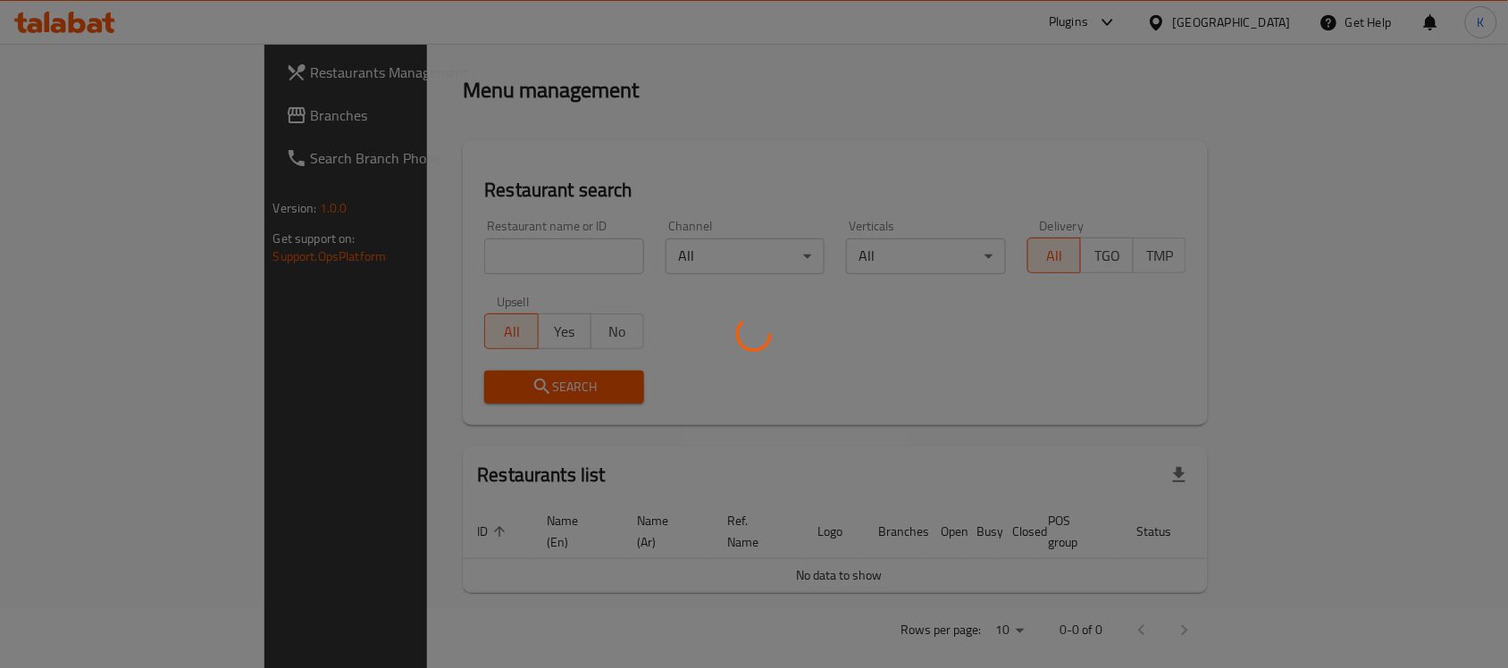
scroll to position [223, 0]
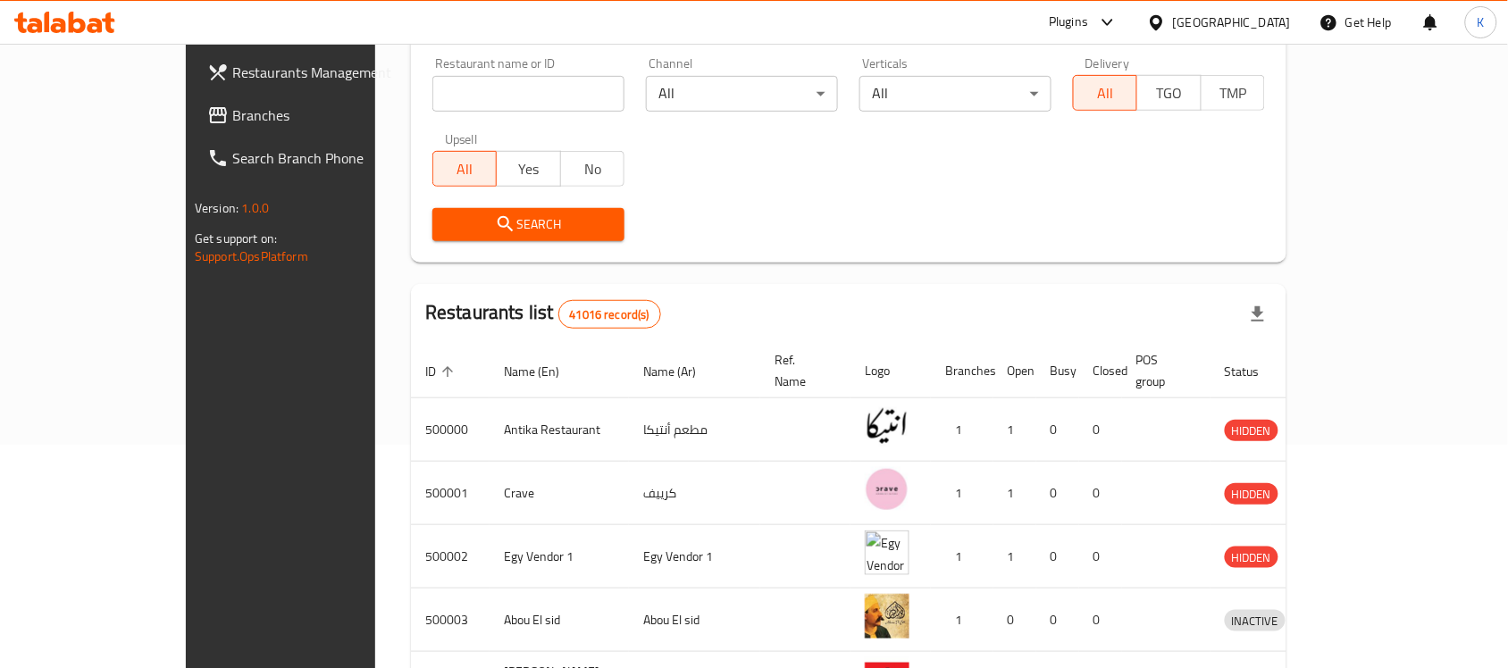
drag, startPoint x: 64, startPoint y: 101, endPoint x: 458, endPoint y: 118, distance: 394.3
click at [232, 105] on span "Branches" at bounding box center [327, 115] width 191 height 21
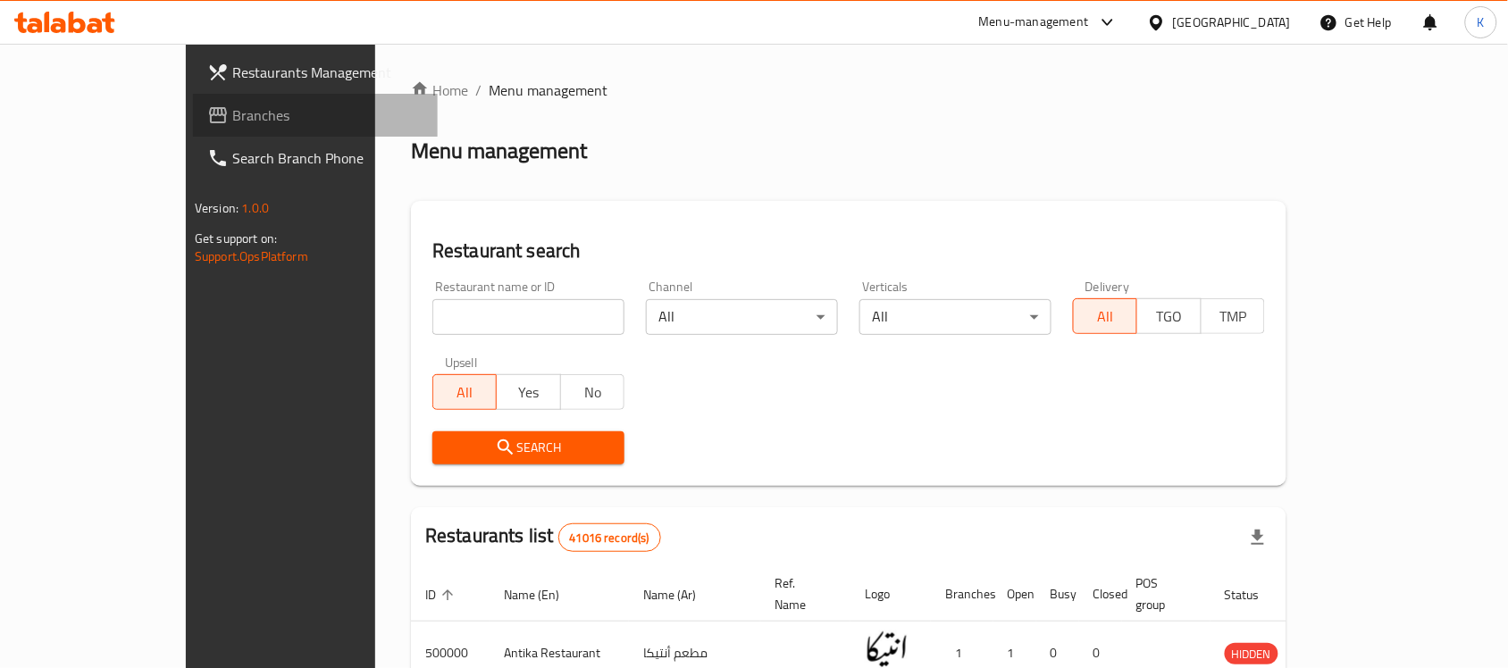
click at [232, 116] on span "Branches" at bounding box center [327, 115] width 191 height 21
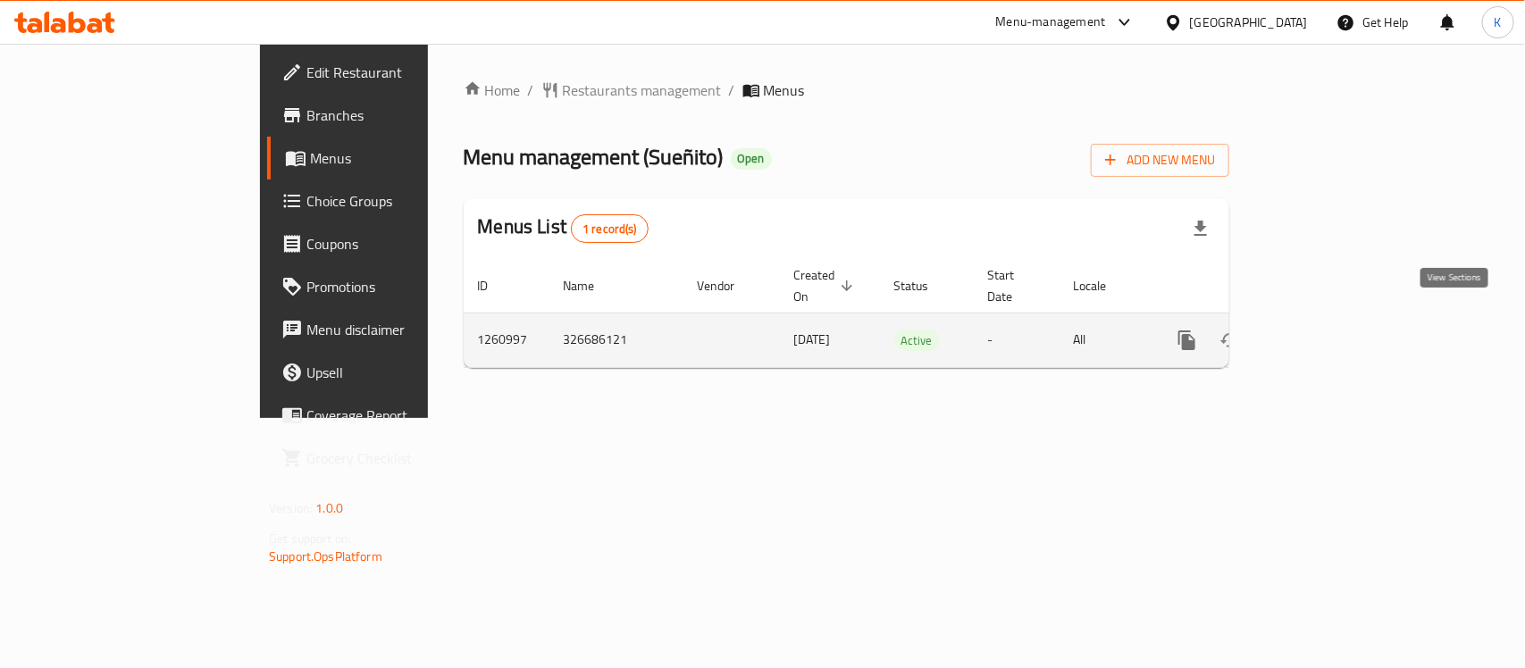
click at [1326, 330] on icon "enhanced table" at bounding box center [1315, 340] width 21 height 21
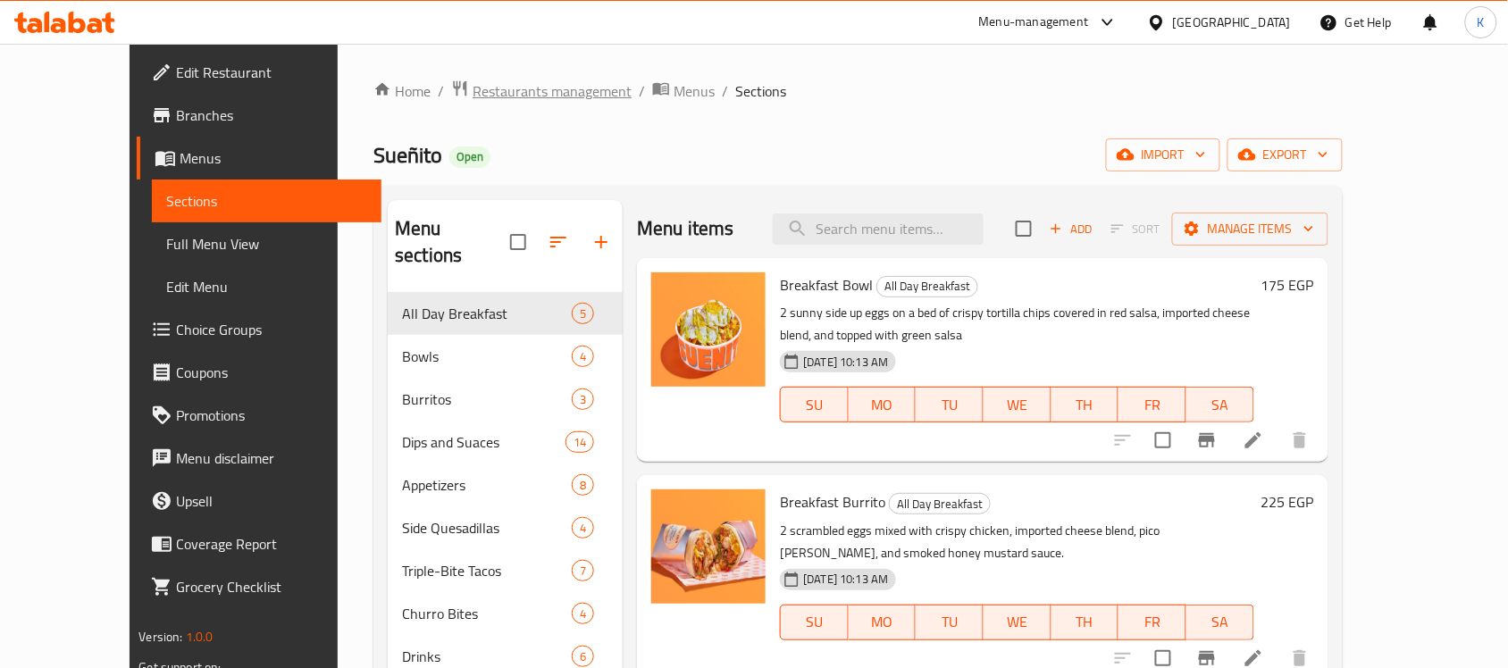
click at [473, 96] on span "Restaurants management" at bounding box center [552, 90] width 159 height 21
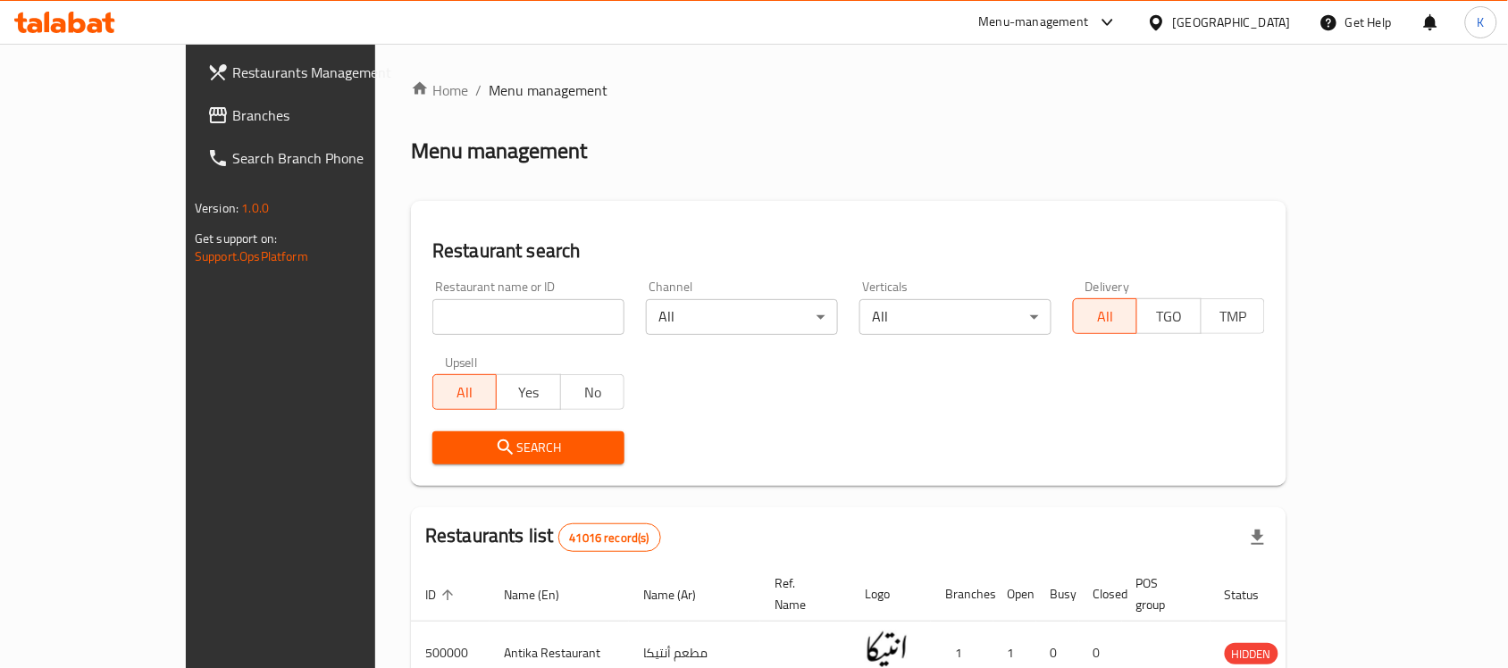
click at [193, 103] on link "Branches" at bounding box center [315, 115] width 245 height 43
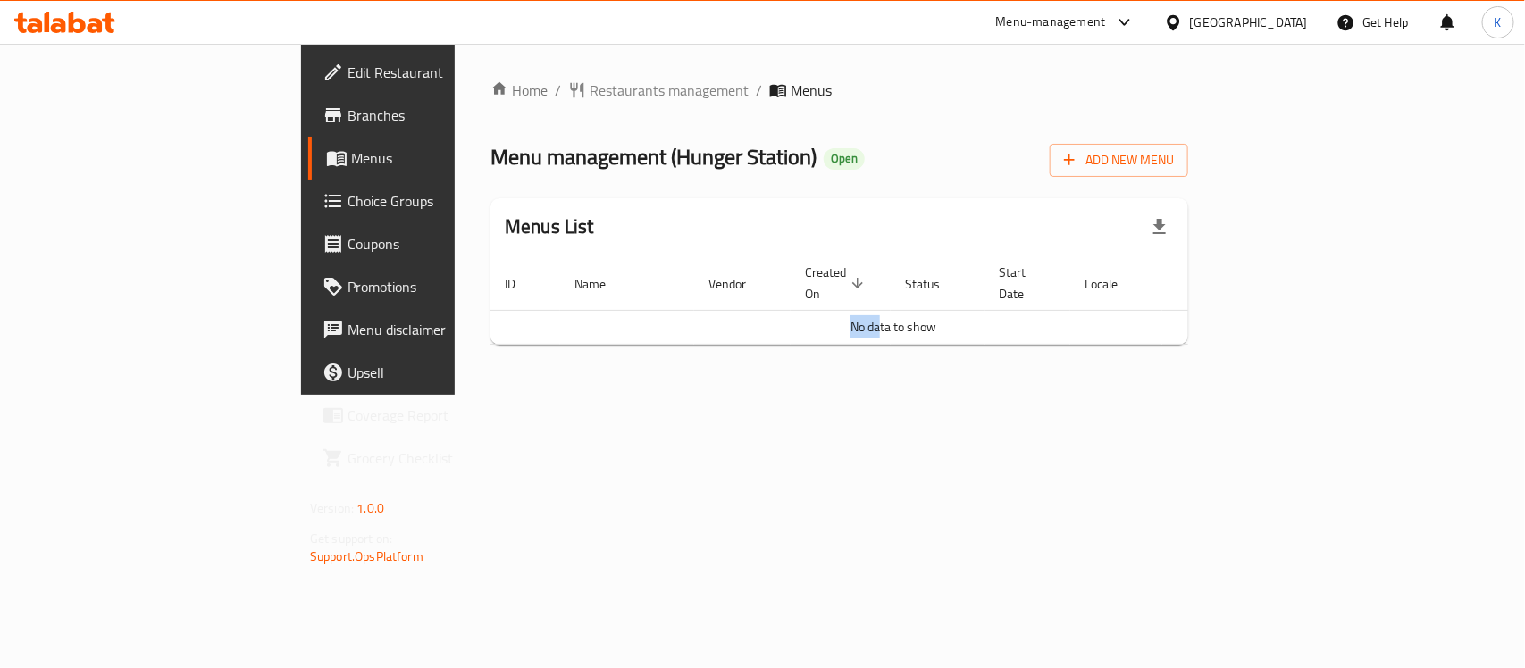
drag, startPoint x: 876, startPoint y: 318, endPoint x: 782, endPoint y: 322, distance: 93.9
click at [787, 320] on td "No data to show" at bounding box center [893, 327] width 806 height 34
click at [782, 322] on td "No data to show" at bounding box center [893, 327] width 806 height 34
click at [347, 110] on span "Branches" at bounding box center [444, 115] width 194 height 21
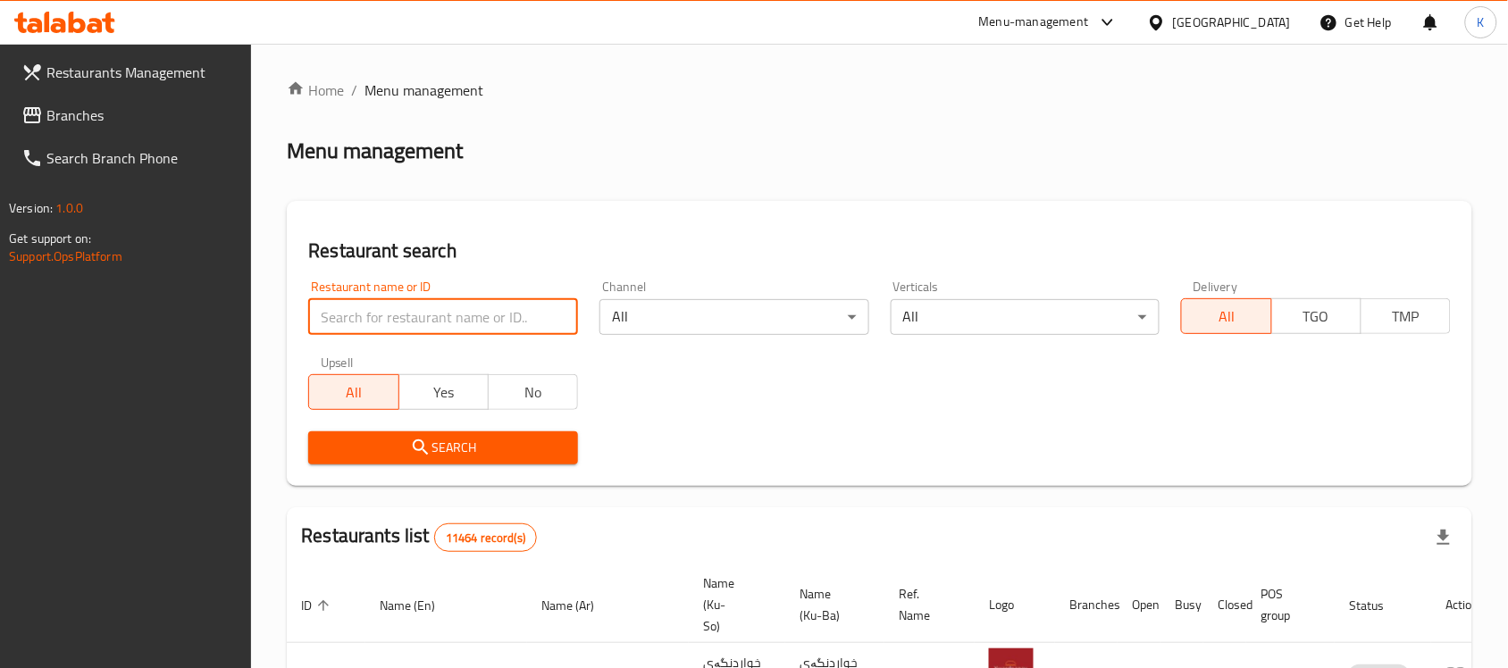
click at [476, 319] on input "search" at bounding box center [443, 317] width 270 height 36
type input "688783"
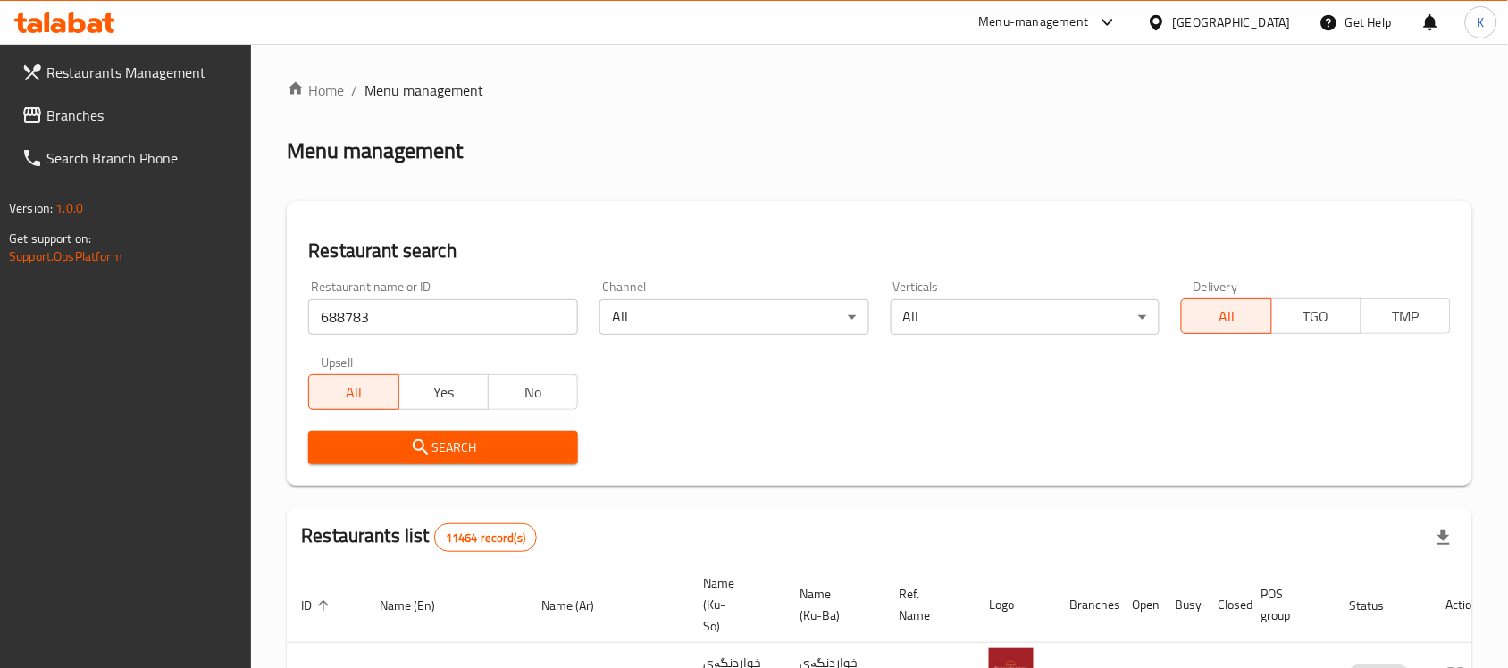
click at [449, 481] on div "Restaurant search Restaurant name or ID 688783 Restaurant name or ID Channel Al…" at bounding box center [879, 343] width 1185 height 285
click at [454, 456] on span "Search" at bounding box center [442, 448] width 241 height 22
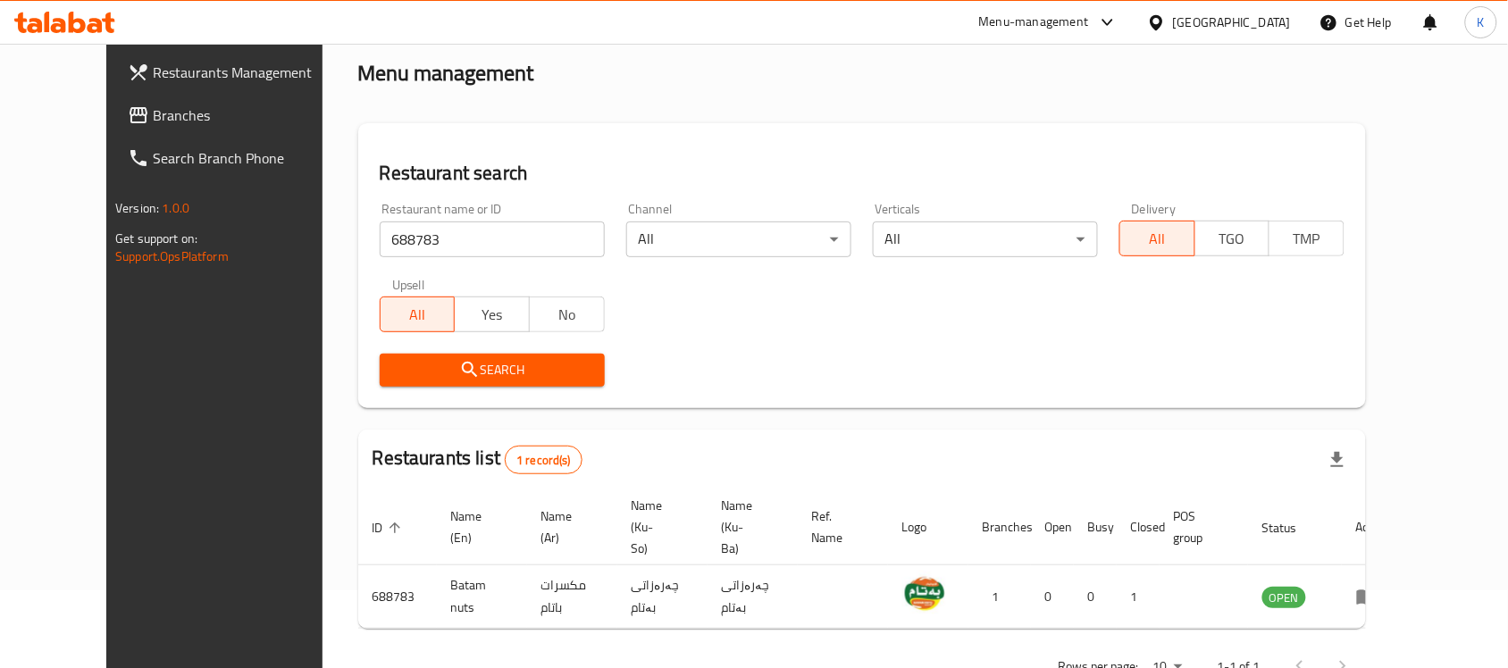
scroll to position [112, 0]
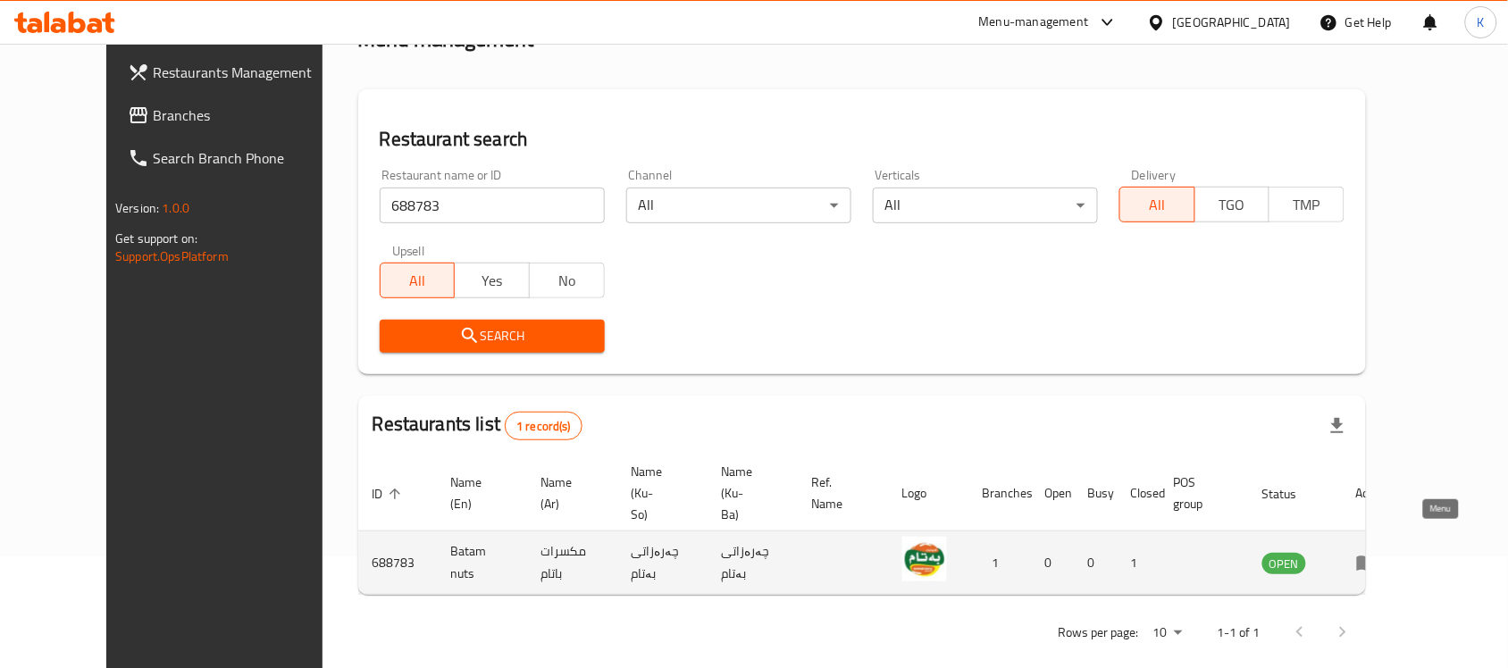
click at [1376, 556] on icon "enhanced table" at bounding box center [1367, 563] width 20 height 15
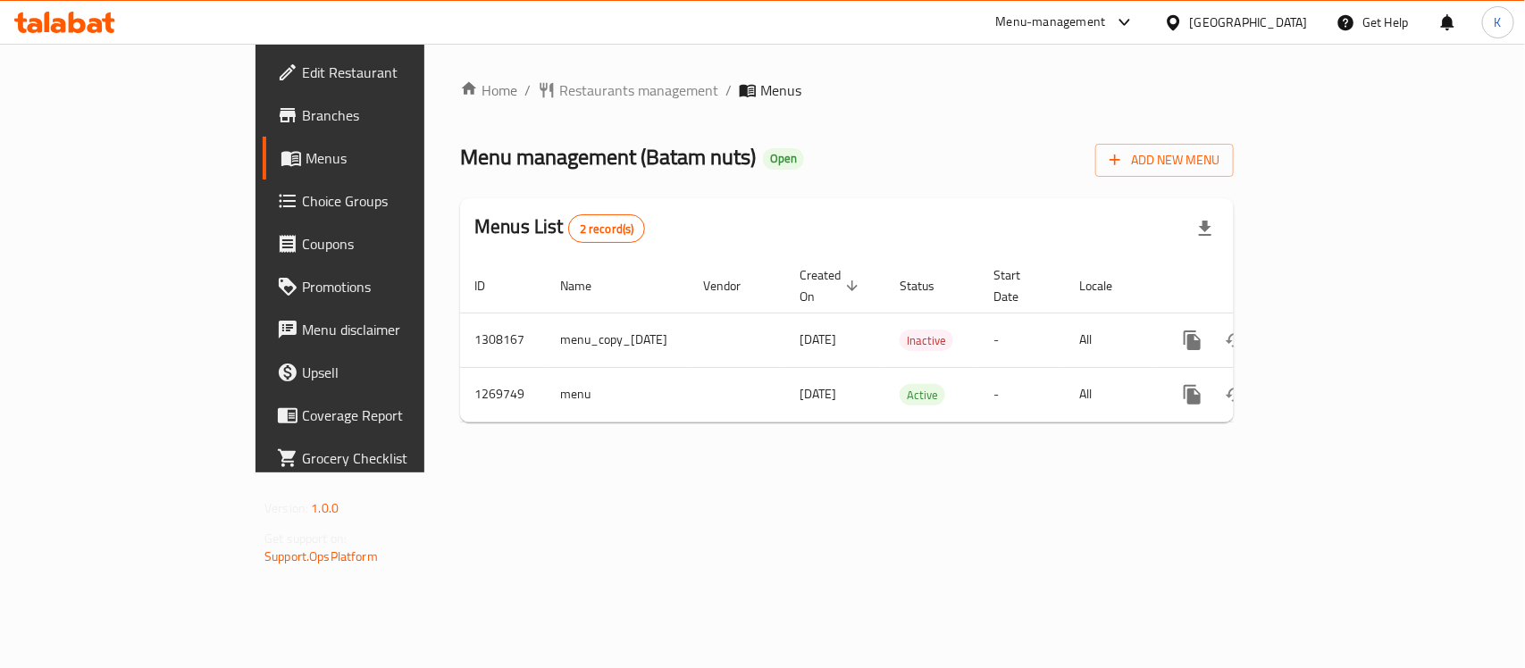
click at [86, 108] on div at bounding box center [762, 334] width 1525 height 668
click at [302, 108] on span "Branches" at bounding box center [399, 115] width 194 height 21
